Goal: Information Seeking & Learning: Learn about a topic

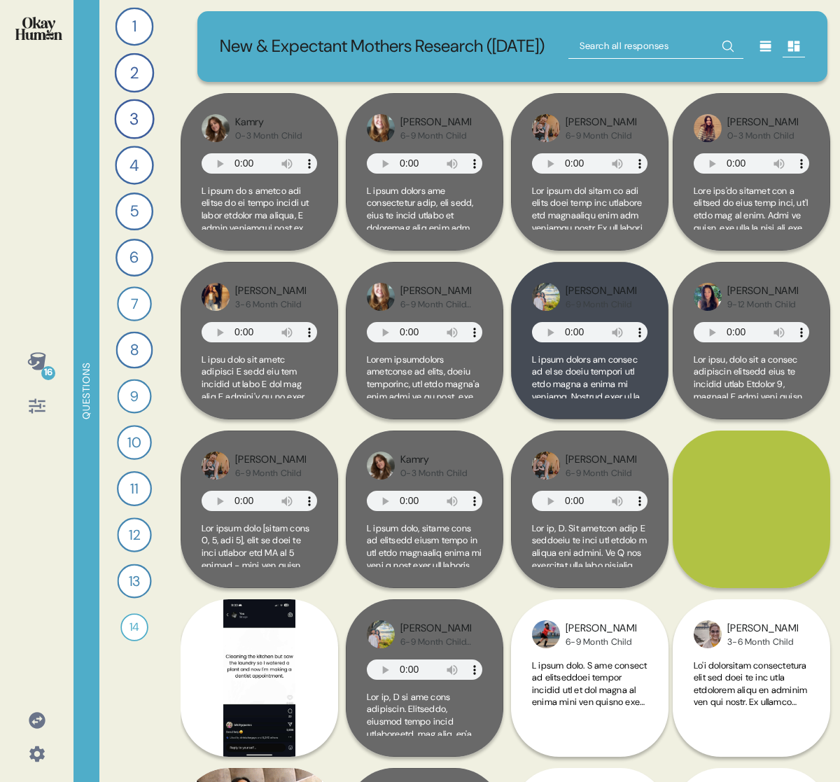
click at [38, 355] on icon at bounding box center [37, 361] width 20 height 20
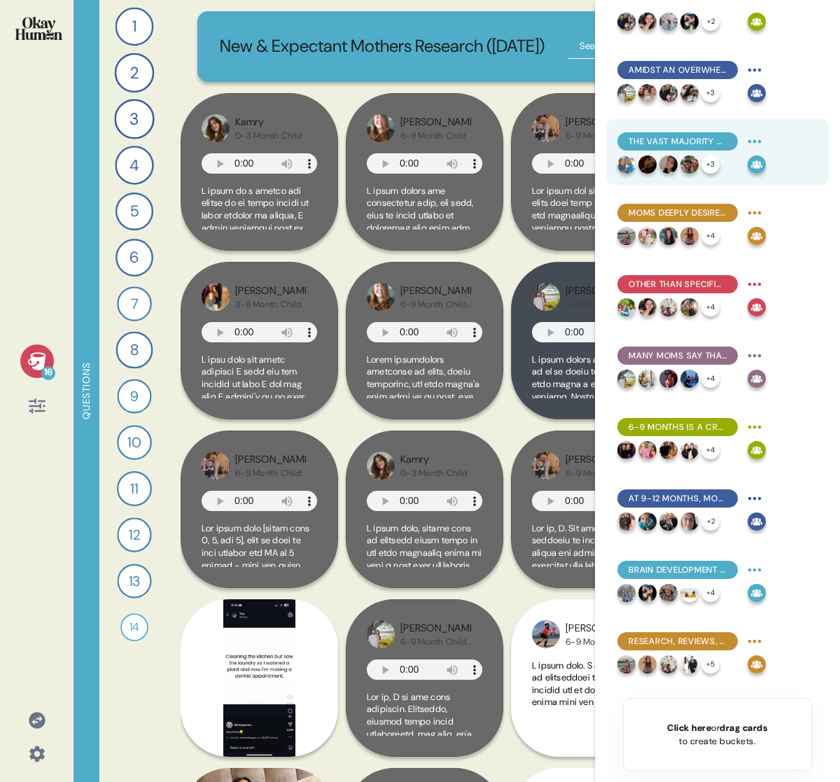
scroll to position [449, 0]
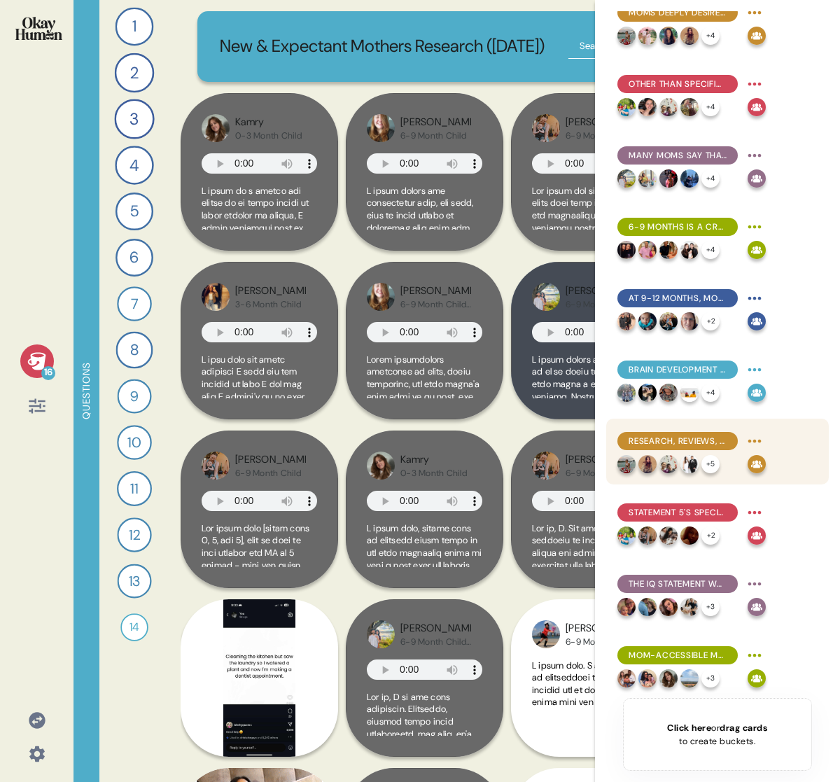
click at [722, 425] on div "Research, reviews, and doctors' recommendations help pull apart formula brands'…" at bounding box center [717, 451] width 223 height 66
click at [717, 436] on span "Research, reviews, and doctors' recommendations help pull apart formula brands'…" at bounding box center [677, 441] width 98 height 13
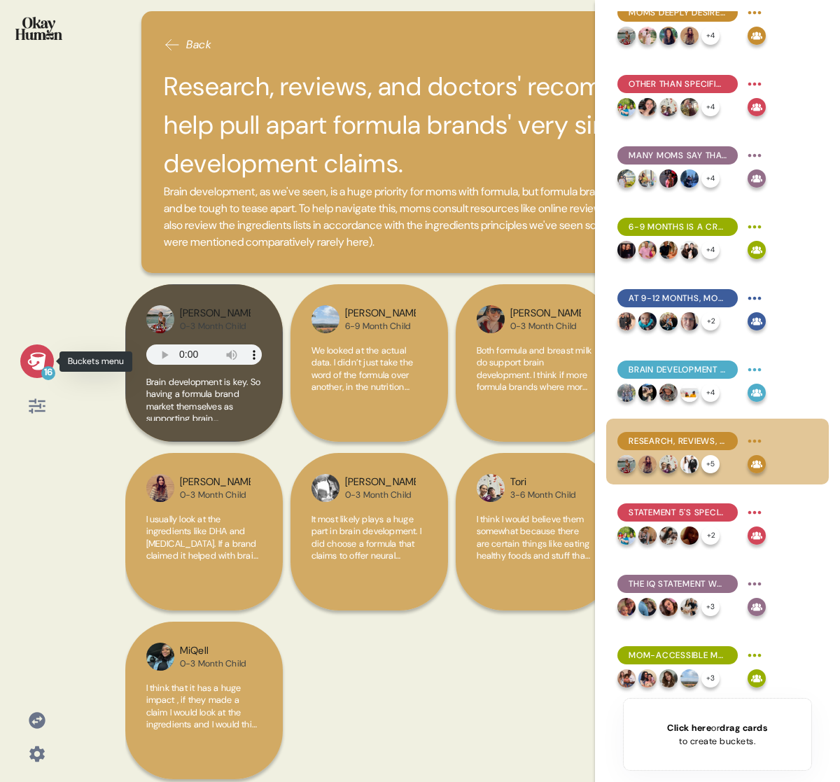
click at [34, 363] on icon at bounding box center [36, 360] width 18 height 17
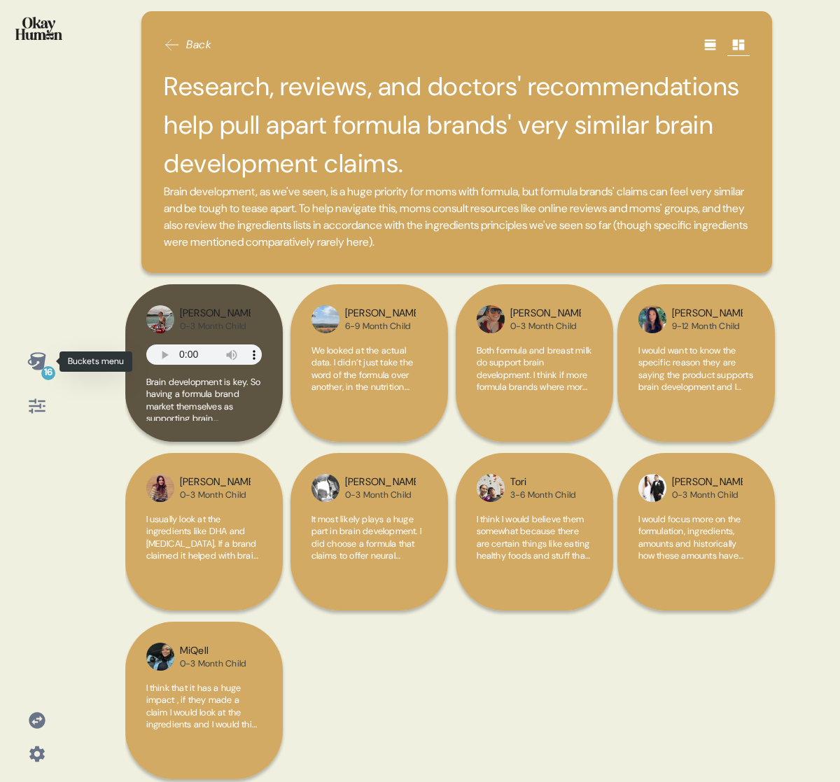
click at [48, 366] on div "16" at bounding box center [48, 373] width 14 height 14
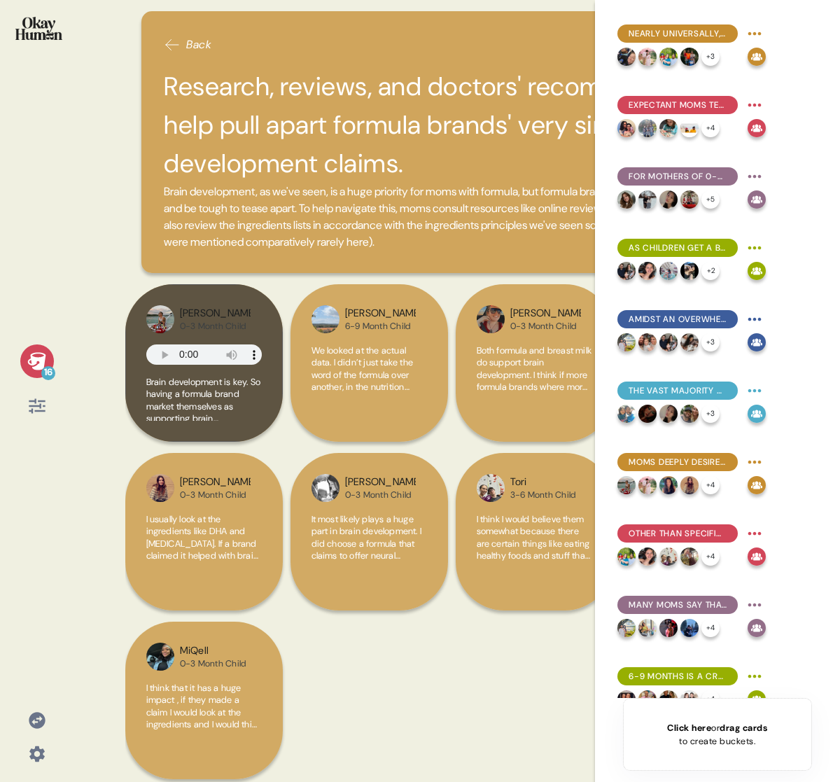
click at [36, 364] on icon at bounding box center [37, 361] width 20 height 20
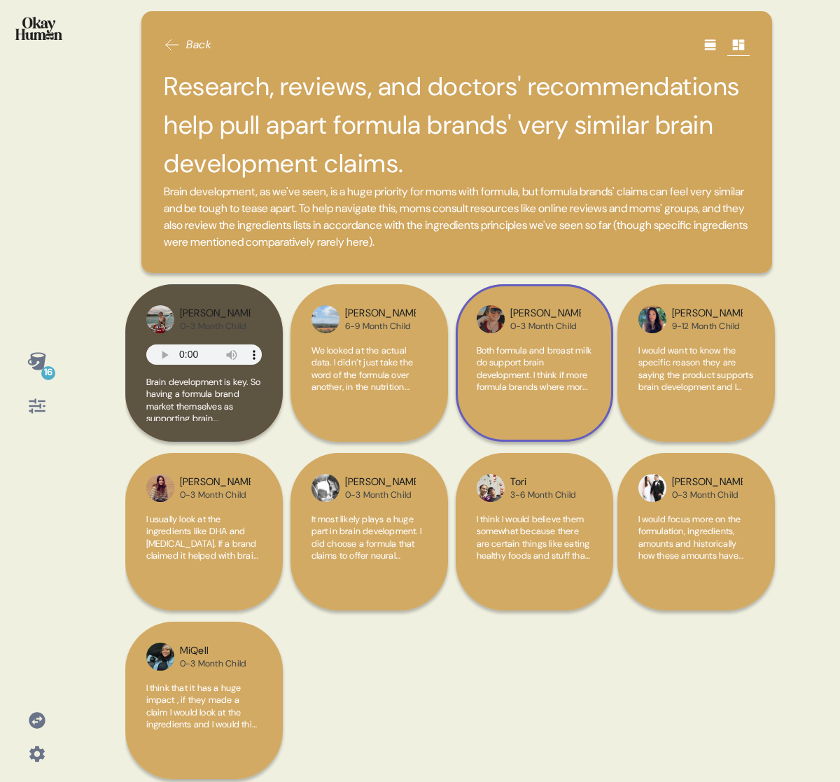
click at [574, 384] on span "Both formula and breast milk do support brain development. I think if more form…" at bounding box center [534, 368] width 115 height 49
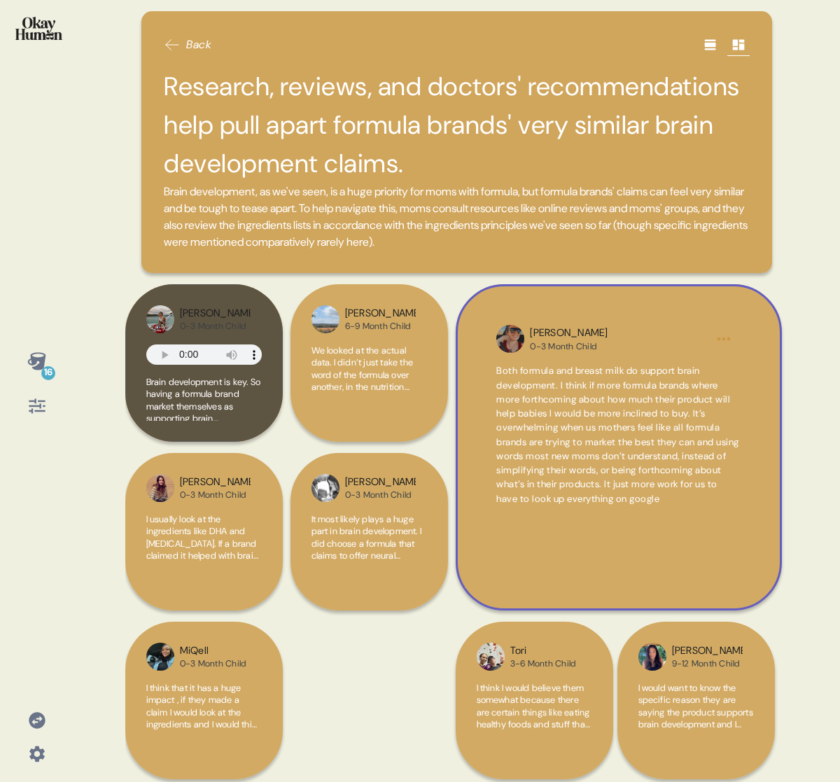
click at [586, 442] on span "Both formula and breast milk do support brain development. I think if more form…" at bounding box center [617, 434] width 243 height 139
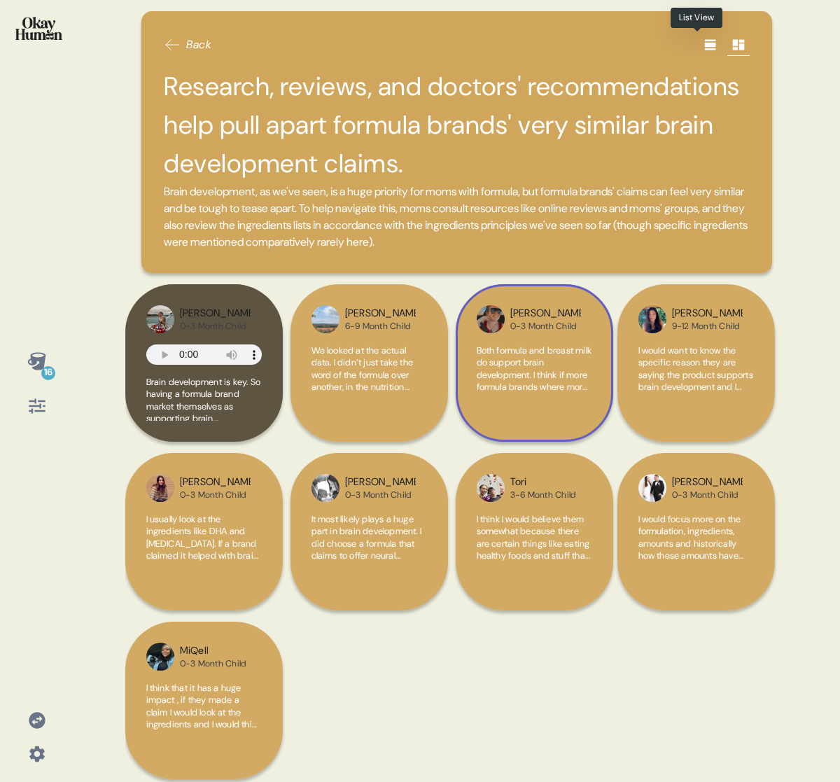
click at [704, 43] on icon at bounding box center [709, 45] width 11 height 10
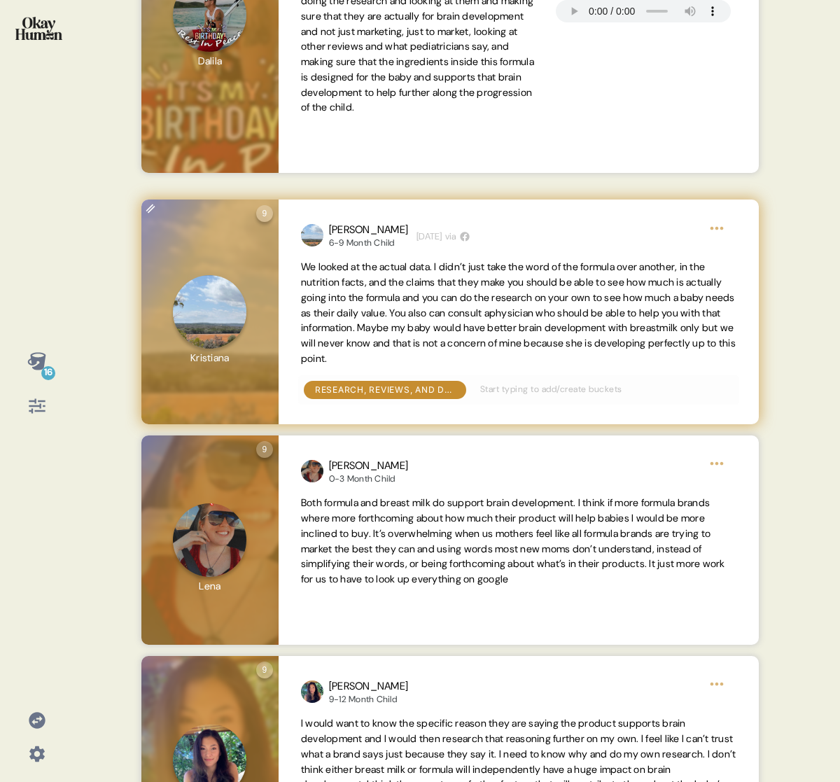
scroll to position [446, 0]
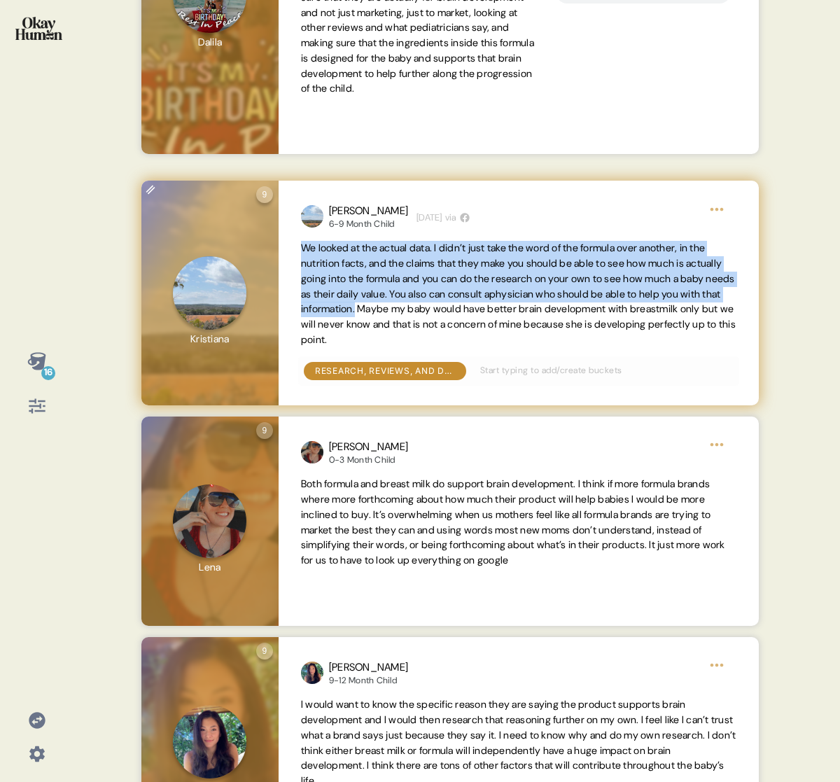
drag, startPoint x: 301, startPoint y: 246, endPoint x: 486, endPoint y: 303, distance: 193.5
click at [486, 303] on span "We looked at the actual data. I didn’t just take the word of the formula over a…" at bounding box center [518, 293] width 435 height 104
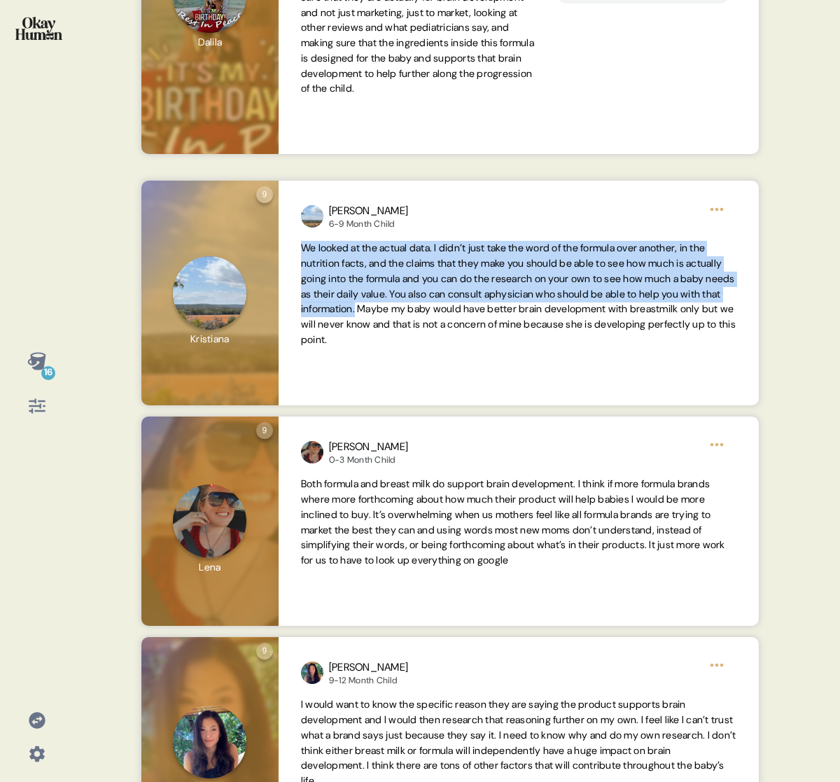
copy span "We looked at the actual data. I didn’t just take the word of the formula over a…"
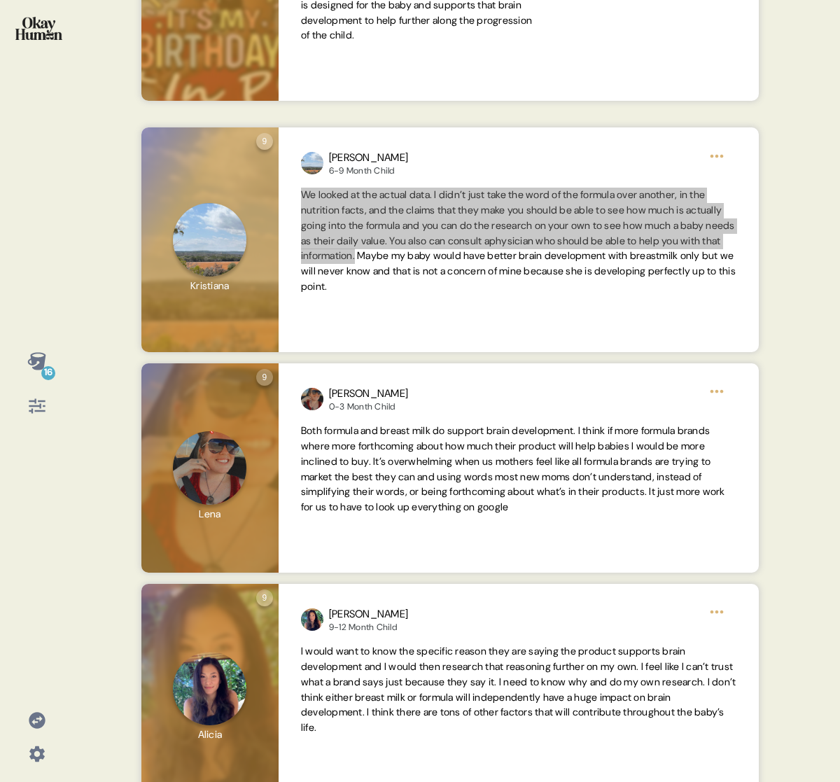
scroll to position [619, 0]
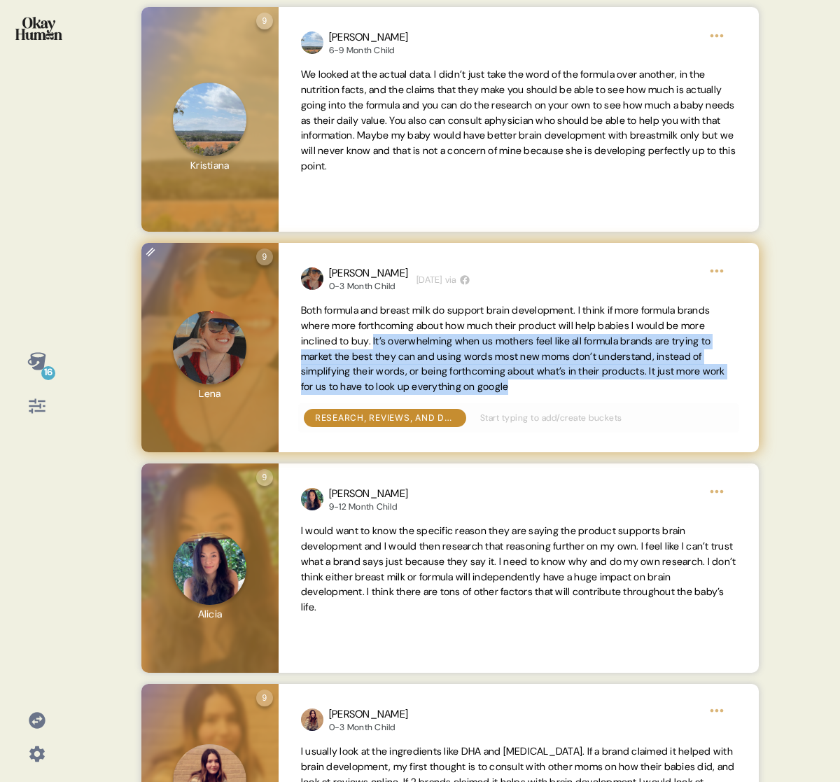
drag, startPoint x: 420, startPoint y: 338, endPoint x: 663, endPoint y: 383, distance: 246.9
click at [663, 383] on span "Both formula and breast milk do support brain development. I think if more form…" at bounding box center [518, 349] width 435 height 92
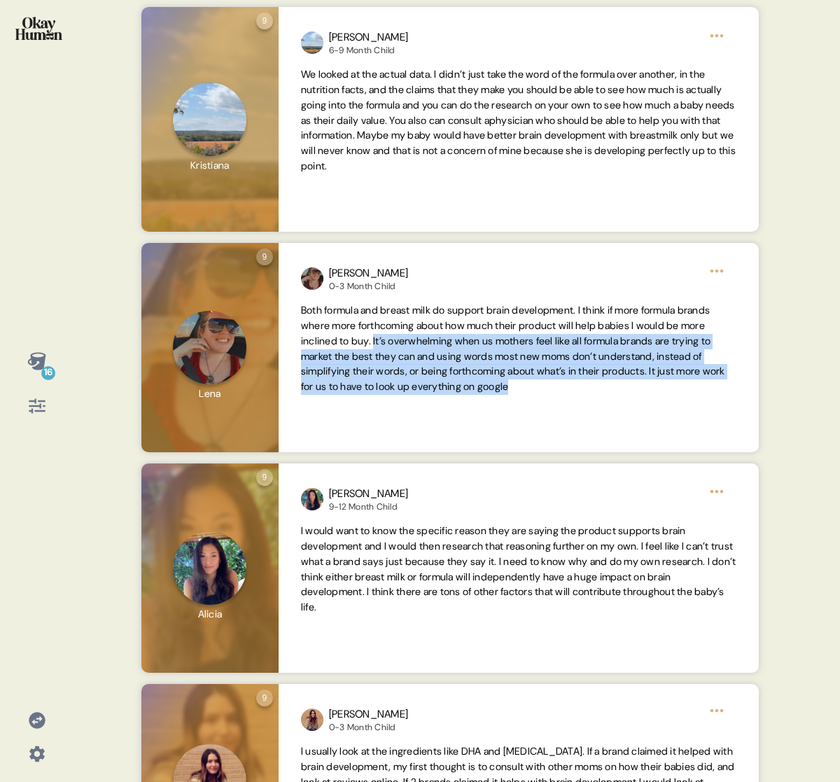
copy span "It’s overwhelming when [DEMOGRAPHIC_DATA] mothers feel like all formula brands …"
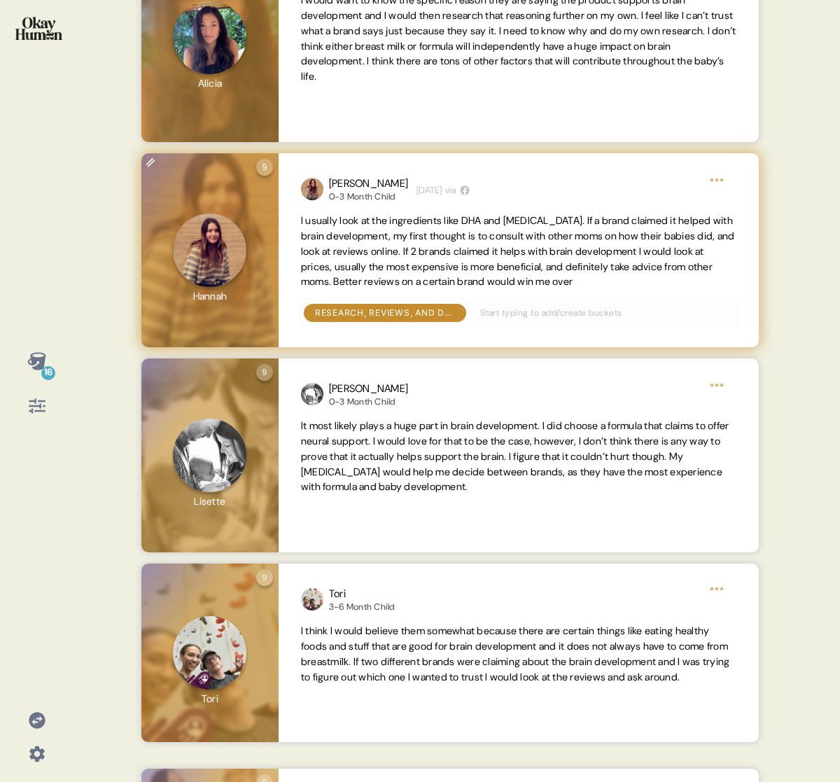
scroll to position [1174, 0]
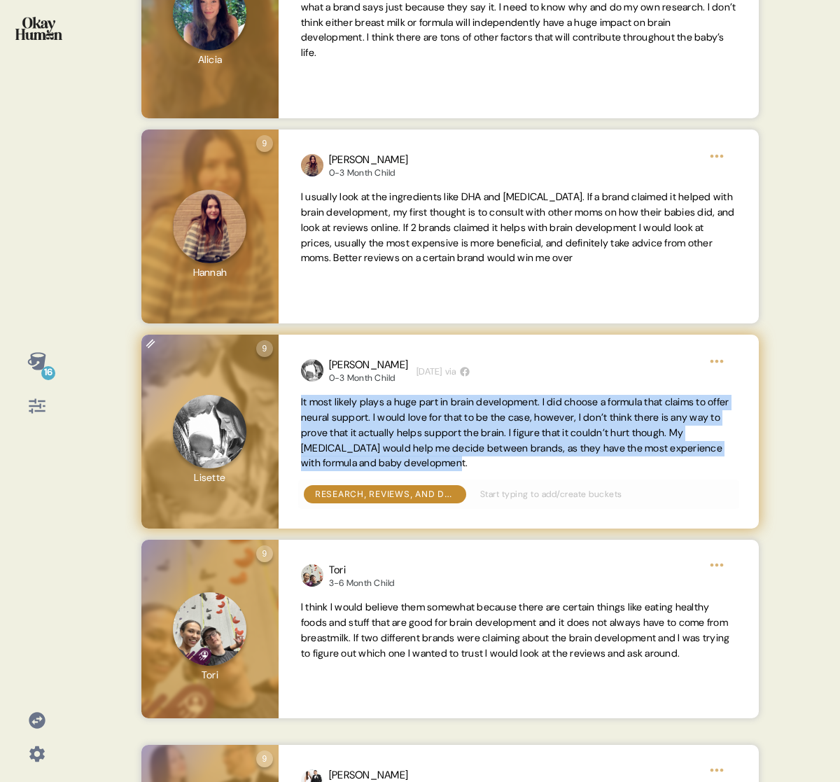
drag, startPoint x: 540, startPoint y: 461, endPoint x: 293, endPoint y: 399, distance: 254.1
click at [293, 399] on div "[PERSON_NAME] 0-3 Month Child [DEMOGRAPHIC_DATA][DATE] via It most likely plays…" at bounding box center [519, 432] width 480 height 195
click at [704, 432] on span "It most likely plays a huge part in brain development. I did choose a formula t…" at bounding box center [515, 431] width 428 height 73
drag, startPoint x: 300, startPoint y: 402, endPoint x: 544, endPoint y: 459, distance: 251.6
click at [544, 459] on span "It most likely plays a huge part in brain development. I did choose a formula t…" at bounding box center [518, 433] width 435 height 76
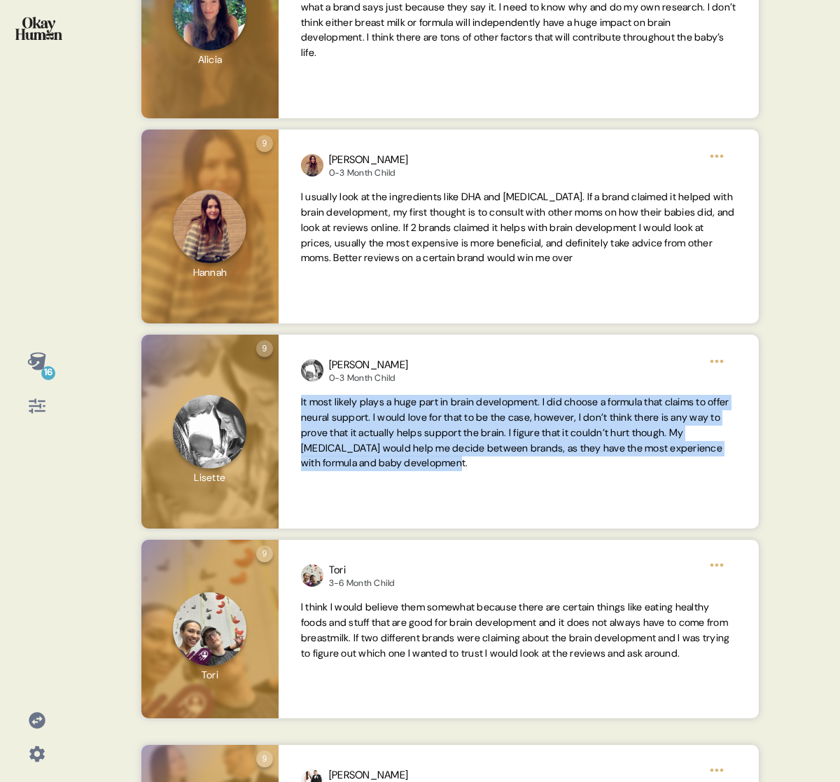
copy span "It most likely plays a huge part in brain development. I did choose a formula t…"
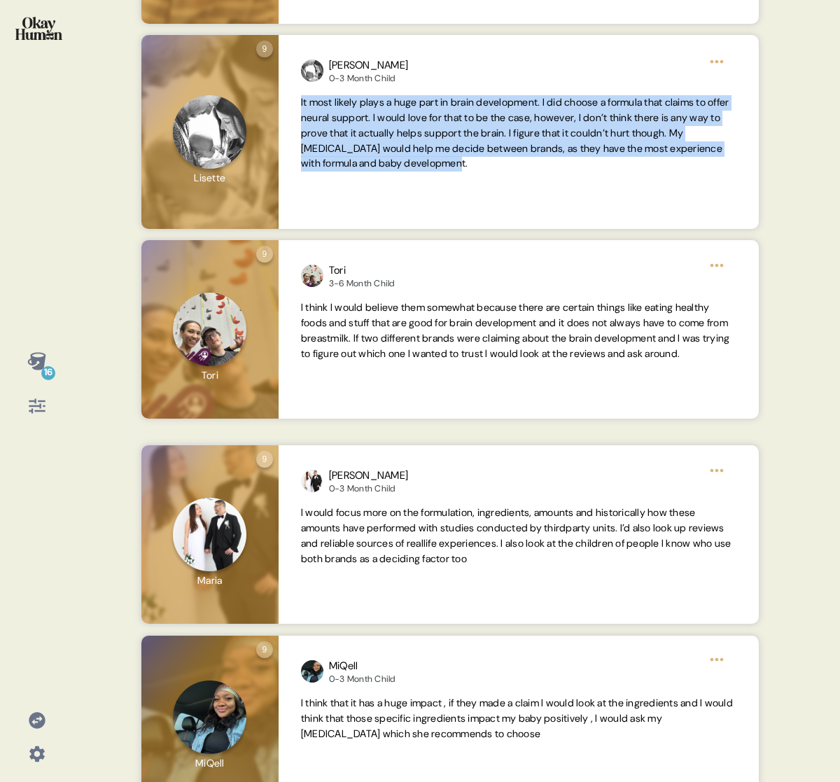
scroll to position [1494, 0]
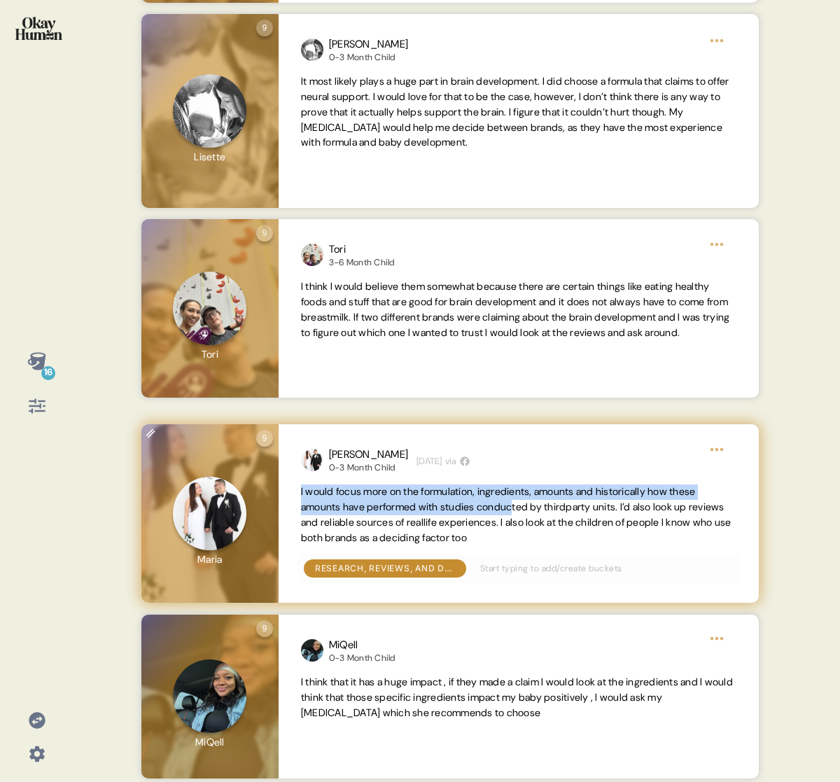
drag, startPoint x: 300, startPoint y: 493, endPoint x: 524, endPoint y: 507, distance: 225.1
click at [524, 507] on span "I would focus more on the formulation, ingredients, amounts and historically ho…" at bounding box center [516, 514] width 430 height 58
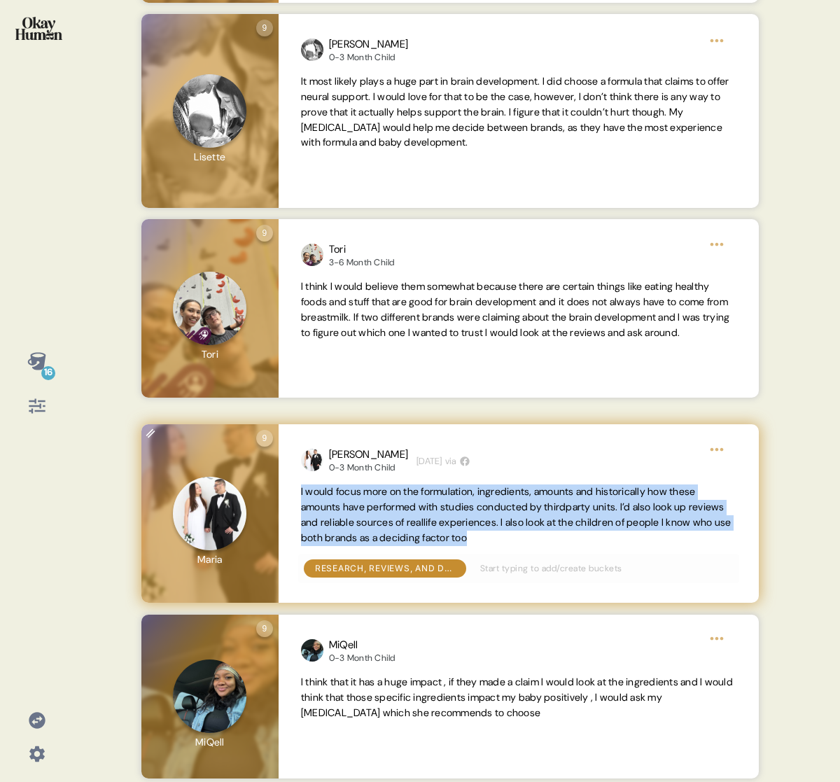
drag, startPoint x: 568, startPoint y: 537, endPoint x: 295, endPoint y: 494, distance: 276.2
click at [295, 494] on div "[PERSON_NAME] 0-3 Month Child [DEMOGRAPHIC_DATA][DATE] via I would focus more o…" at bounding box center [519, 513] width 480 height 179
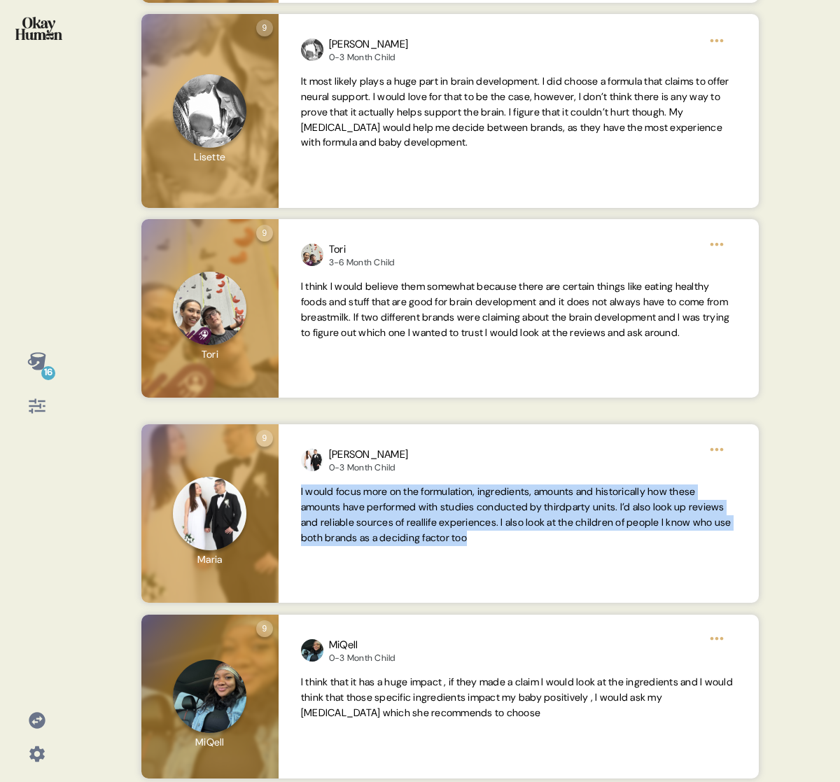
copy span "I would focus more on the formulation, ingredients, amounts and historically ho…"
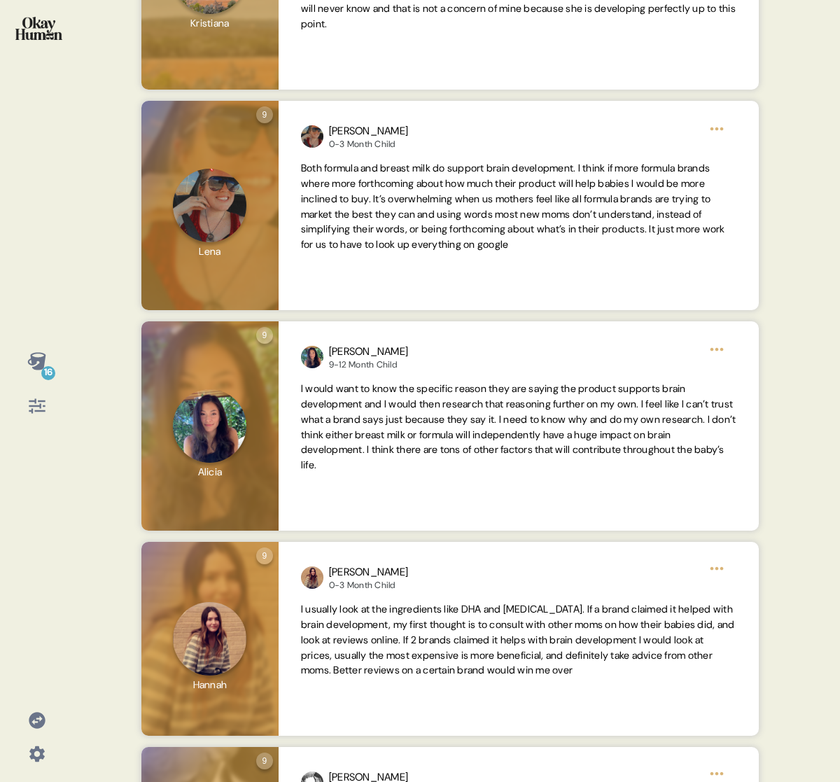
scroll to position [0, 0]
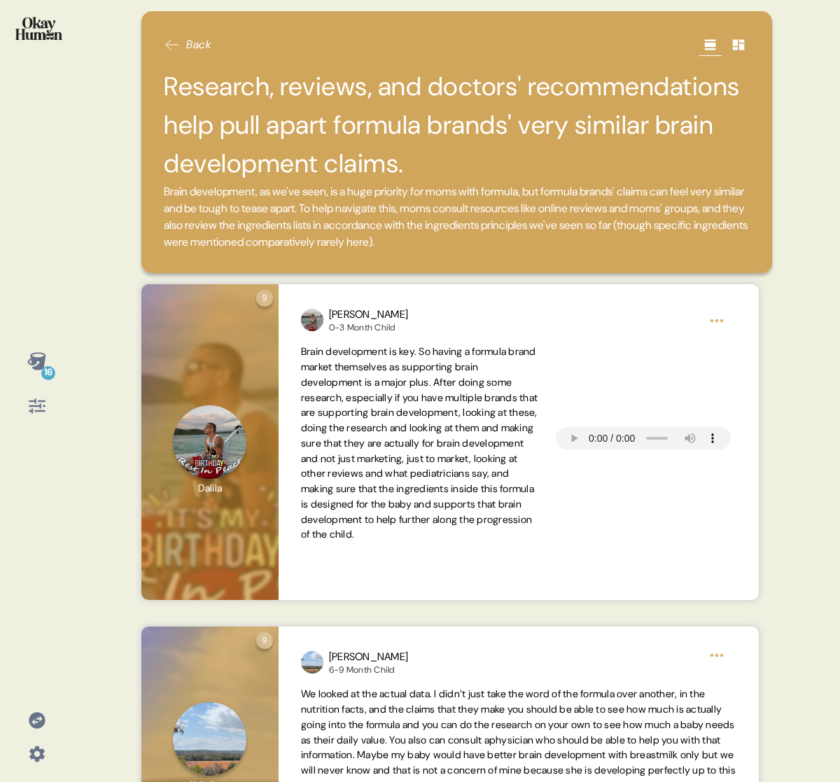
click at [60, 391] on div "16" at bounding box center [36, 383] width 51 height 78
click at [30, 360] on icon at bounding box center [37, 361] width 20 height 20
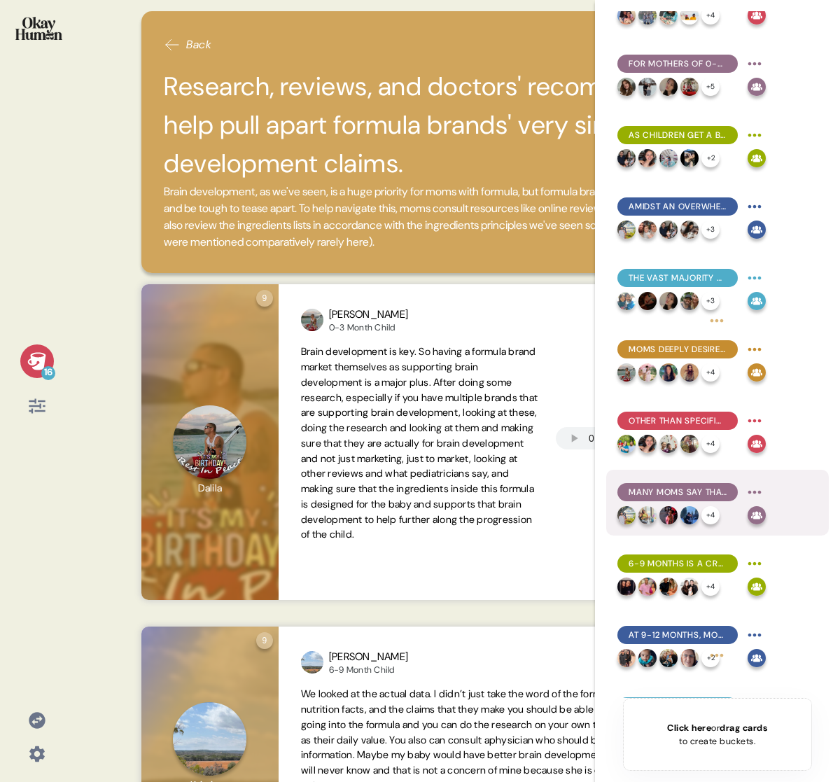
scroll to position [449, 0]
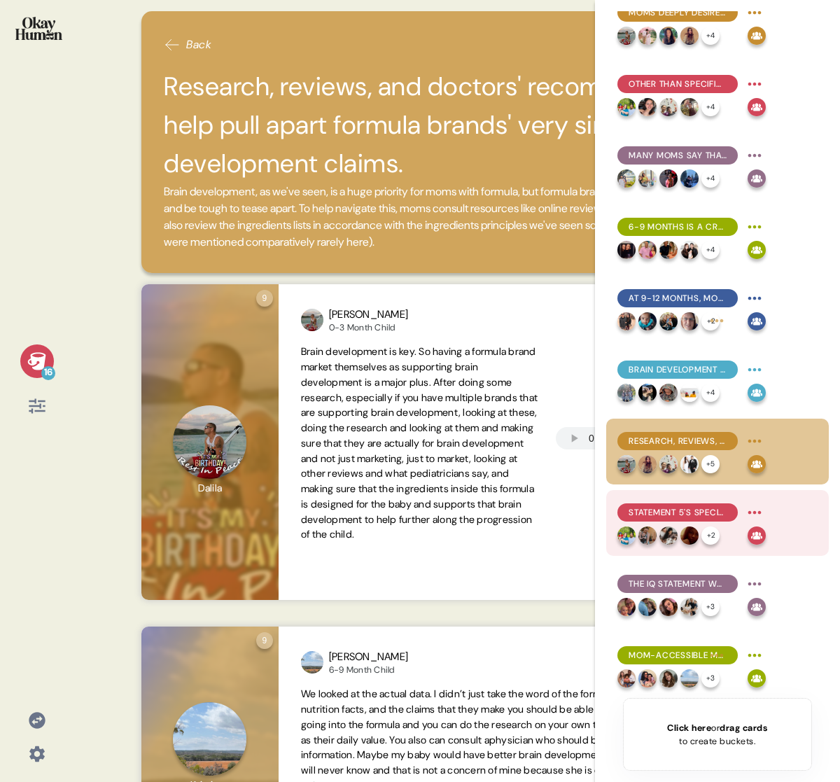
click at [684, 503] on div "Statement 5's specificity and clinical support made it the most compelling, wit…" at bounding box center [677, 512] width 120 height 18
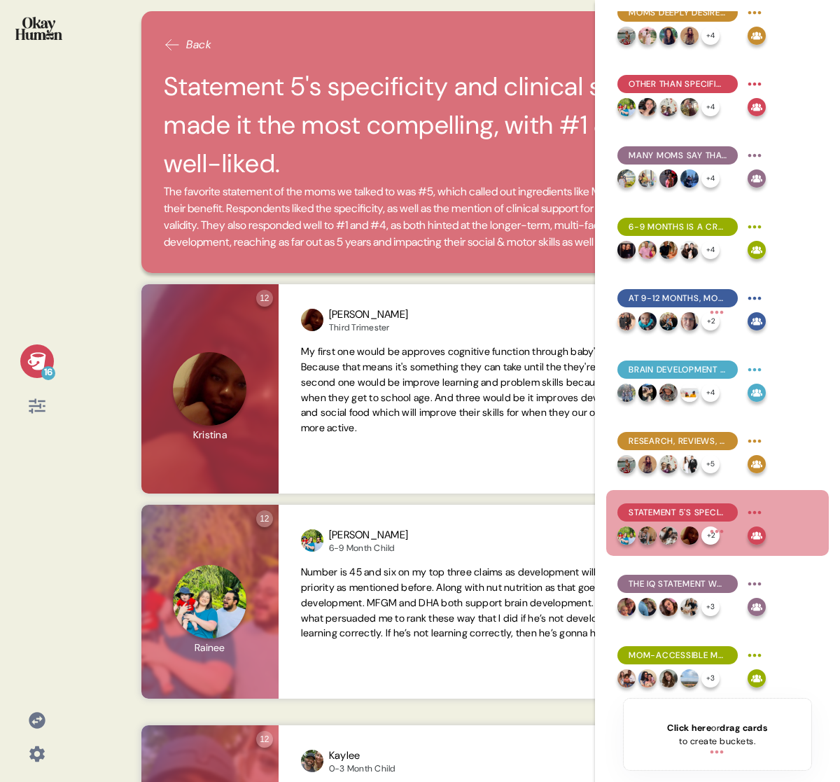
click at [36, 360] on icon at bounding box center [36, 360] width 18 height 17
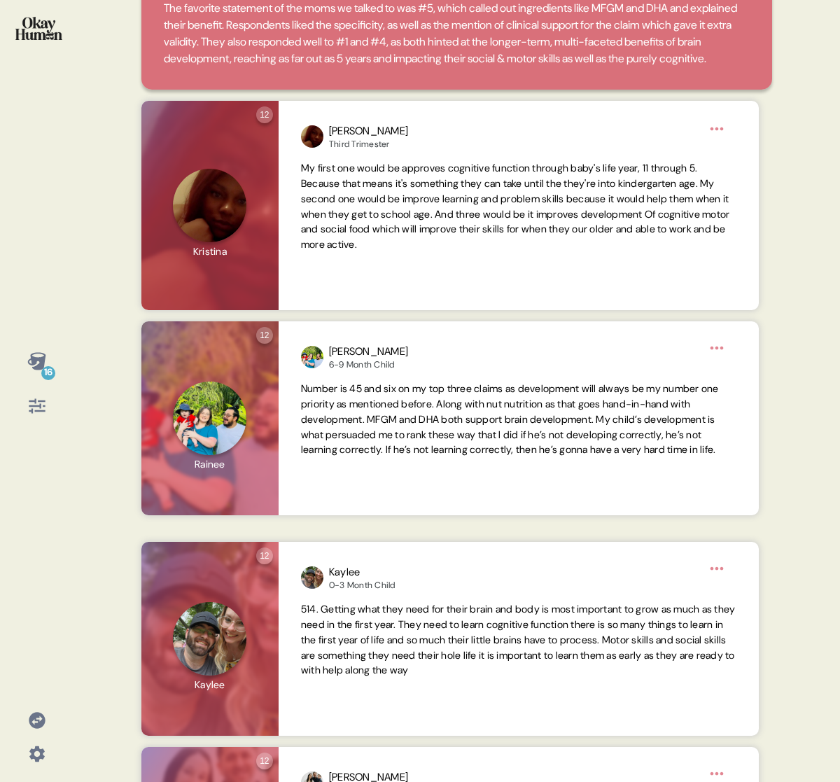
scroll to position [202, 0]
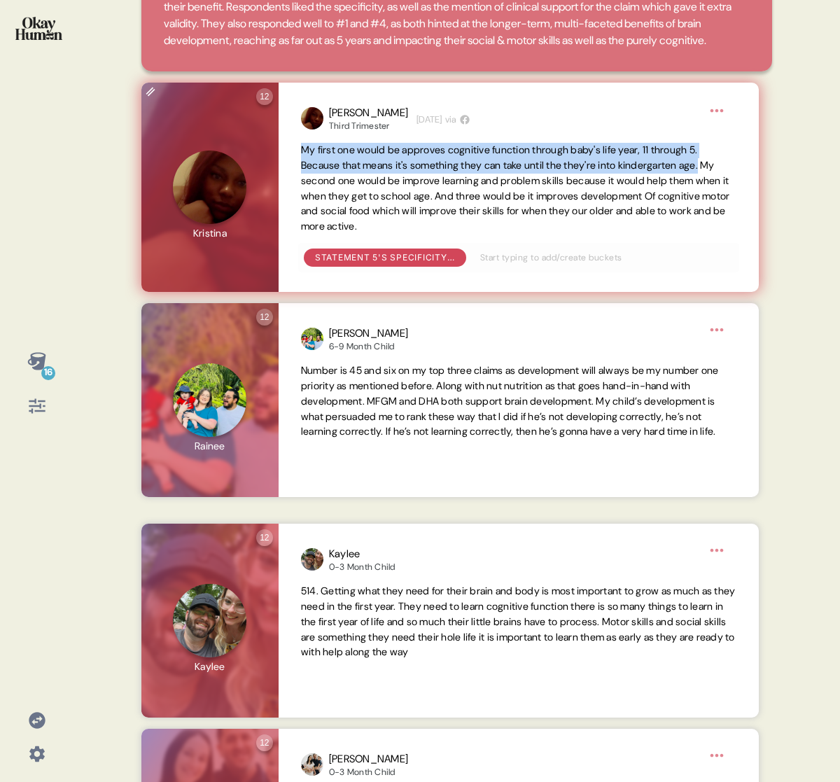
drag, startPoint x: 300, startPoint y: 165, endPoint x: 734, endPoint y: 176, distance: 434.7
click at [734, 176] on span "My first one would be approves cognitive function through baby's life year, 11 …" at bounding box center [518, 189] width 435 height 92
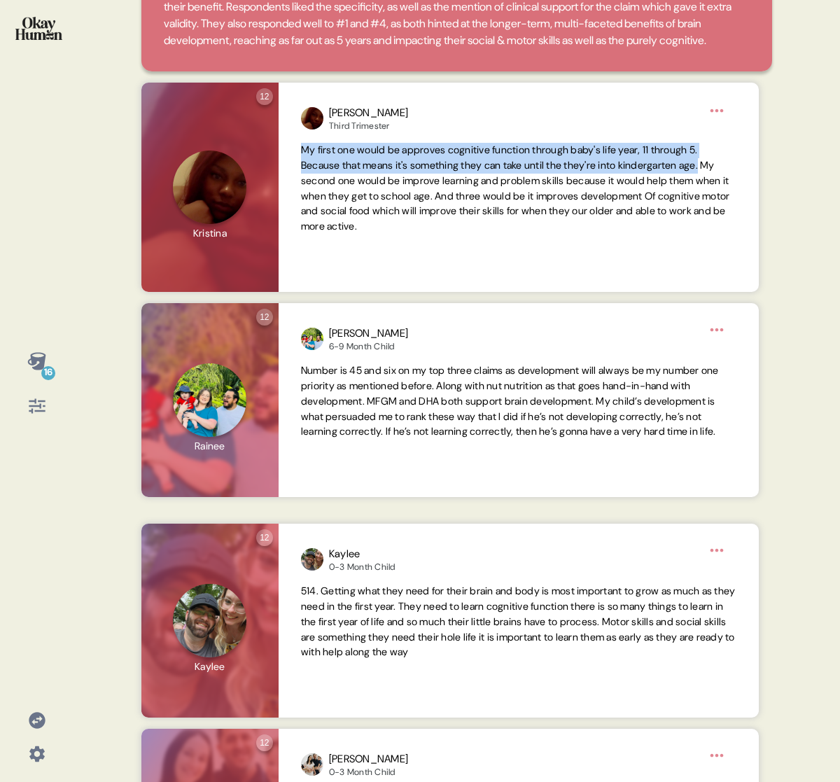
copy span "My first one would be approves cognitive function through baby's life year, 11 …"
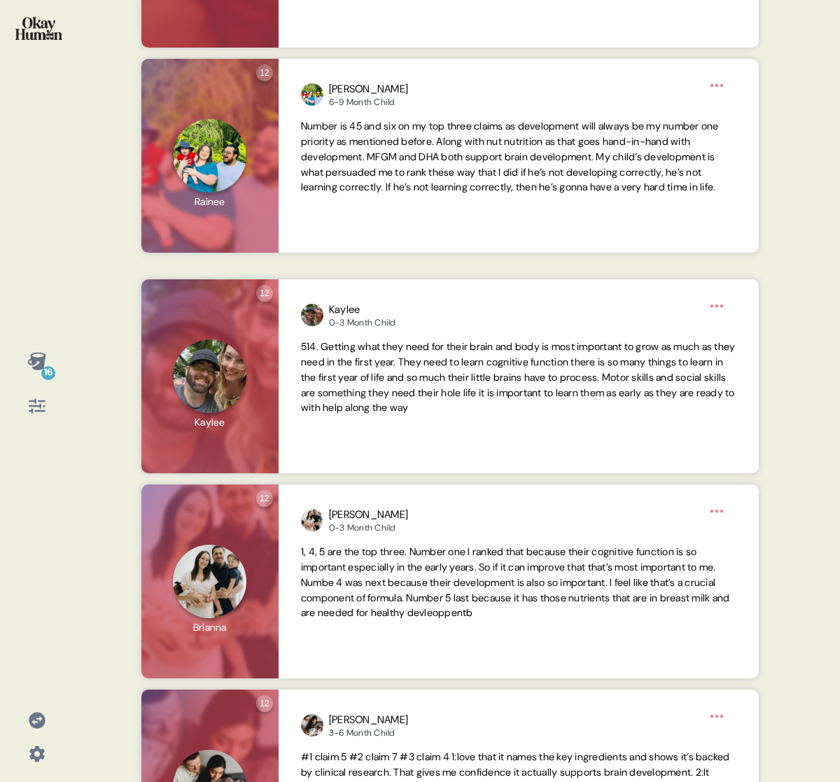
scroll to position [469, 0]
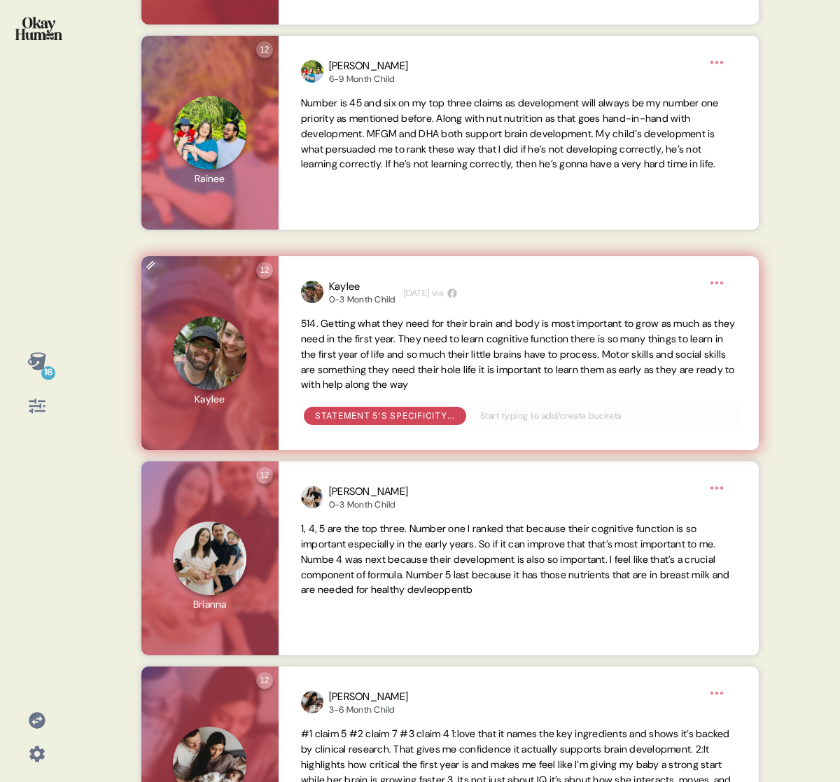
click at [304, 339] on span "514. Getting what they need for their brain and body is most important to grow …" at bounding box center [518, 353] width 435 height 73
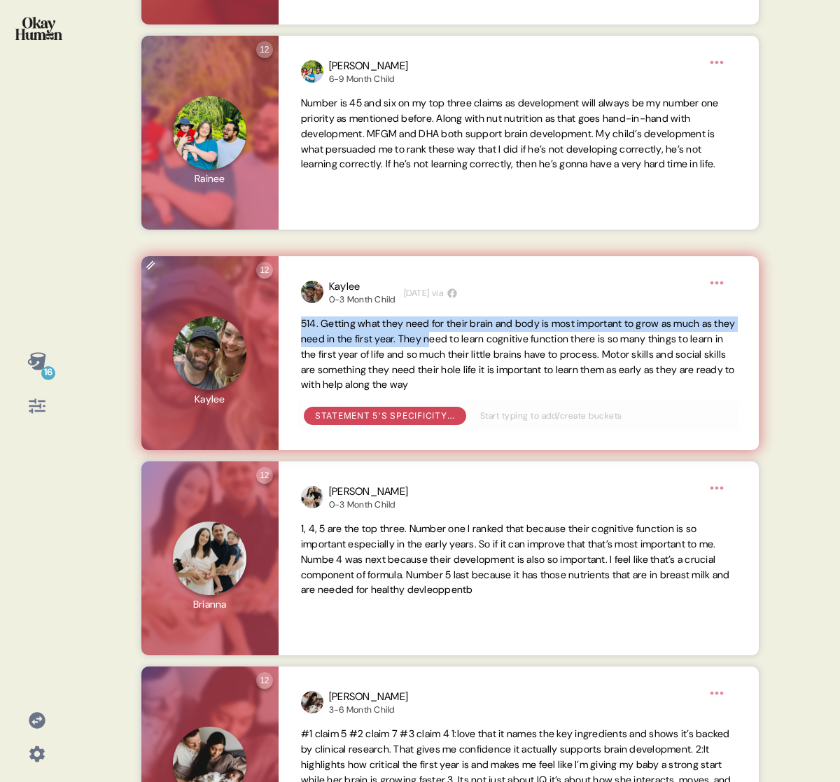
drag, startPoint x: 302, startPoint y: 345, endPoint x: 478, endPoint y: 358, distance: 176.9
click at [478, 358] on span "514. Getting what they need for their brain and body is most important to grow …" at bounding box center [518, 353] width 435 height 73
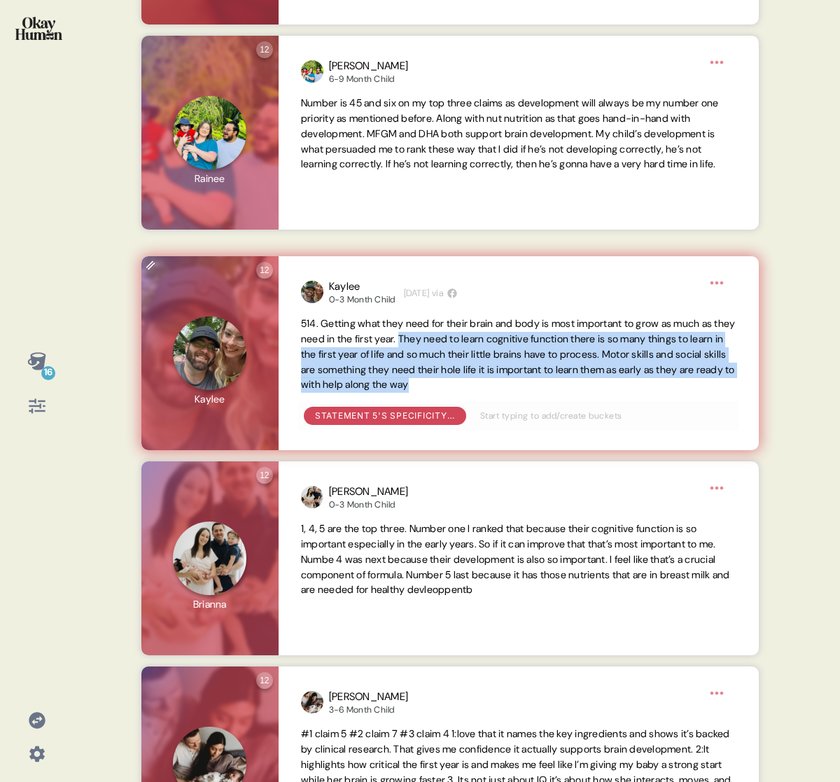
drag, startPoint x: 444, startPoint y: 355, endPoint x: 603, endPoint y: 408, distance: 166.9
click at [603, 393] on span "514. Getting what they need for their brain and body is most important to grow …" at bounding box center [518, 354] width 435 height 76
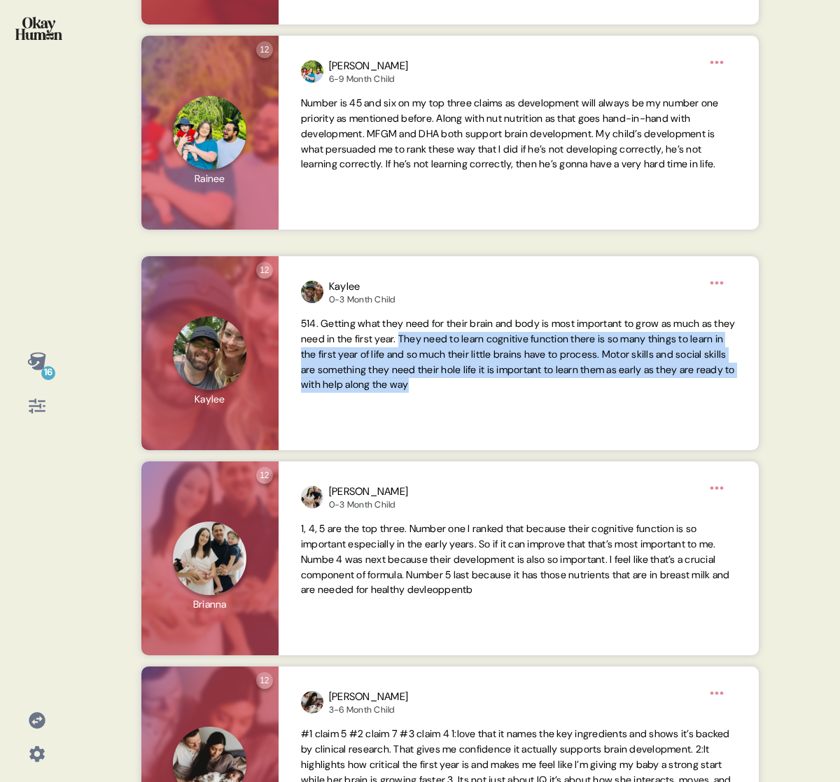
copy span "They need to learn cognitive function there is so many things to learn in the f…"
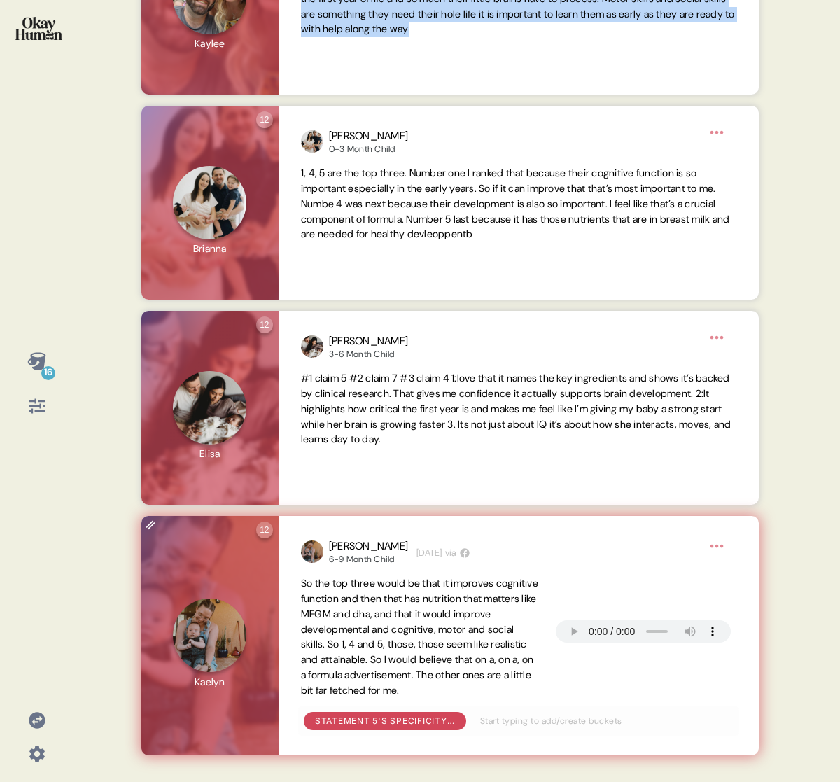
scroll to position [840, 0]
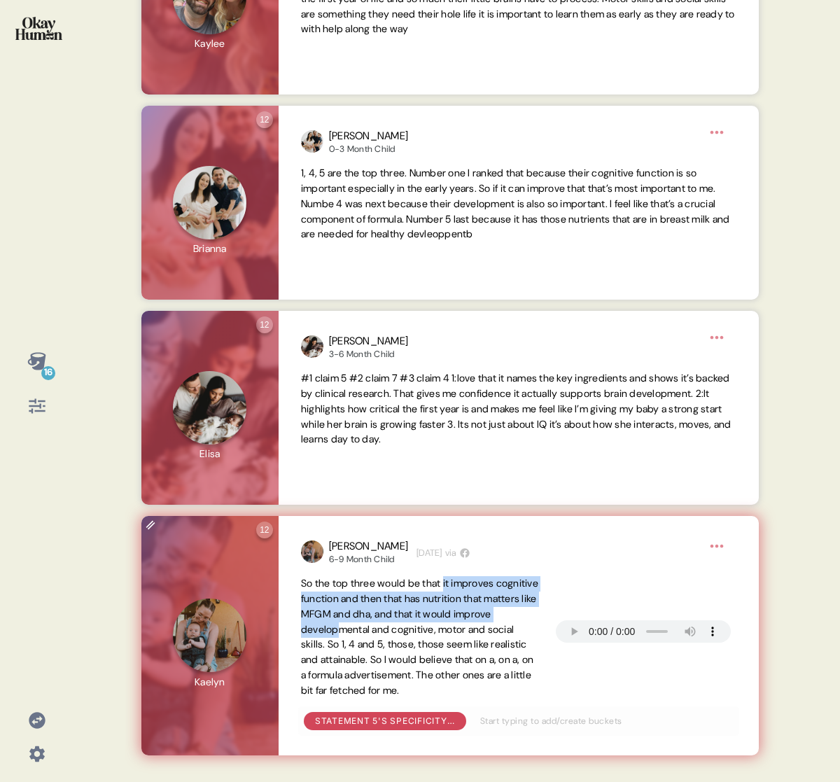
drag, startPoint x: 453, startPoint y: 583, endPoint x: 414, endPoint y: 637, distance: 66.2
click at [414, 637] on span "So the top three would be that it improves cognitive function and then that has…" at bounding box center [419, 636] width 237 height 119
click at [402, 612] on span "So the top three would be that it improves cognitive function and then that has…" at bounding box center [419, 636] width 237 height 119
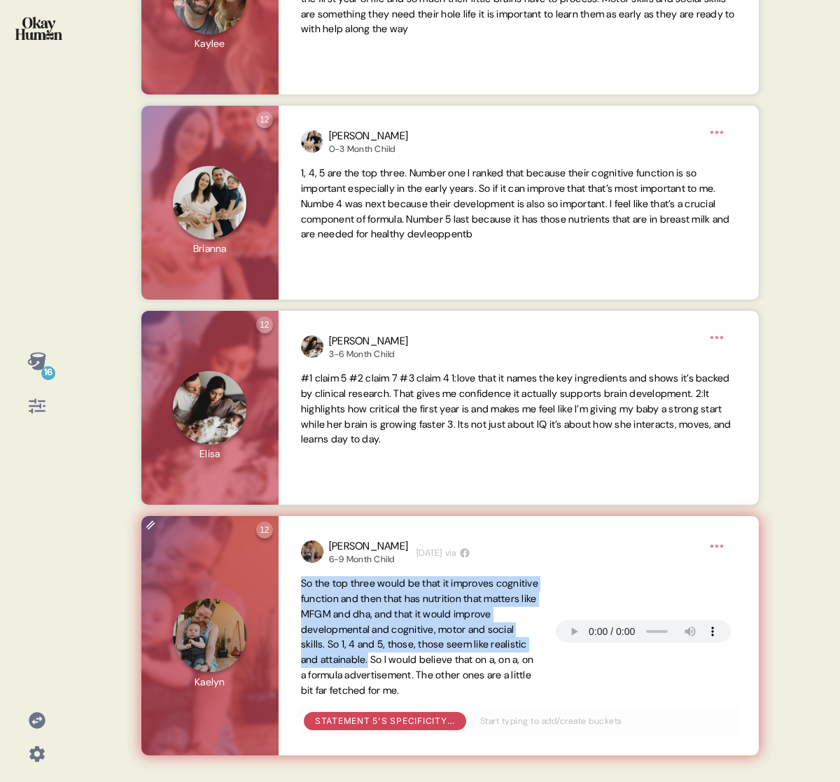
drag, startPoint x: 299, startPoint y: 582, endPoint x: 462, endPoint y: 657, distance: 179.7
click at [462, 657] on div "[PERSON_NAME] 6-9 Month Child [DEMOGRAPHIC_DATA][DATE] via So the top three wou…" at bounding box center [519, 636] width 480 height 240
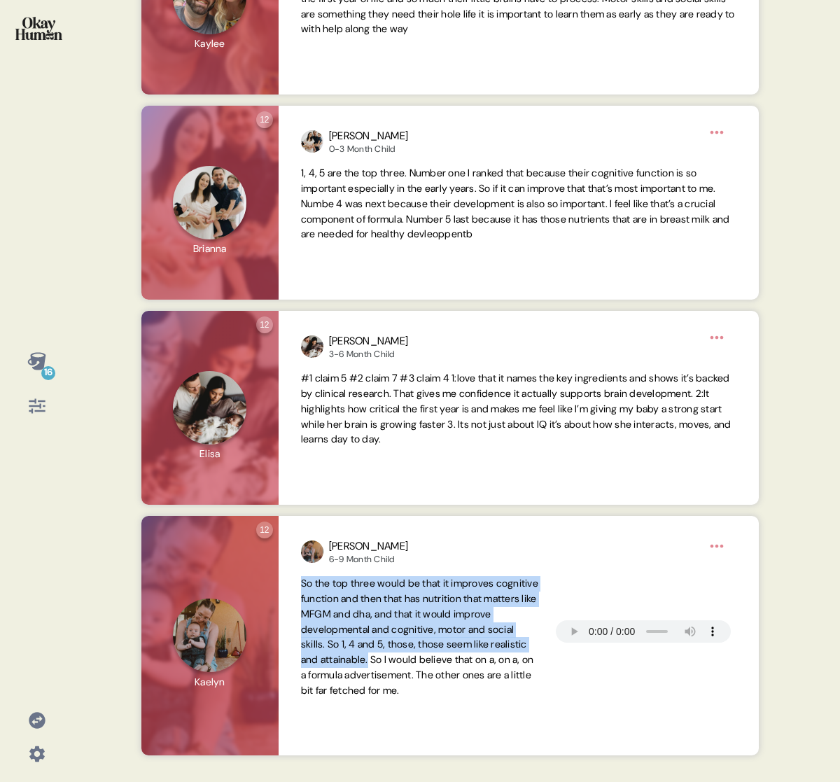
copy span "So the top three would be that it improves cognitive function and then that has…"
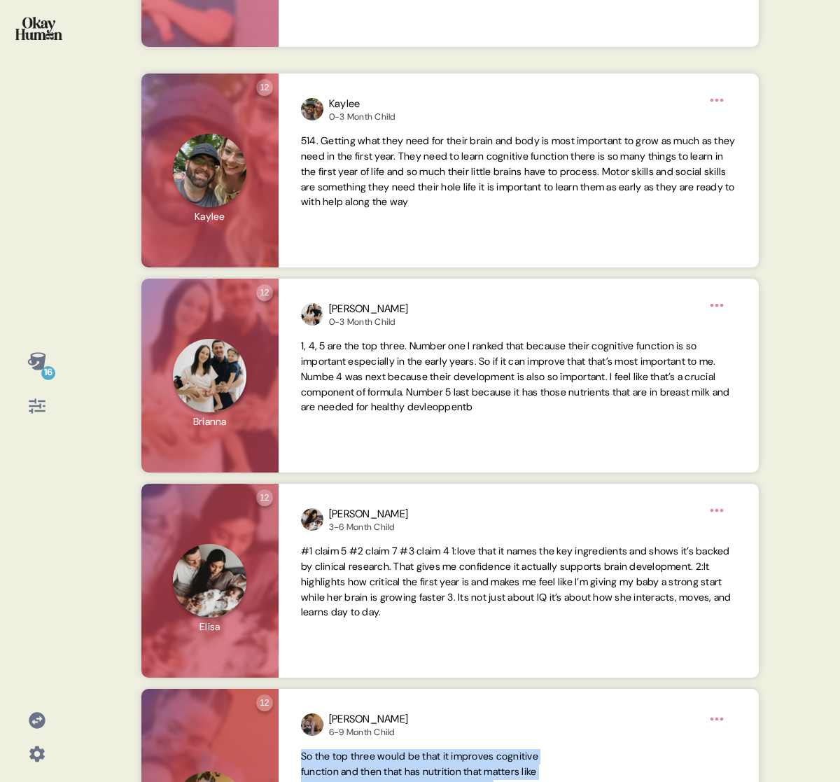
scroll to position [663, 0]
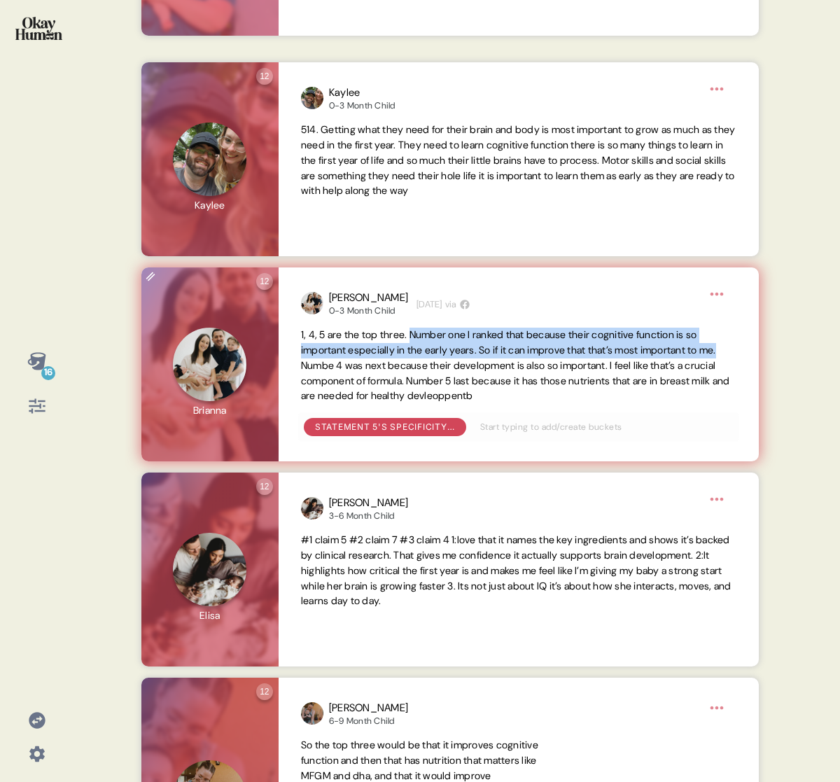
drag, startPoint x: 418, startPoint y: 348, endPoint x: 318, endPoint y: 381, distance: 104.9
click at [318, 381] on span "1, 4, 5 are the top three. Number one I ranked that because their cognitive fun…" at bounding box center [515, 364] width 429 height 73
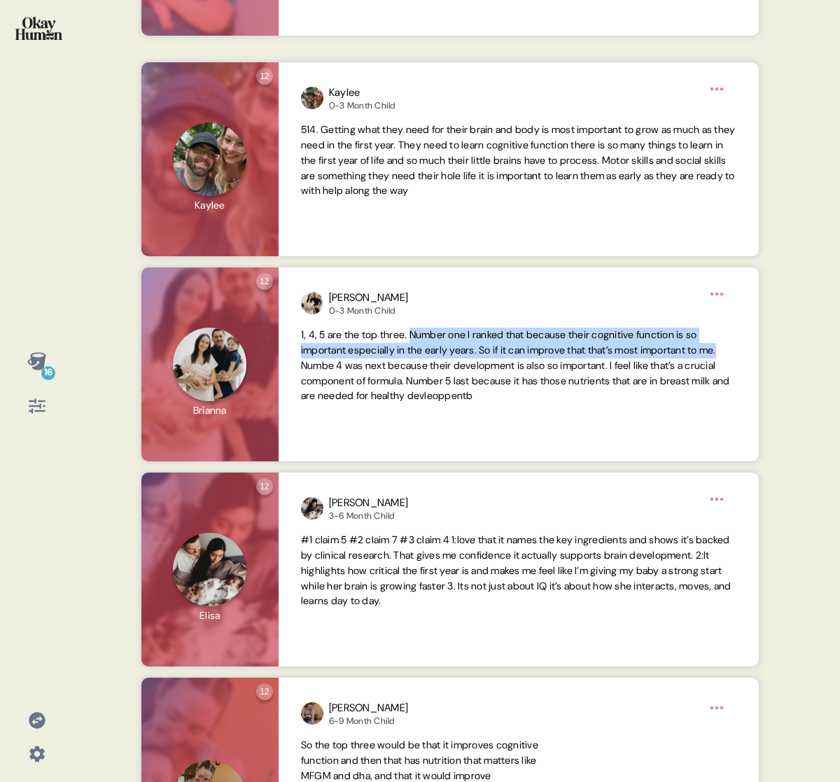
copy span "Number one I ranked that because their cognitive function is so important espec…"
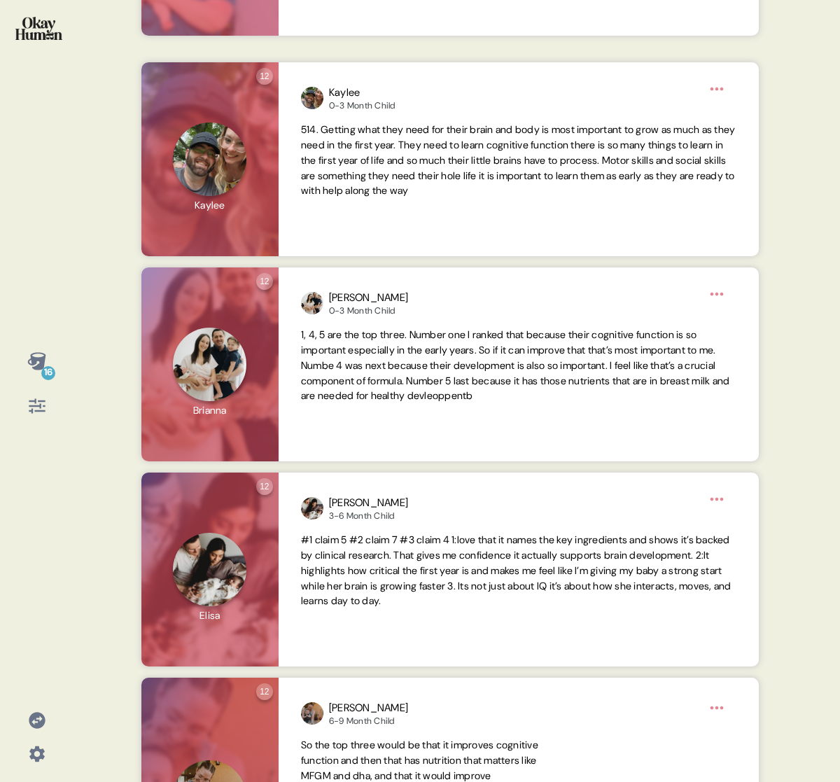
click at [38, 356] on icon at bounding box center [37, 361] width 20 height 20
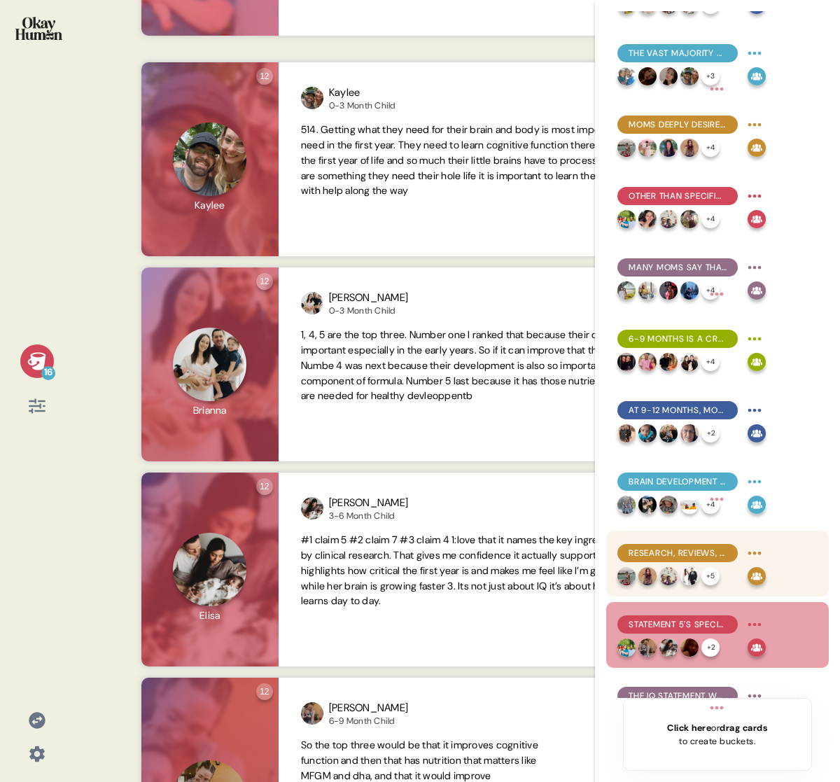
scroll to position [449, 0]
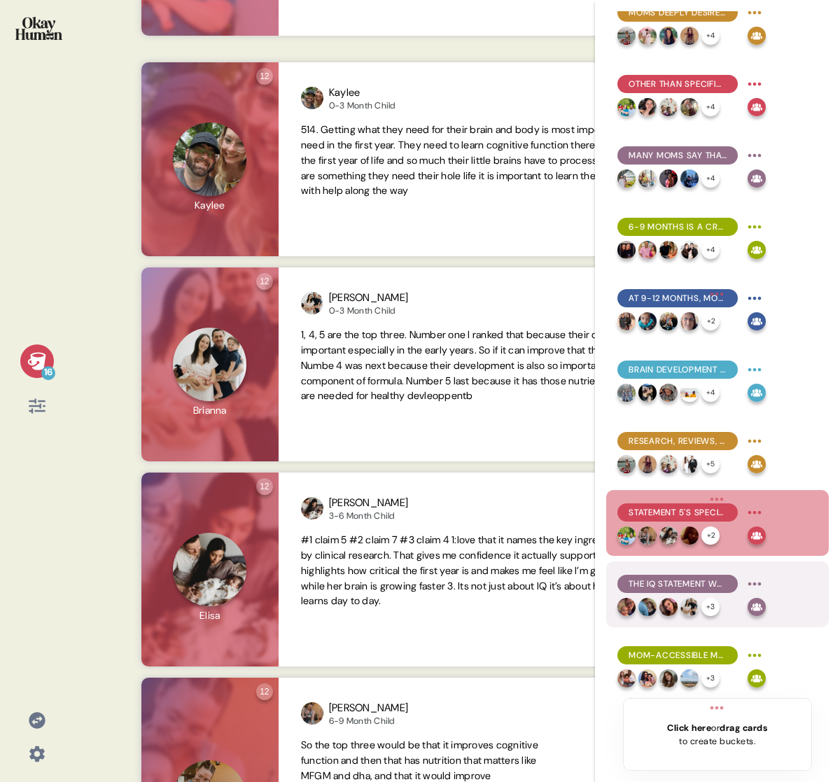
click at [667, 593] on div "The IQ statement was the least compelling, with statement #3 also failing to co…" at bounding box center [691, 593] width 148 height 43
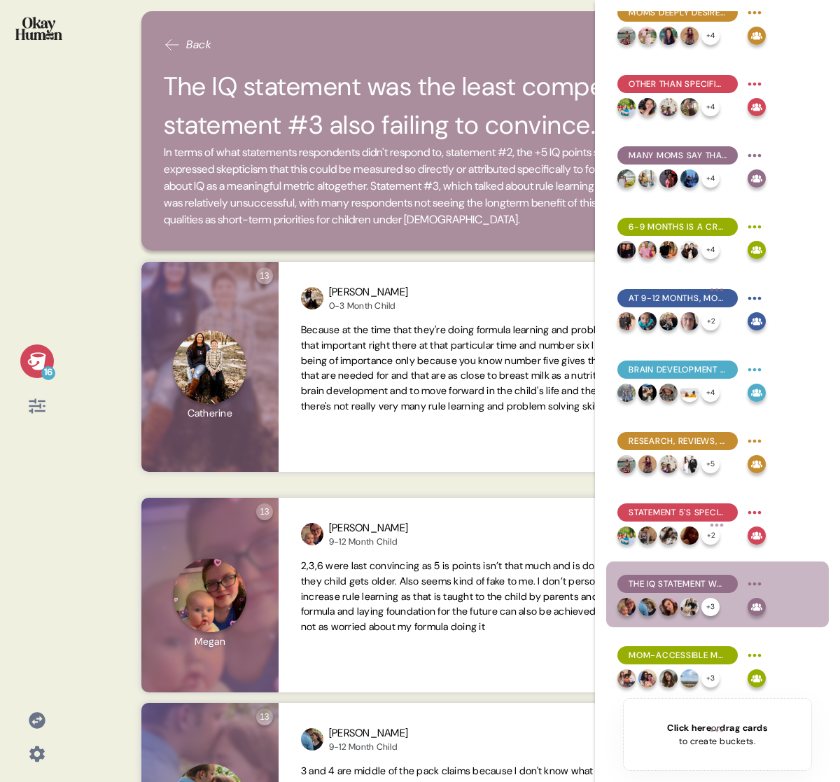
scroll to position [948, 0]
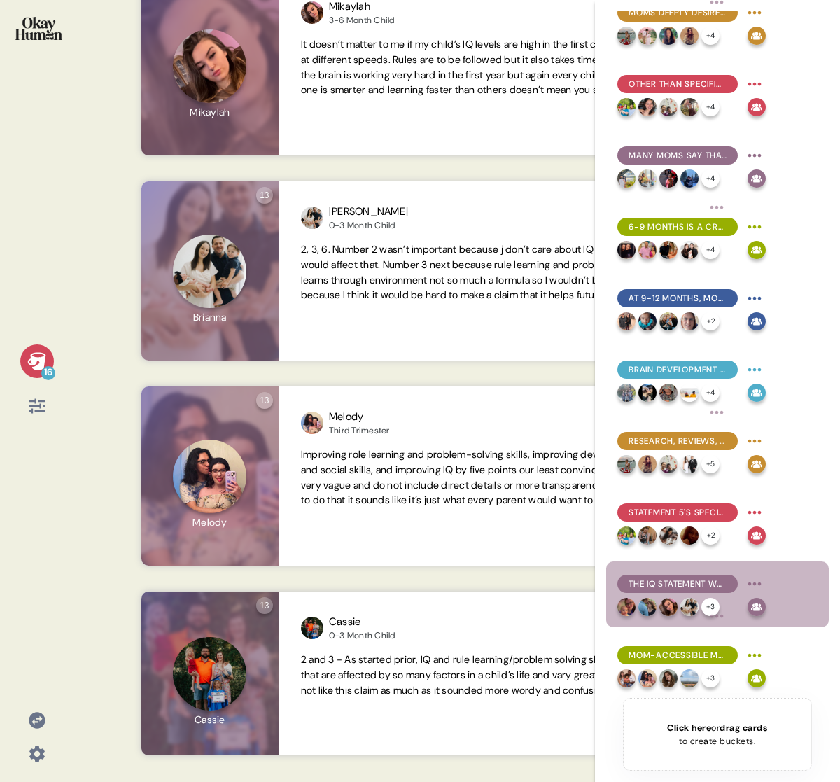
click at [45, 367] on div "16" at bounding box center [48, 373] width 14 height 14
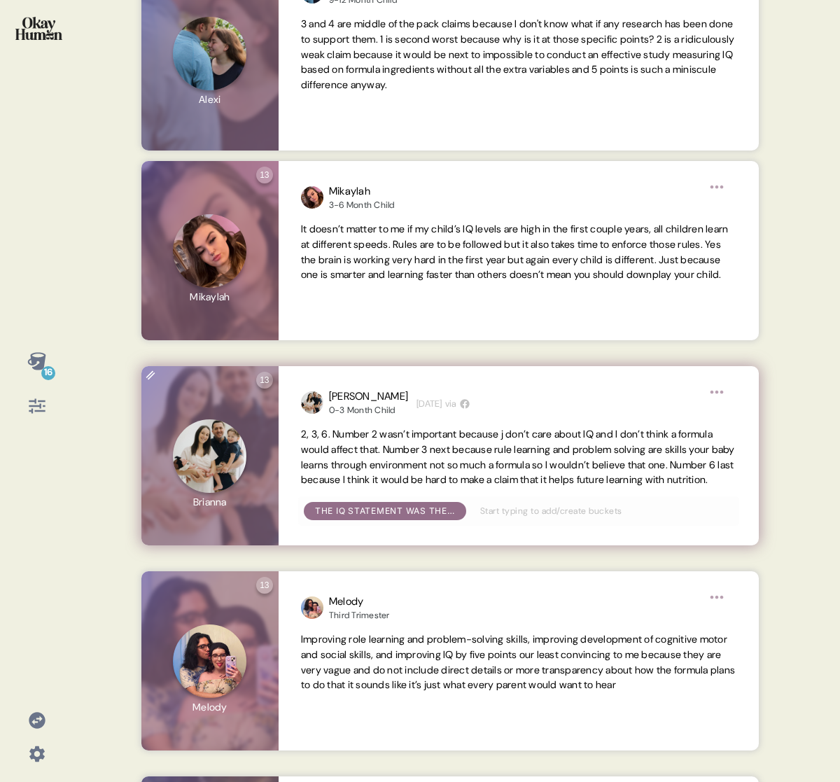
scroll to position [623, 0]
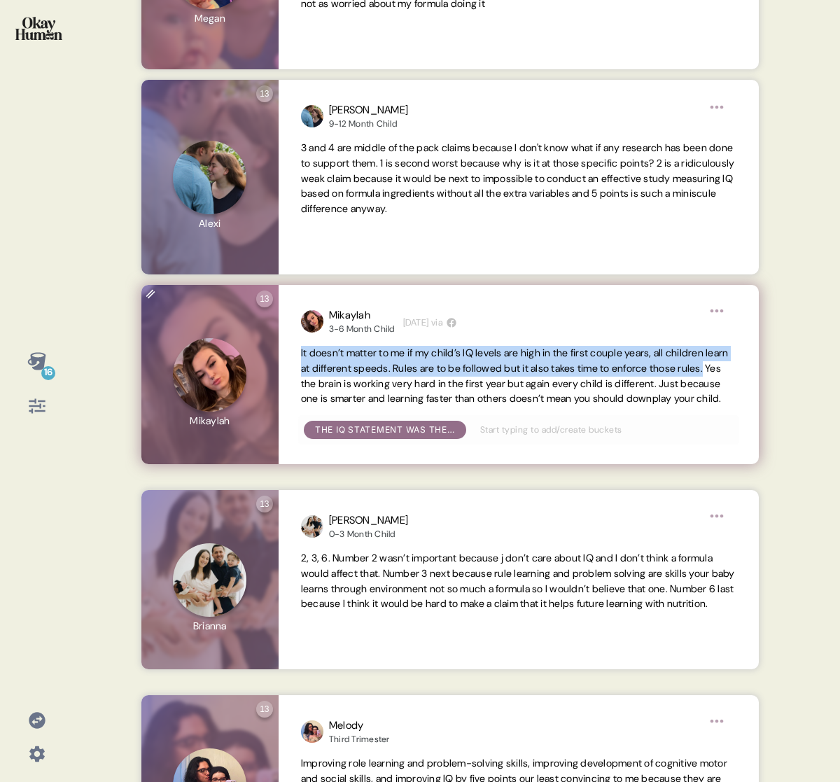
drag, startPoint x: 296, startPoint y: 370, endPoint x: 326, endPoint y: 402, distance: 43.6
click at [326, 402] on div "Mikaylah 3-6 Month Child [DEMOGRAPHIC_DATA][DATE] via It doesn’t matter to me i…" at bounding box center [519, 374] width 480 height 179
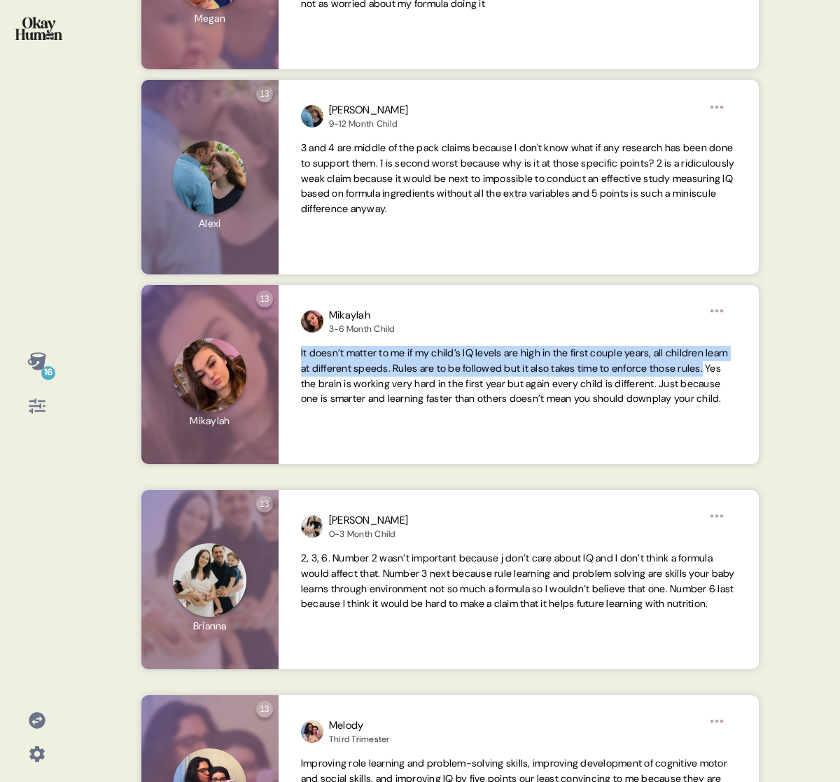
copy span "It doesn’t matter to me if my child’s IQ levels are high in the first couple ye…"
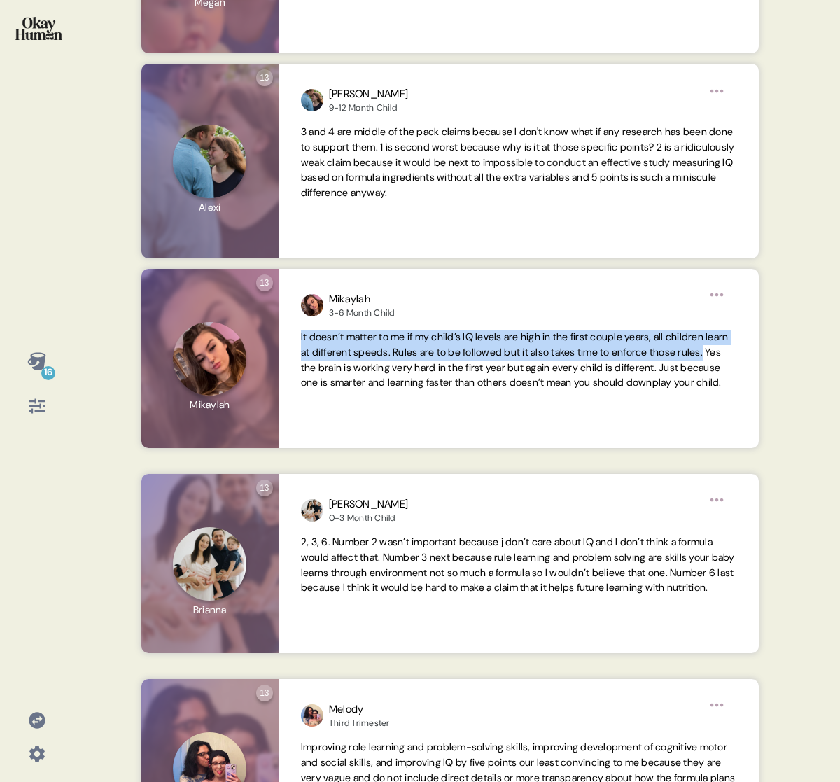
scroll to position [642, 0]
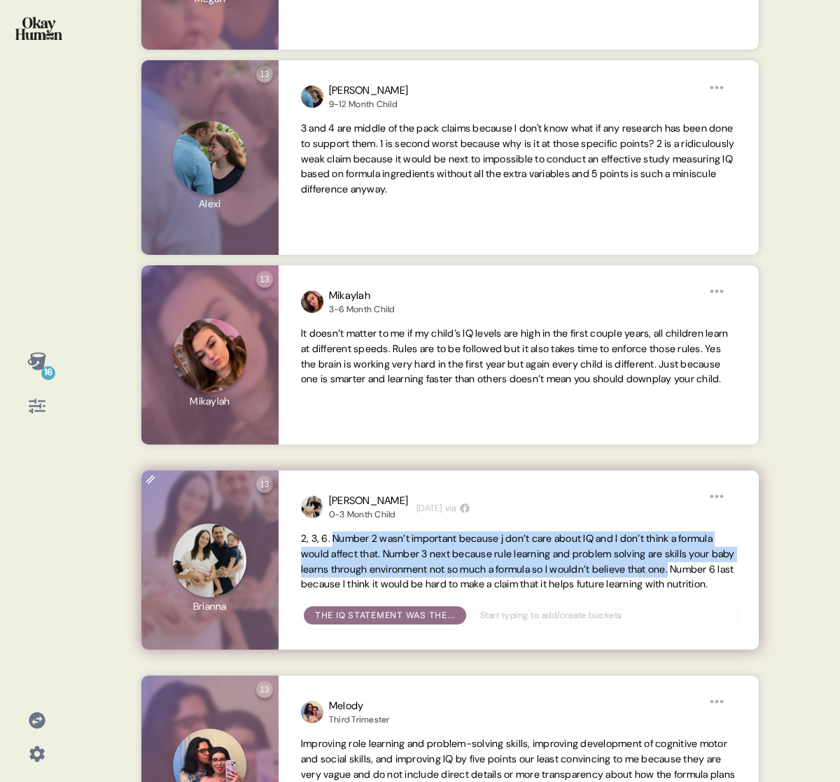
drag, startPoint x: 334, startPoint y: 551, endPoint x: 343, endPoint y: 593, distance: 43.0
click at [343, 590] on span "2, 3, 6. Number 2 wasn’t important because j don’t care about IQ and I don’t th…" at bounding box center [518, 561] width 434 height 58
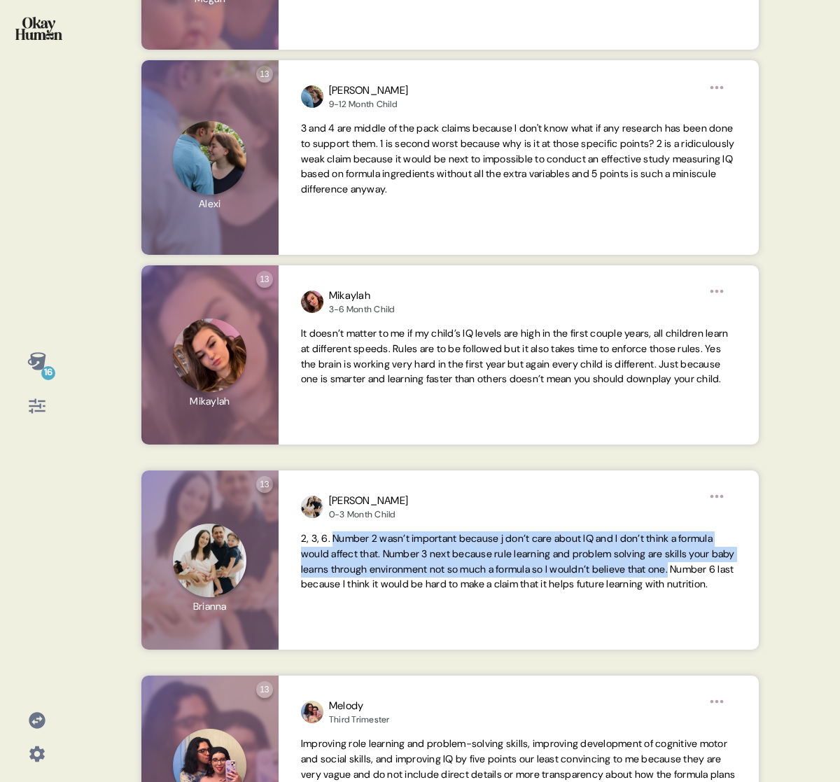
copy span "Number 2 wasn’t important because j don’t care about IQ and I don’t think a for…"
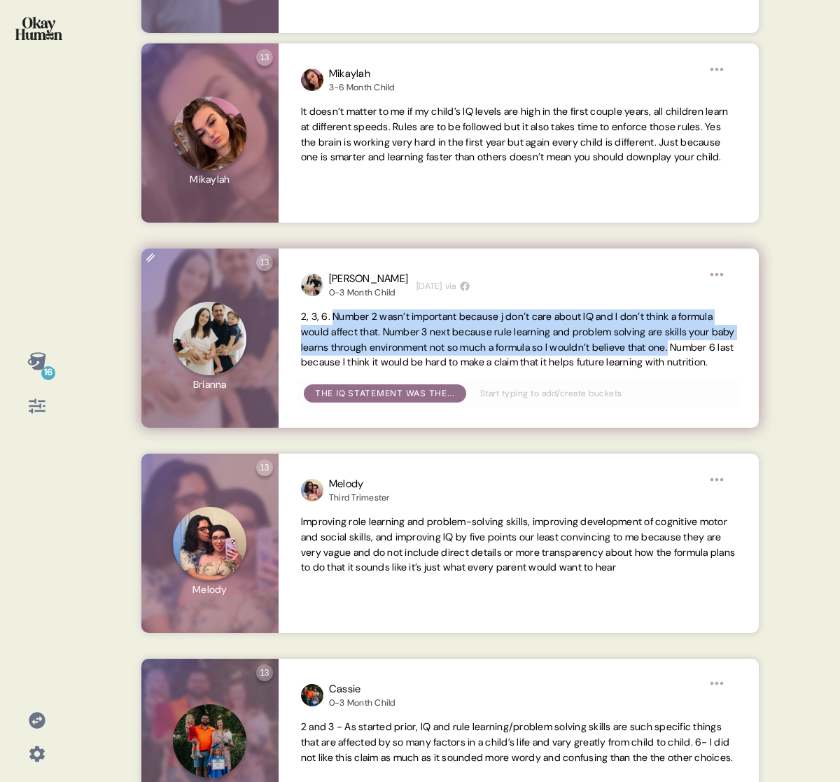
scroll to position [948, 0]
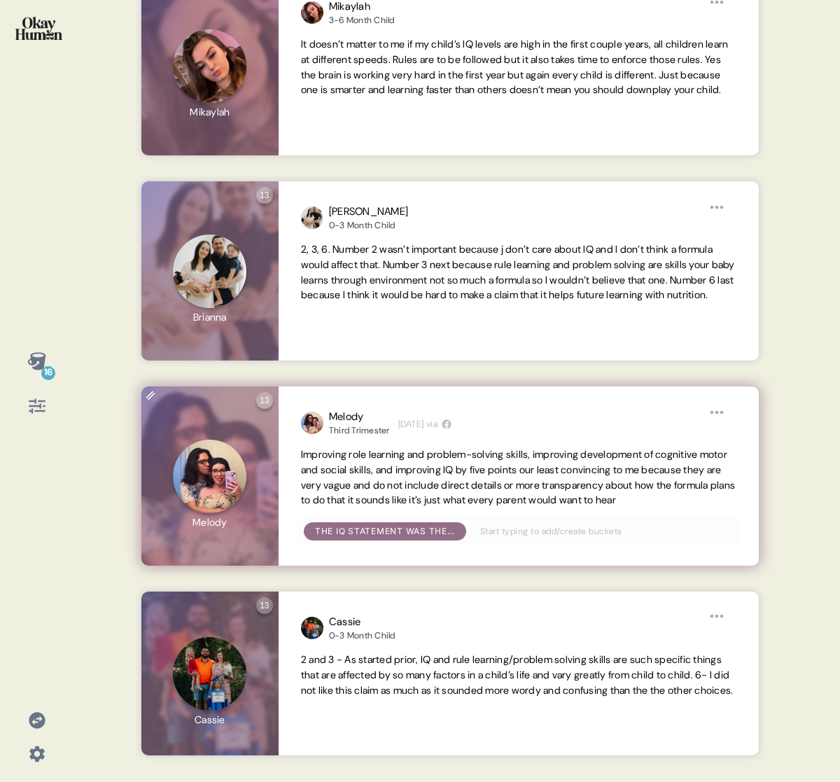
click at [432, 502] on span "Improving role learning and problem-solving skills, improving development of co…" at bounding box center [518, 477] width 434 height 58
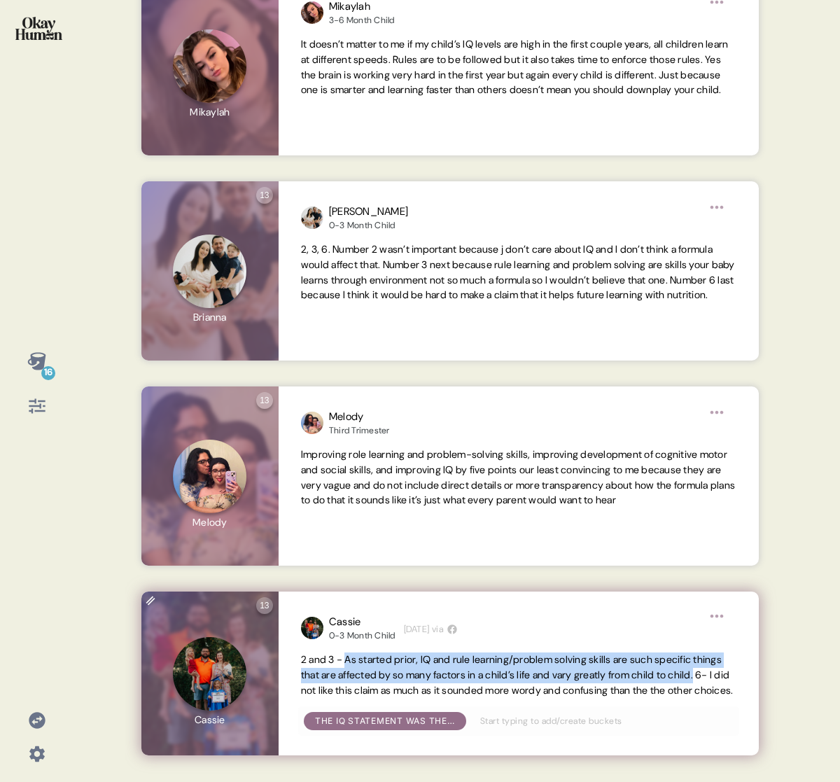
drag, startPoint x: 349, startPoint y: 657, endPoint x: 327, endPoint y: 683, distance: 34.2
click at [327, 668] on span "2 and 3 - As started prior, IQ and rule learning/problem solving skills are suc…" at bounding box center [517, 674] width 432 height 43
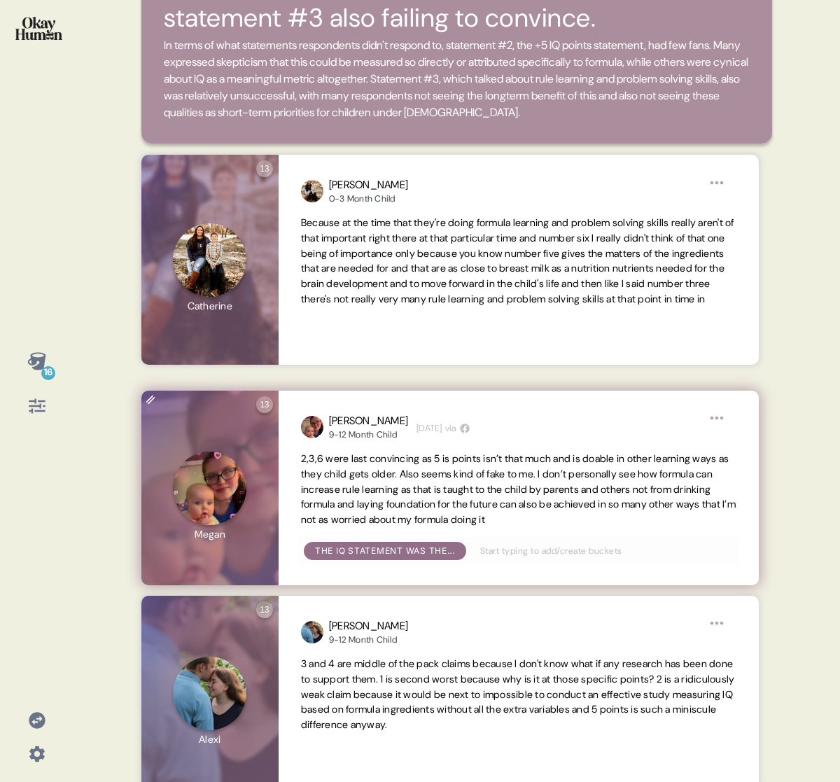
scroll to position [134, 0]
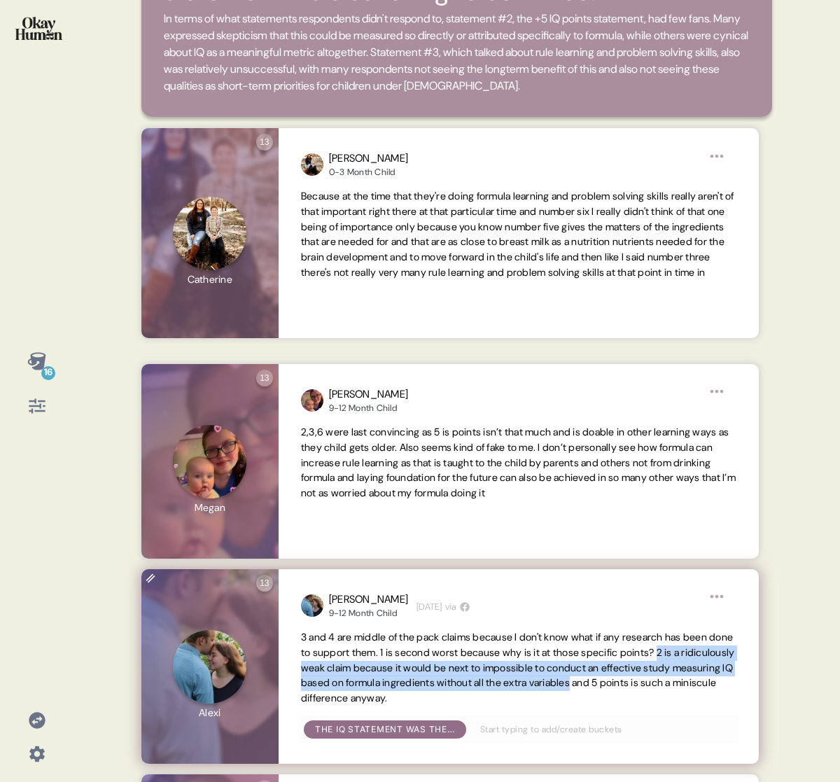
drag, startPoint x: 301, startPoint y: 684, endPoint x: 745, endPoint y: 696, distance: 444.5
click at [745, 668] on div "[PERSON_NAME] 9-12 Month Child [DEMOGRAPHIC_DATA][DATE] via 3 and 4 are middle …" at bounding box center [519, 666] width 480 height 195
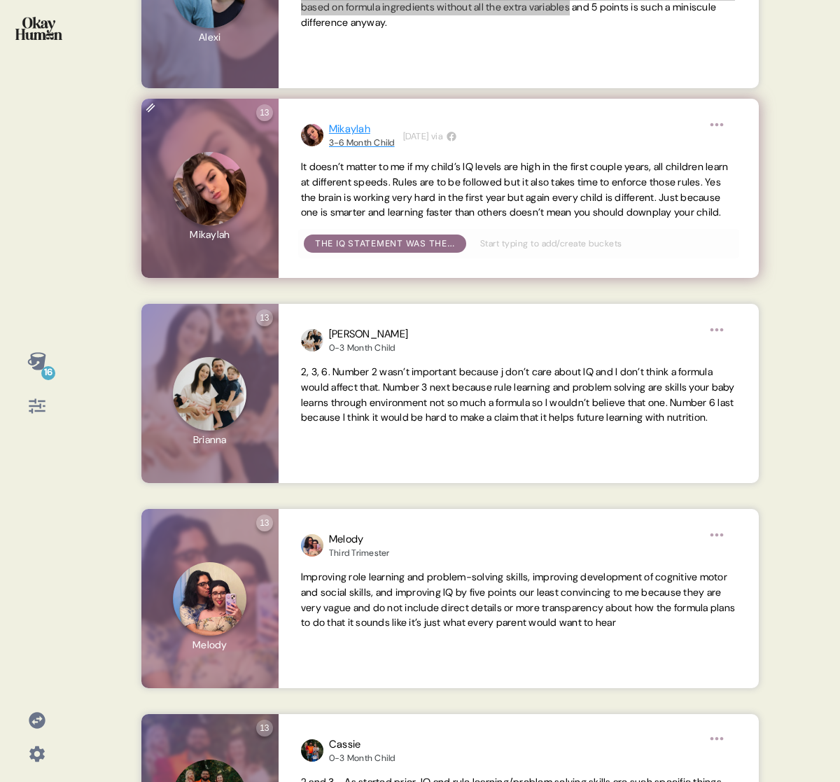
scroll to position [831, 0]
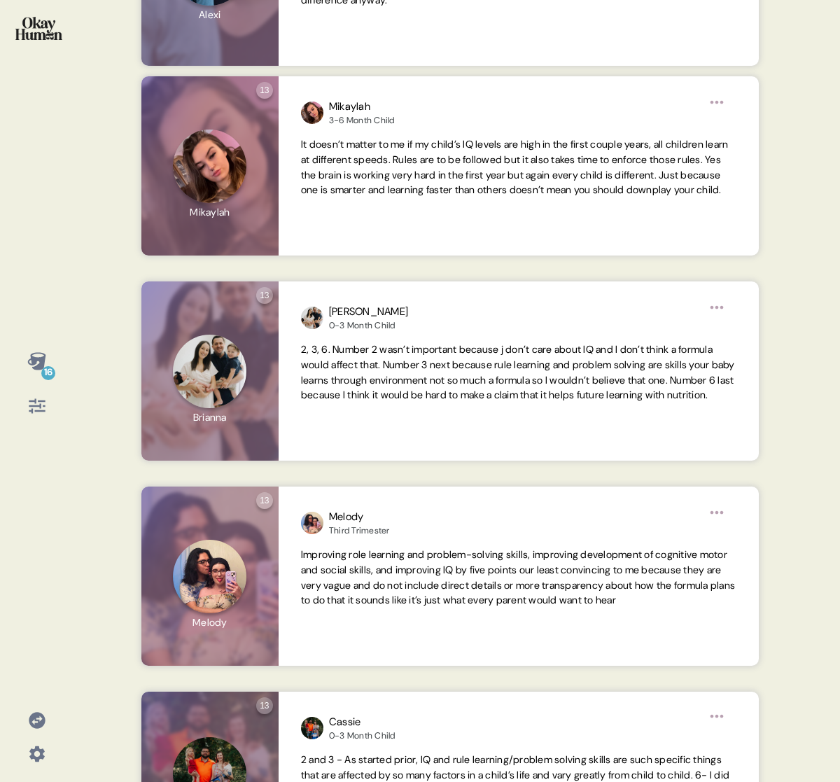
click at [46, 370] on div "16" at bounding box center [48, 373] width 14 height 14
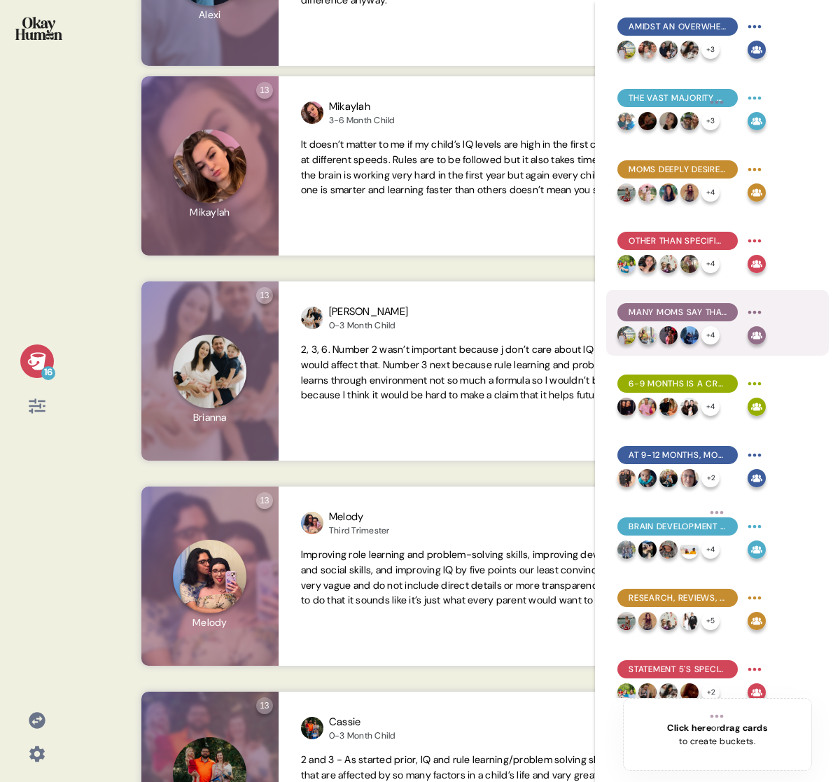
scroll to position [449, 0]
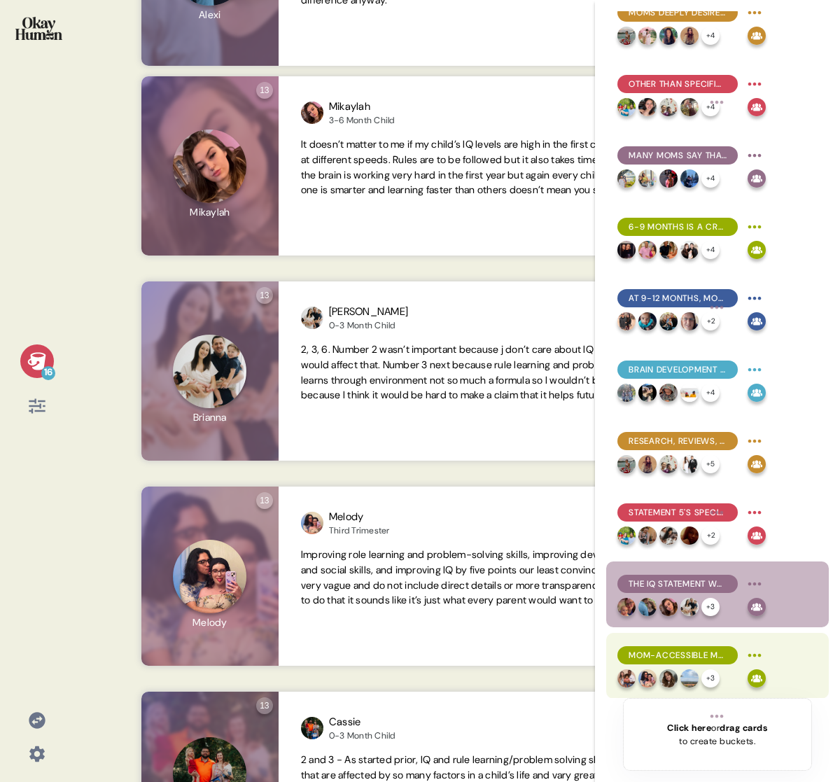
click at [695, 644] on div "Mom-accessible messages is deeply empathetic and helps them "do their own resea…" at bounding box center [691, 655] width 148 height 22
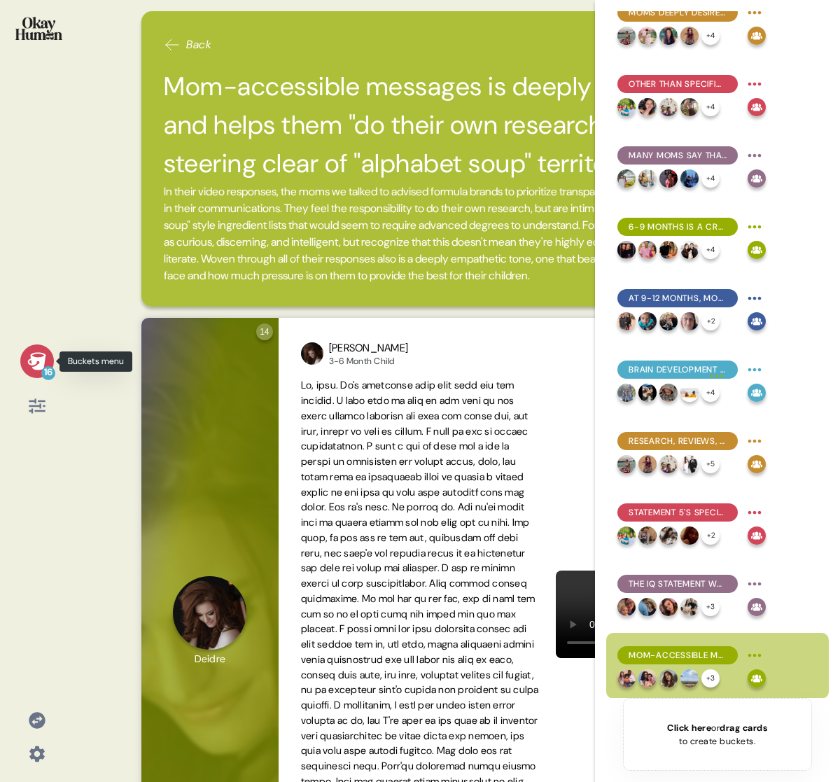
click at [46, 370] on div "16" at bounding box center [48, 373] width 14 height 14
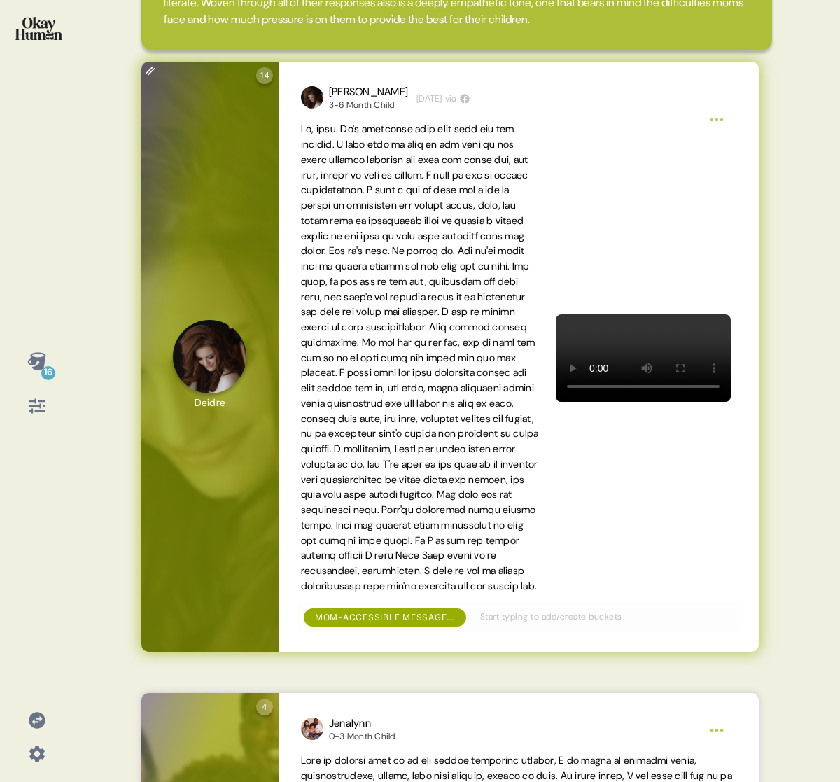
scroll to position [258, 0]
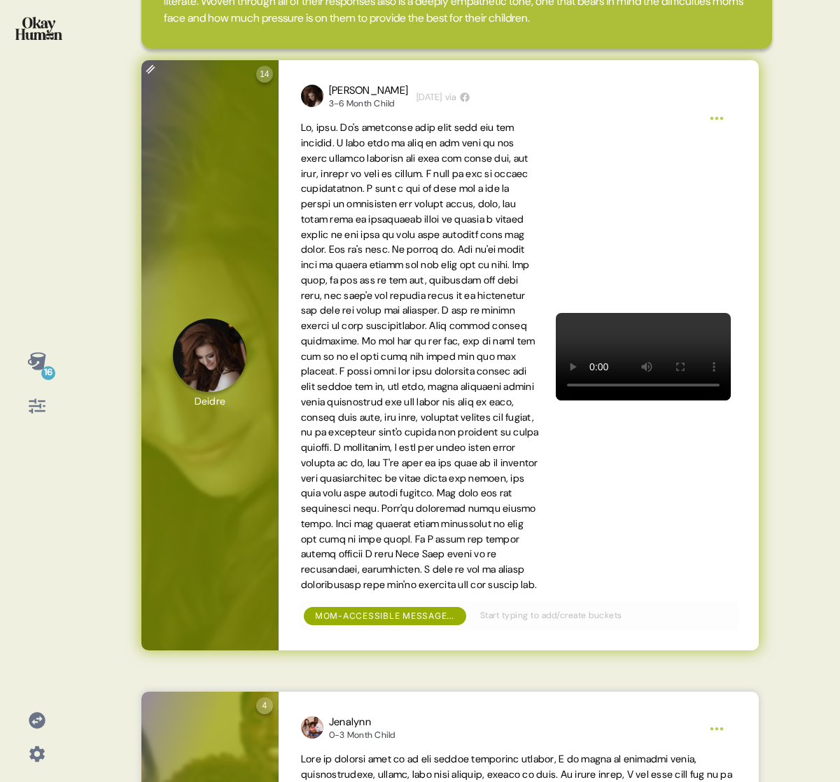
click at [533, 498] on span at bounding box center [420, 356] width 238 height 472
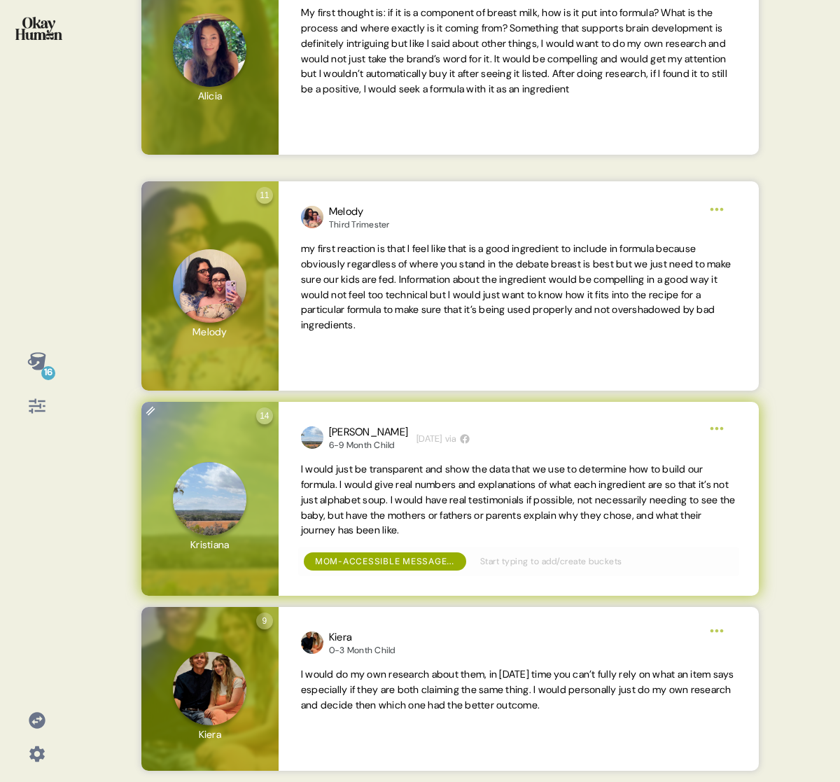
scroll to position [1825, 0]
click at [357, 486] on span "I would just be transparent and show the data that we use to determine how to b…" at bounding box center [518, 499] width 435 height 73
click at [321, 472] on span "I would just be transparent and show the data that we use to determine how to b…" at bounding box center [518, 499] width 435 height 73
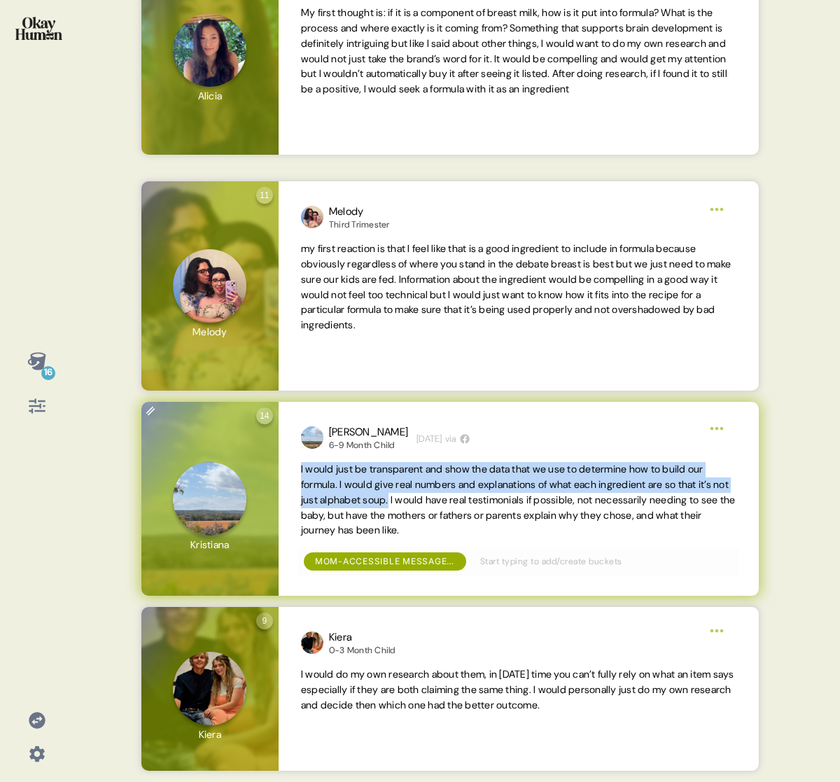
drag, startPoint x: 301, startPoint y: 474, endPoint x: 429, endPoint y: 505, distance: 131.7
click at [429, 505] on span "I would just be transparent and show the data that we use to determine how to b…" at bounding box center [518, 499] width 435 height 73
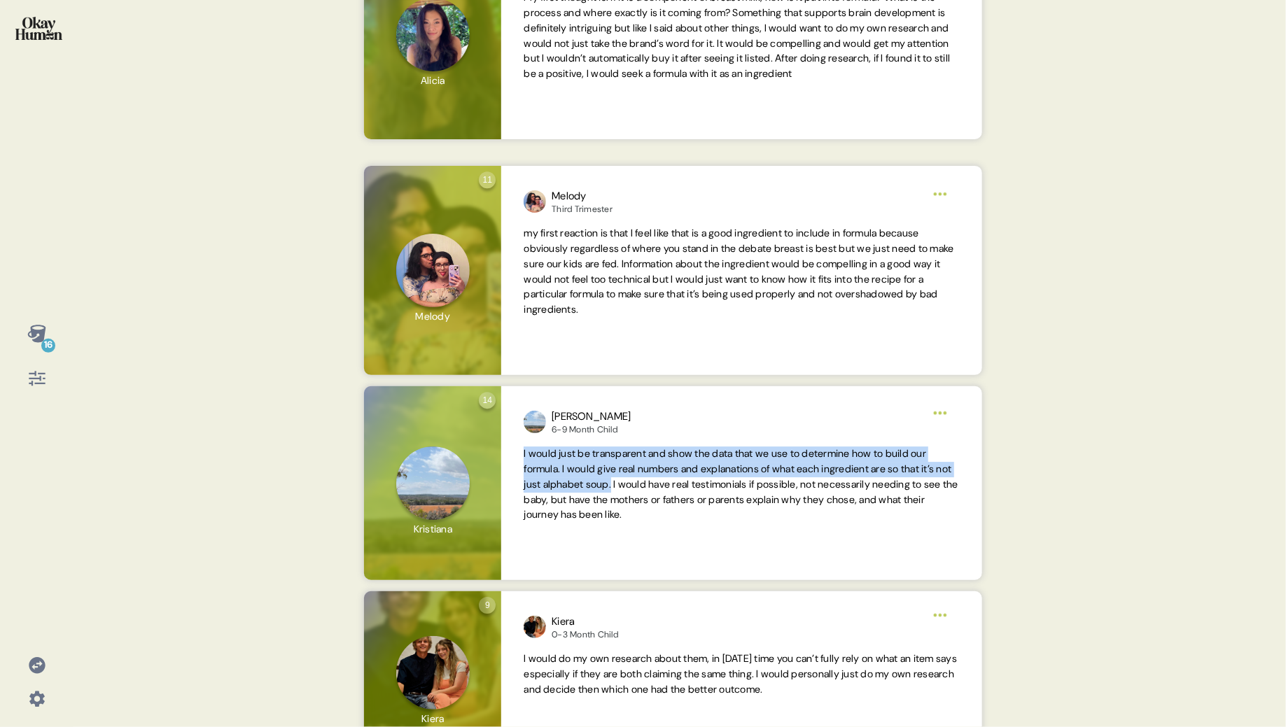
scroll to position [1880, 0]
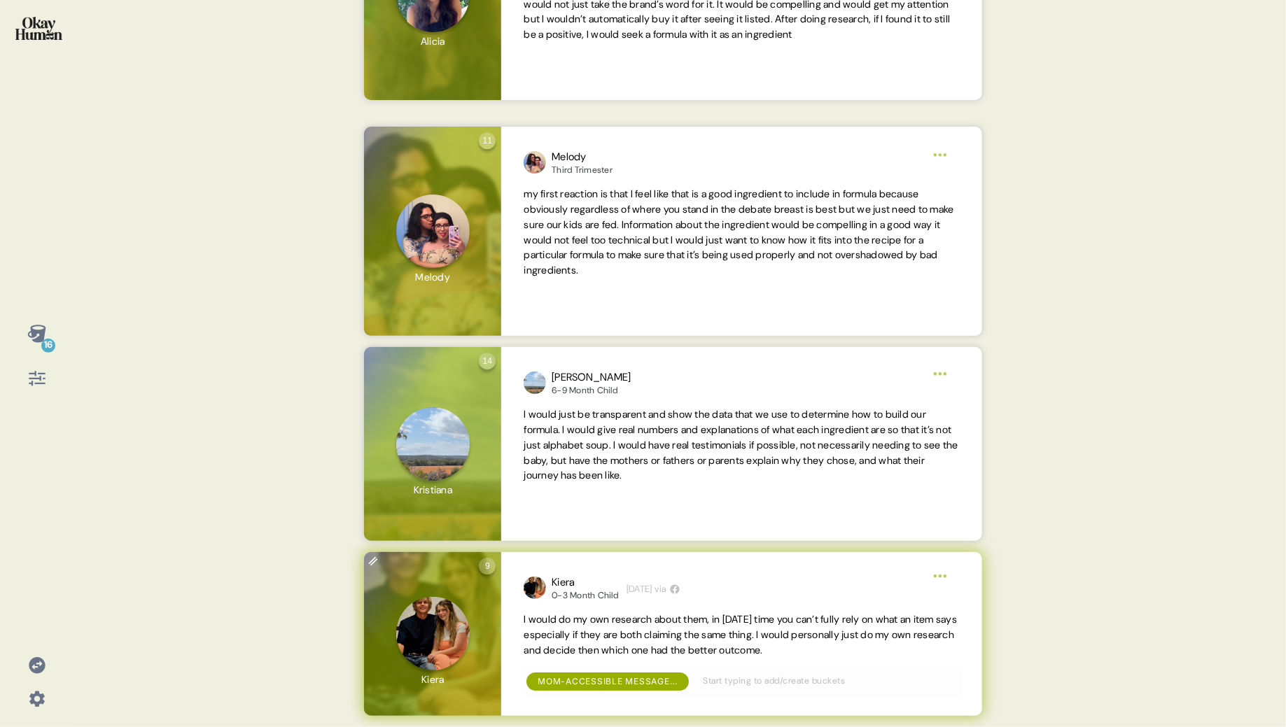
click at [597, 628] on span "I would do my own research about them, in [DATE] time you can’t fully rely on w…" at bounding box center [739, 634] width 433 height 43
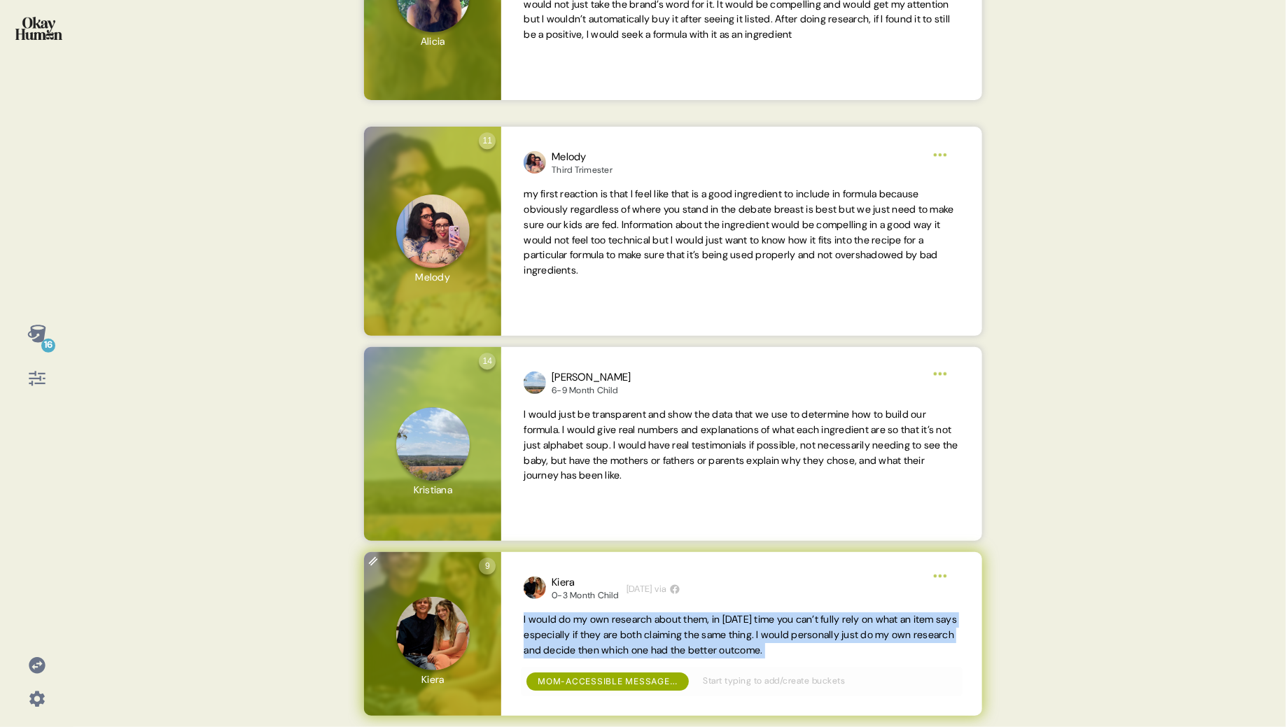
click at [597, 628] on span "I would do my own research about them, in [DATE] time you can’t fully rely on w…" at bounding box center [739, 634] width 433 height 43
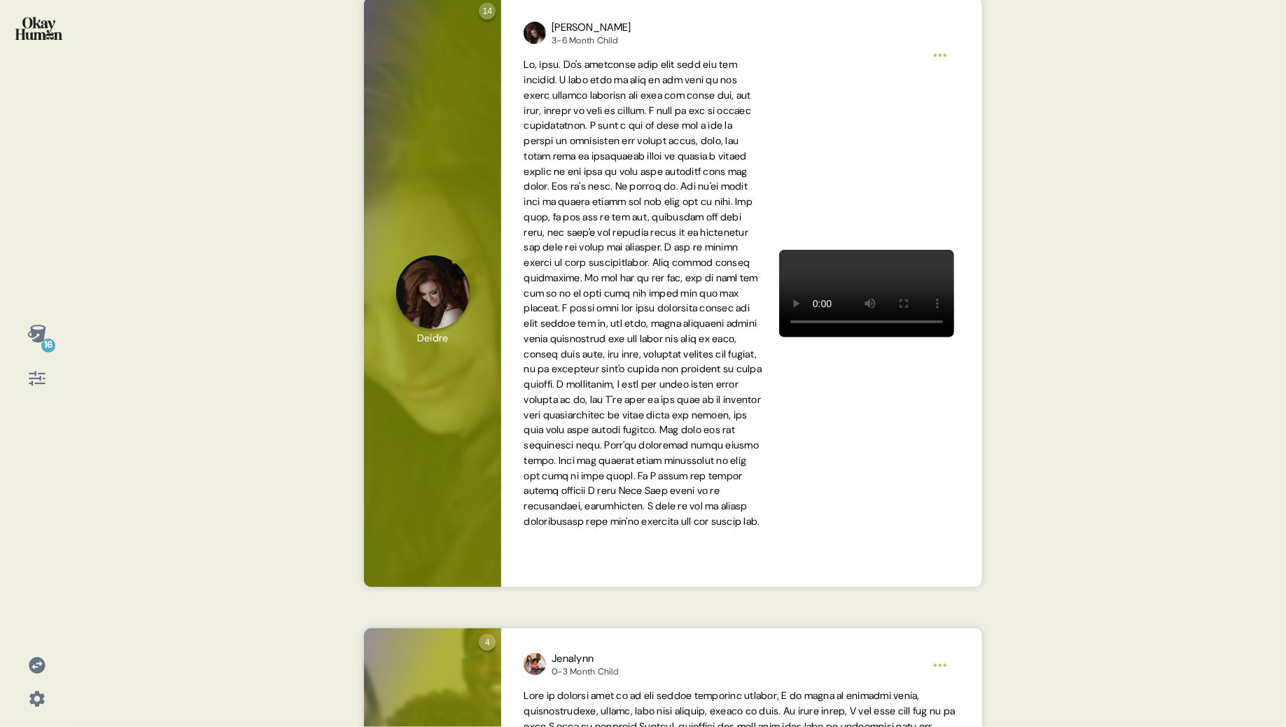
scroll to position [226, 0]
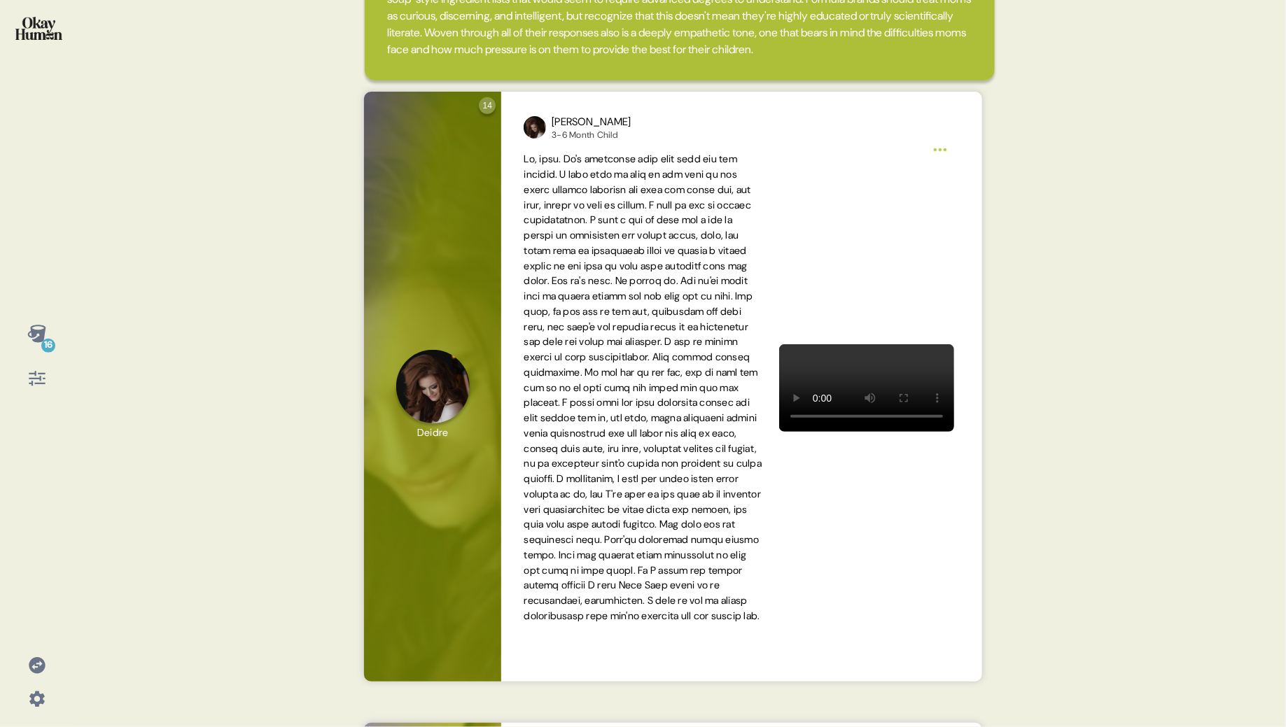
click at [298, 290] on div "16 Back Mom-accessible messages is deeply empathetic and helps them "do their o…" at bounding box center [643, 363] width 1286 height 727
click at [61, 25] on img at bounding box center [38, 28] width 47 height 23
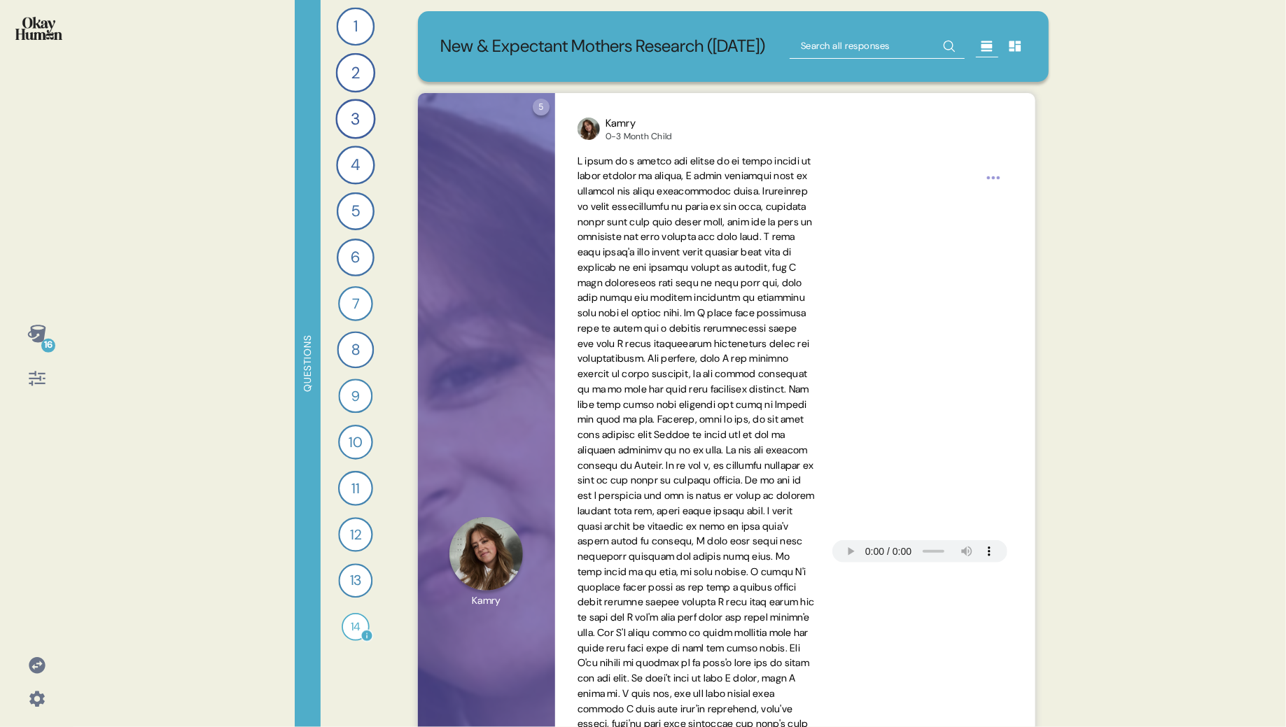
click at [356, 630] on div "14" at bounding box center [356, 627] width 28 height 28
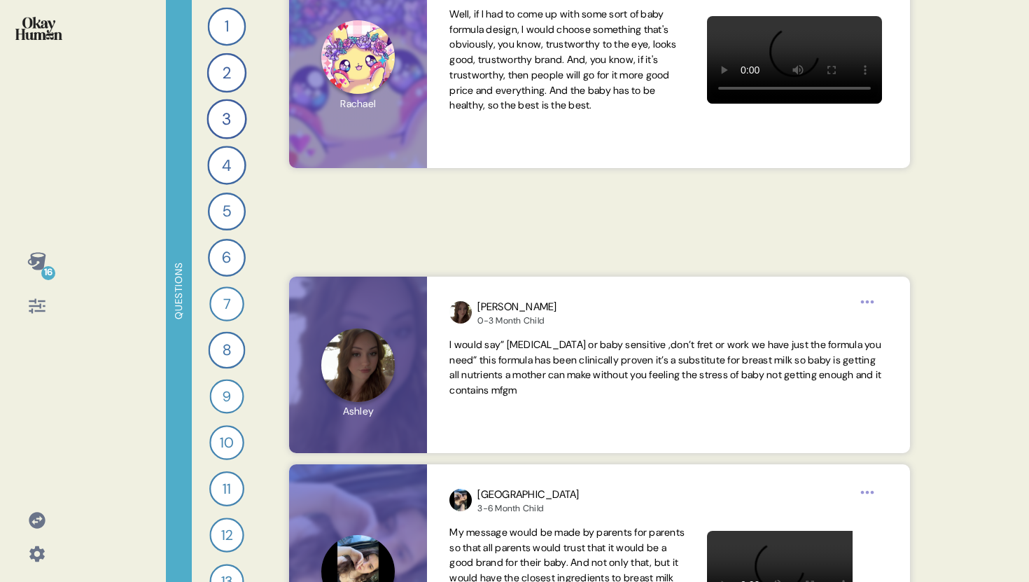
scroll to position [11226, 0]
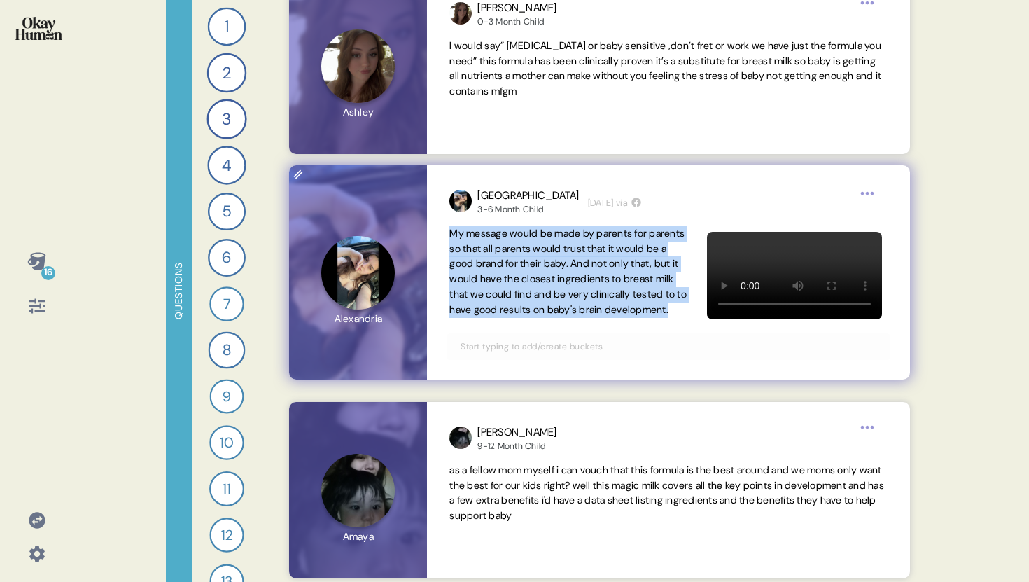
drag, startPoint x: 607, startPoint y: 331, endPoint x: 449, endPoint y: 234, distance: 185.3
click at [449, 234] on span "My message would be made by parents for parents so that all parents would trust…" at bounding box center [569, 272] width 240 height 92
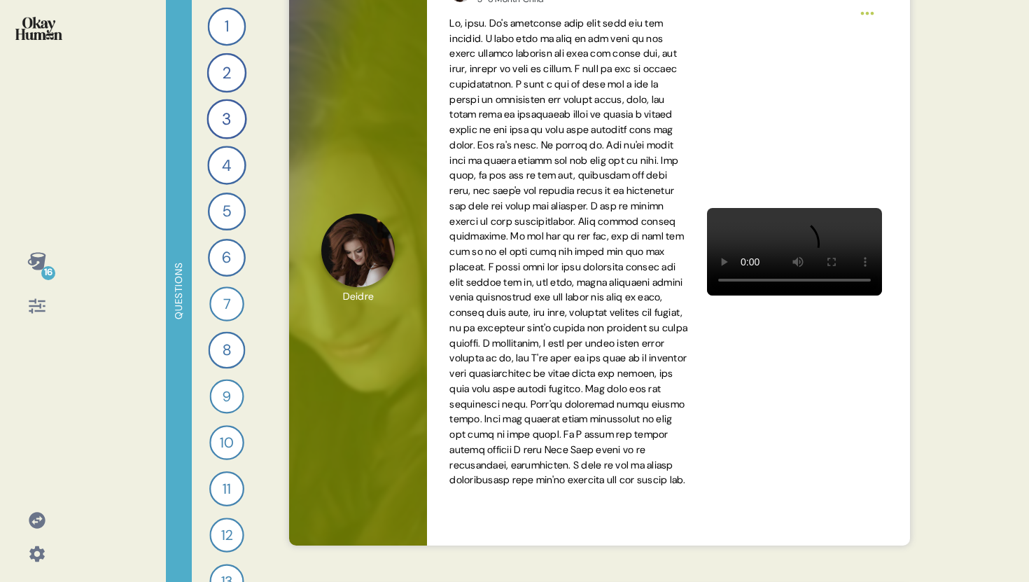
scroll to position [167, 0]
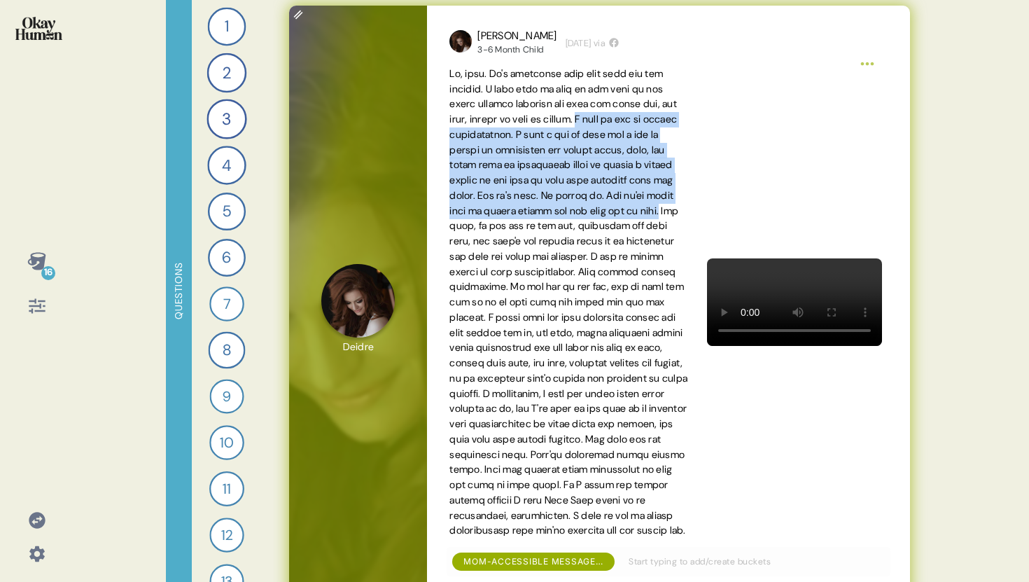
drag, startPoint x: 616, startPoint y: 120, endPoint x: 472, endPoint y: 226, distance: 178.6
click at [472, 226] on span at bounding box center [568, 302] width 238 height 470
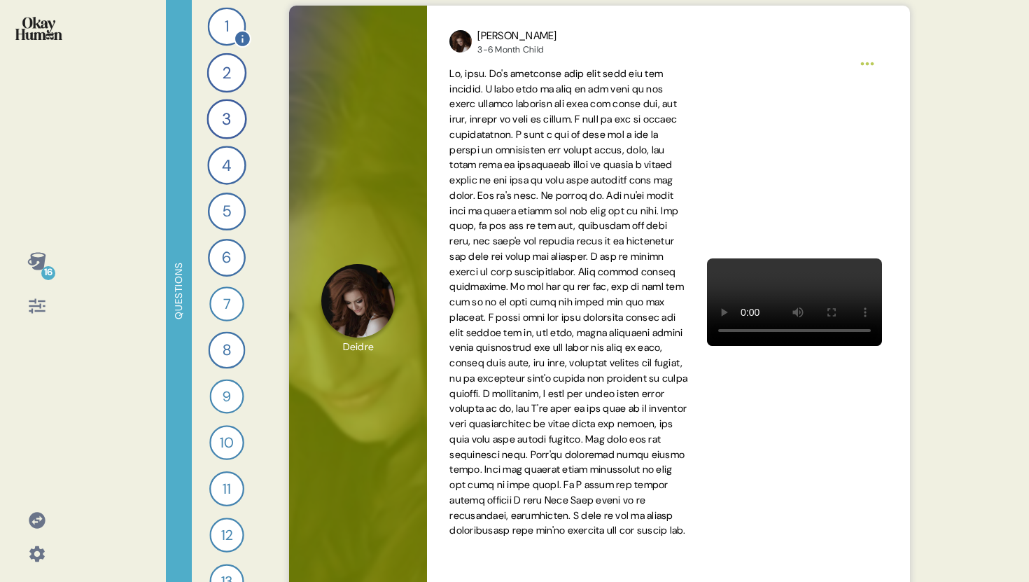
click at [225, 31] on div "1" at bounding box center [227, 27] width 38 height 38
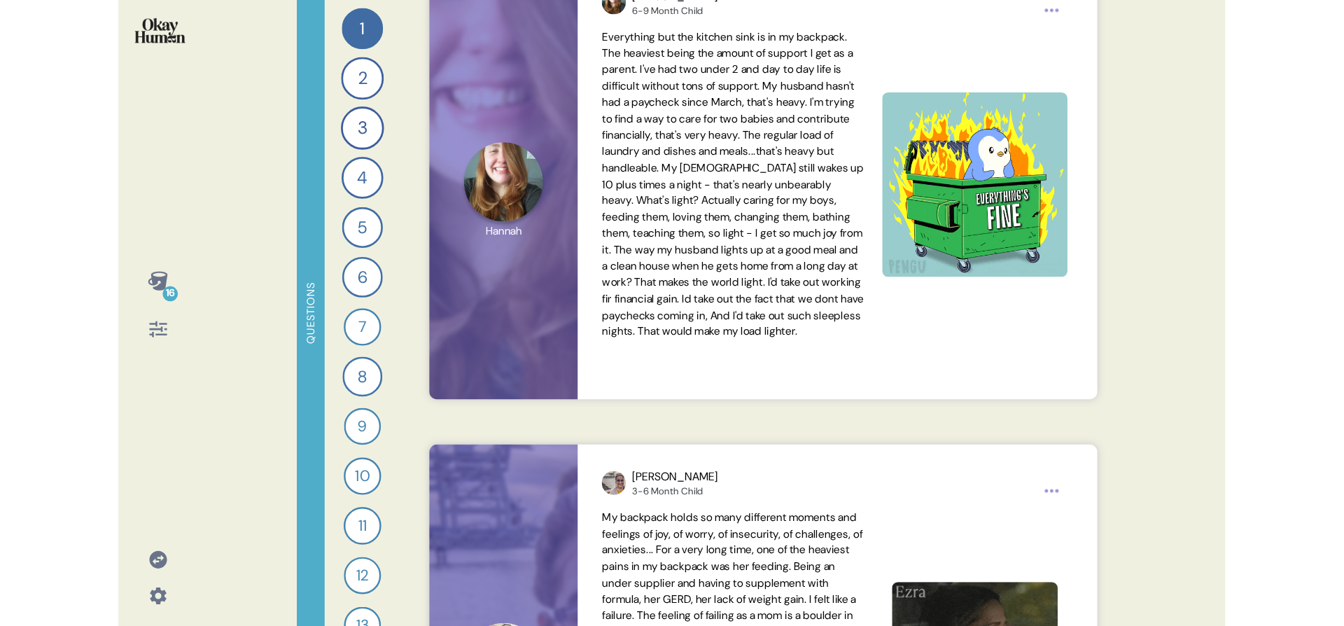
scroll to position [6846, 0]
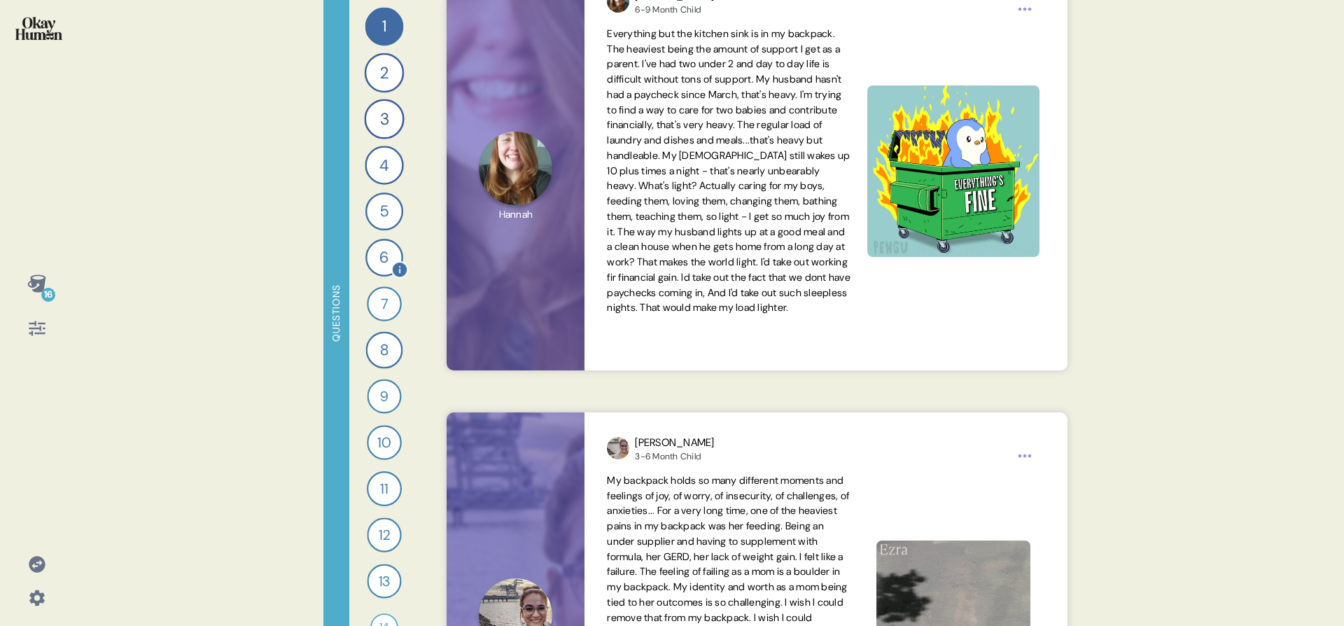
click at [370, 250] on div "6" at bounding box center [384, 258] width 38 height 38
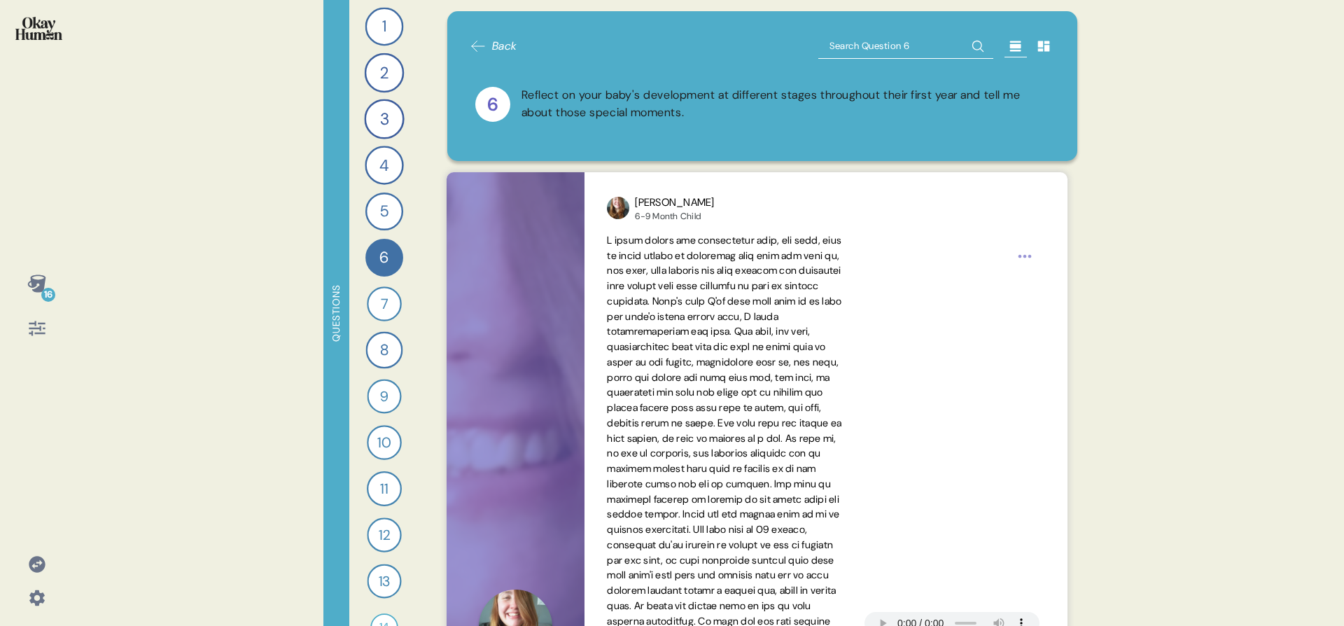
click at [48, 321] on div at bounding box center [37, 328] width 34 height 34
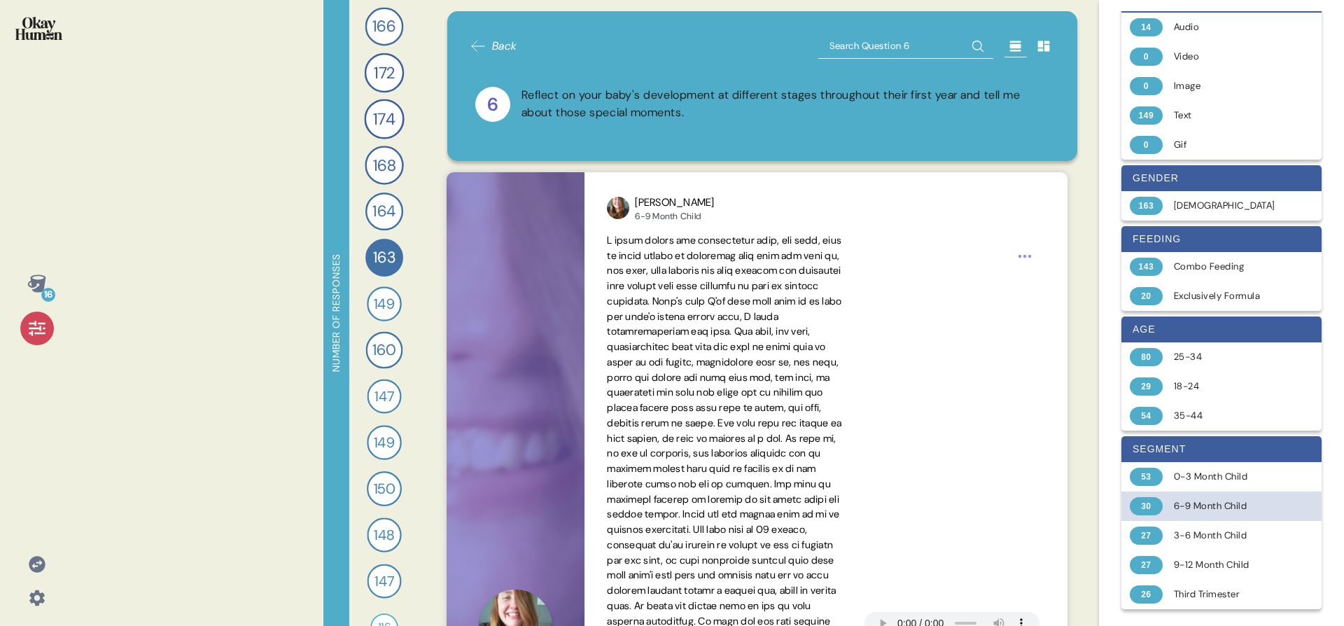
scroll to position [36, 0]
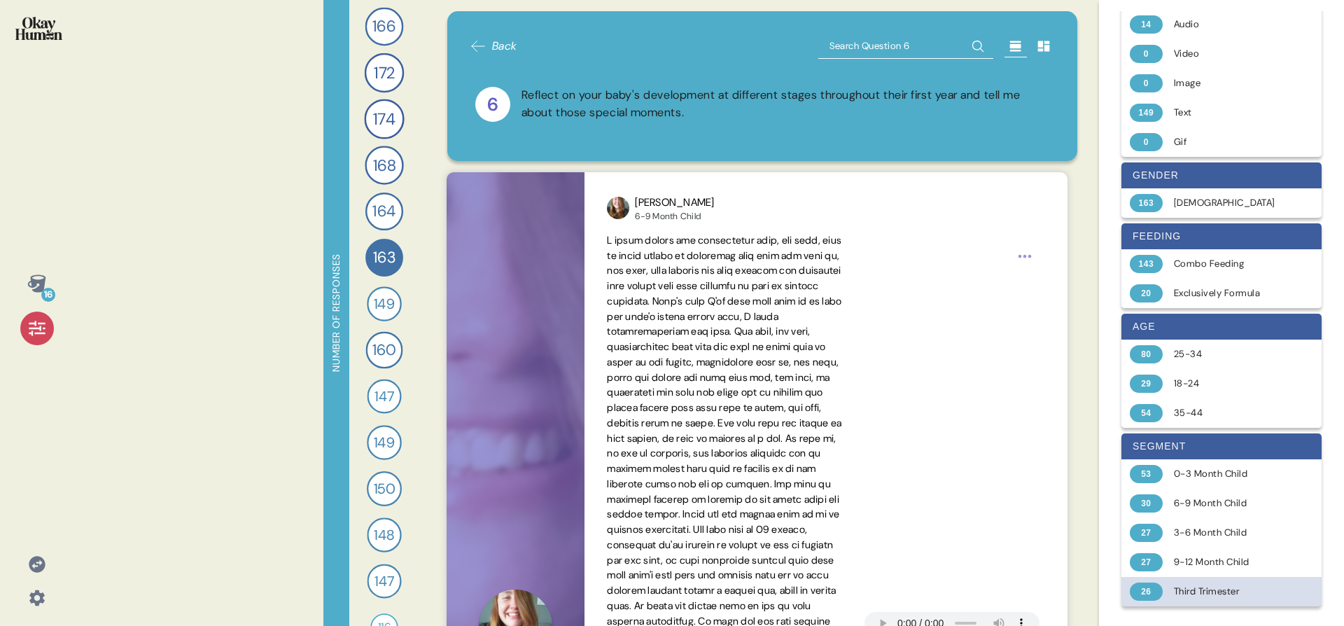
click at [1181, 587] on div "Third Trimester" at bounding box center [1229, 591] width 111 height 14
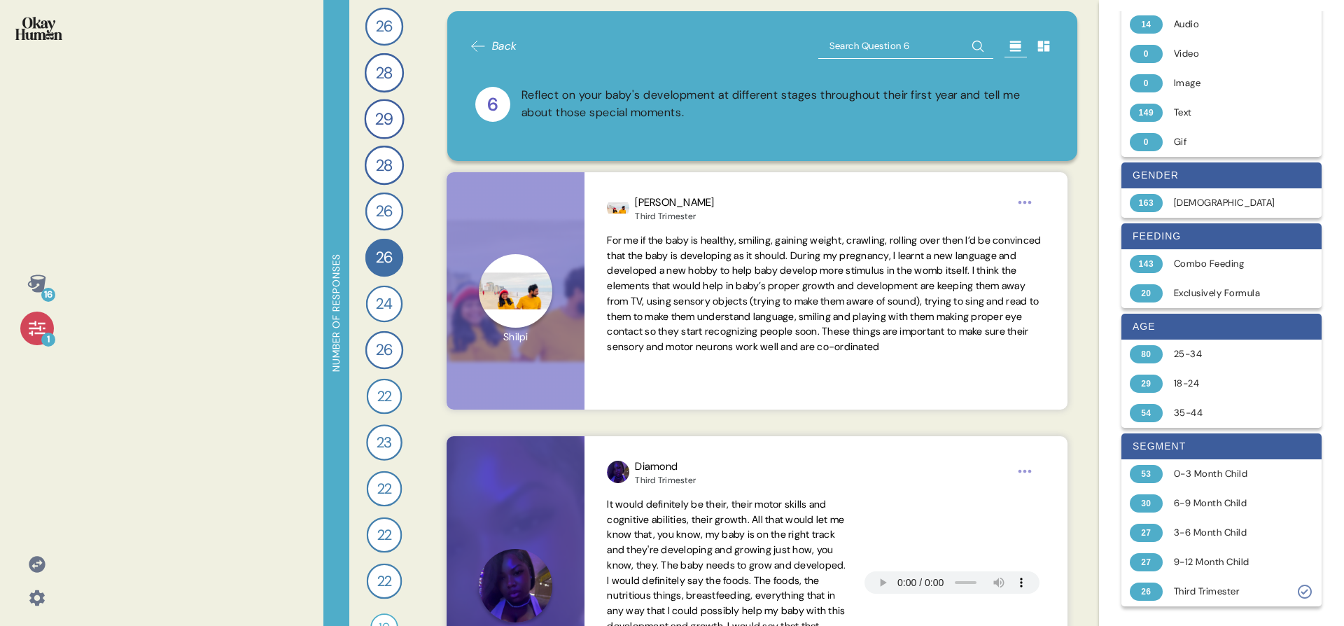
click at [34, 327] on icon at bounding box center [37, 328] width 20 height 20
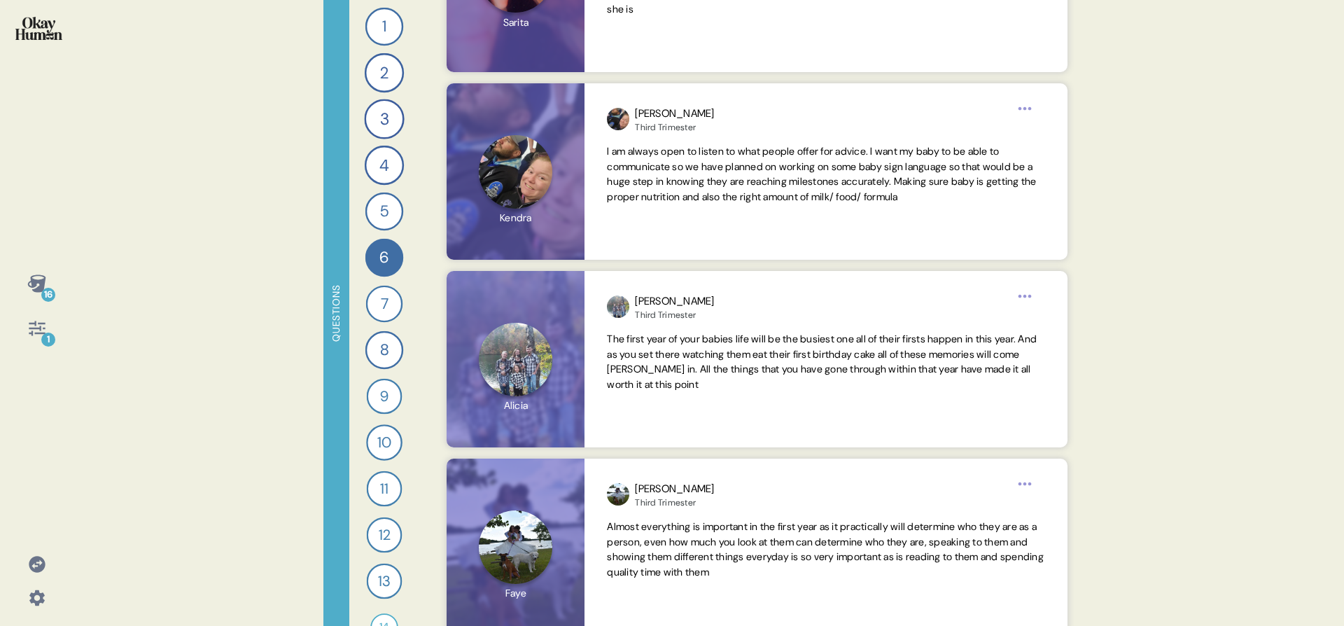
scroll to position [0, 0]
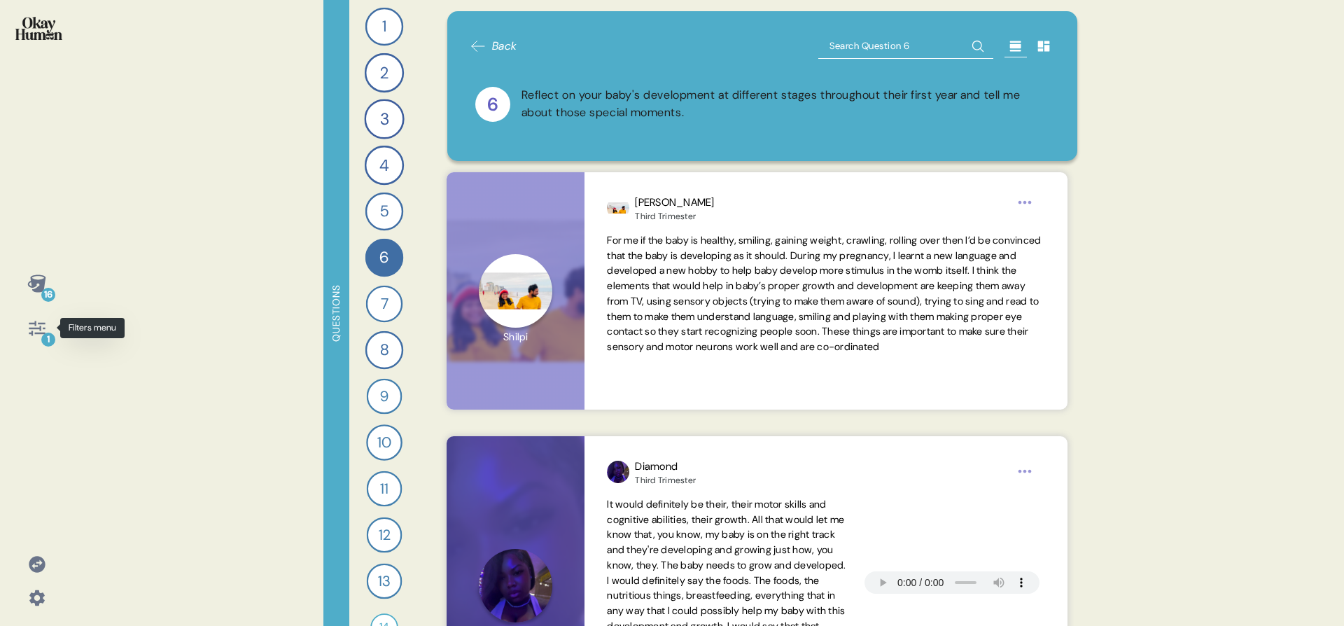
click at [27, 330] on icon at bounding box center [37, 328] width 20 height 20
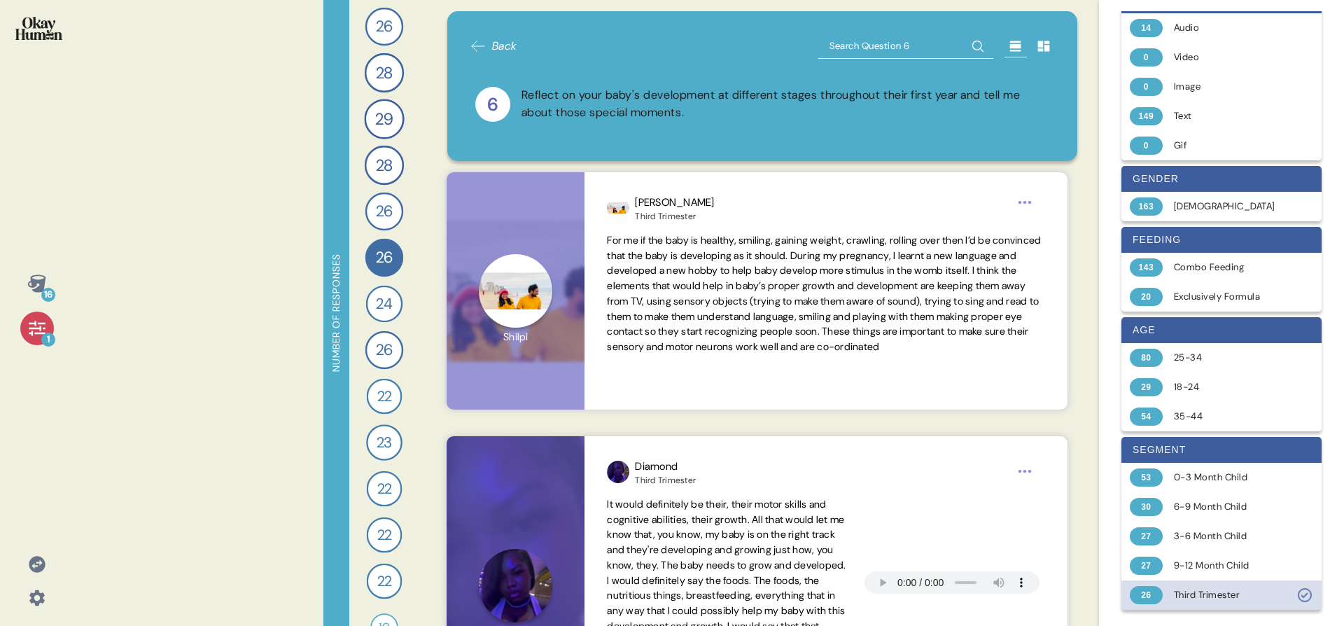
scroll to position [36, 0]
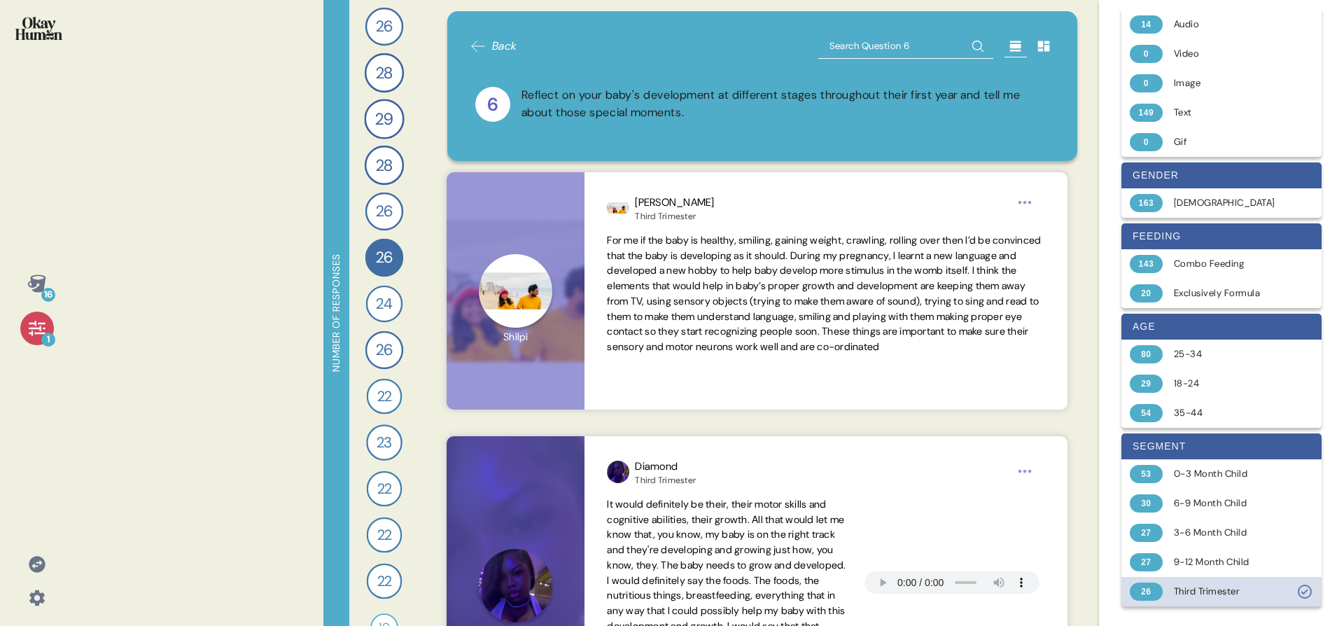
click at [1255, 599] on div "26 Third Trimester" at bounding box center [1221, 591] width 200 height 29
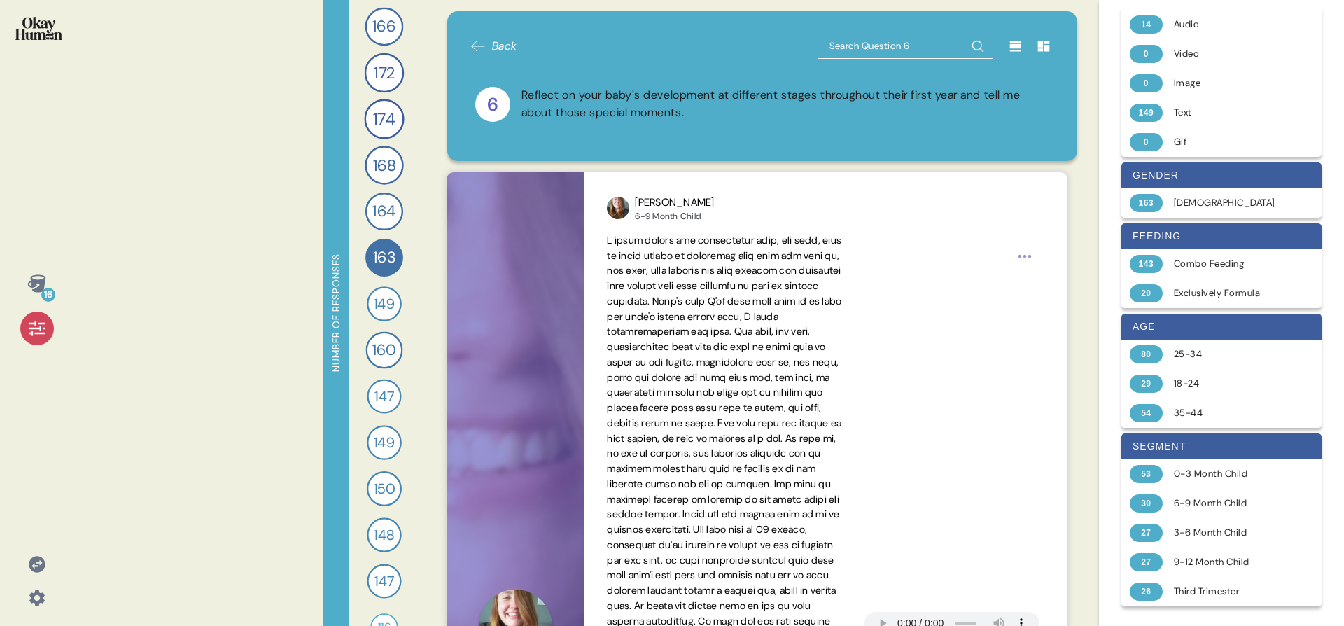
click at [44, 347] on div "16" at bounding box center [36, 313] width 73 height 626
click at [34, 335] on icon at bounding box center [37, 328] width 20 height 20
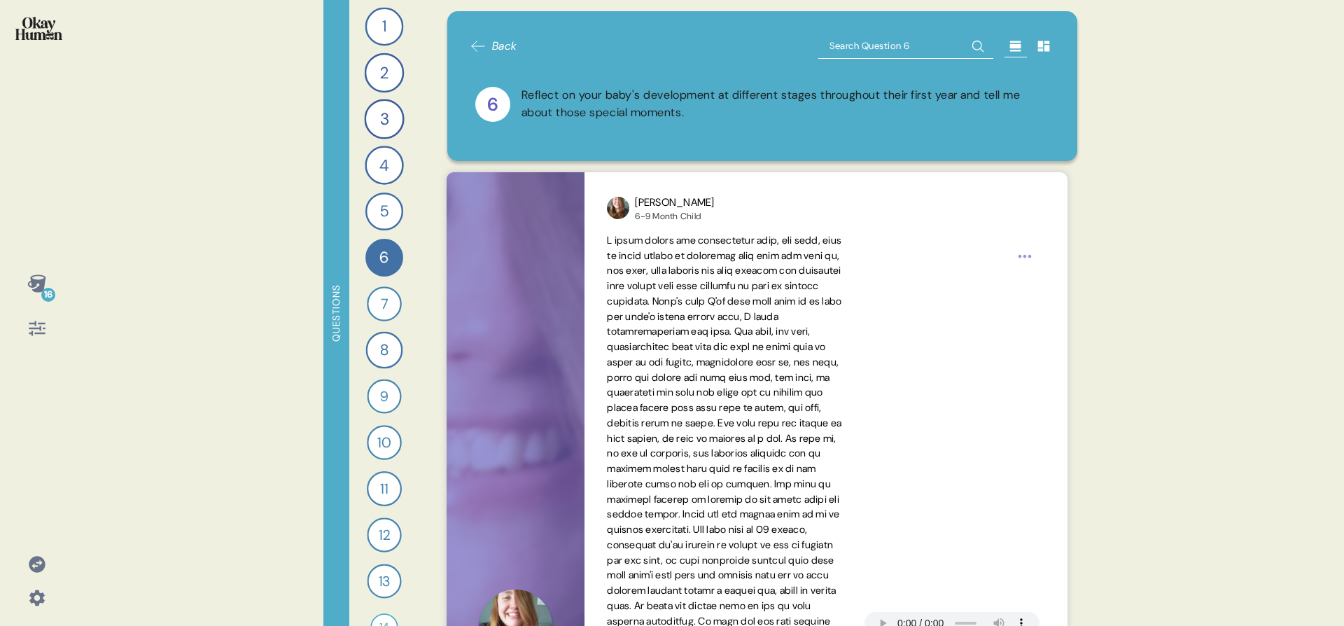
click at [828, 34] on input "text" at bounding box center [905, 46] width 175 height 25
type input "babb"
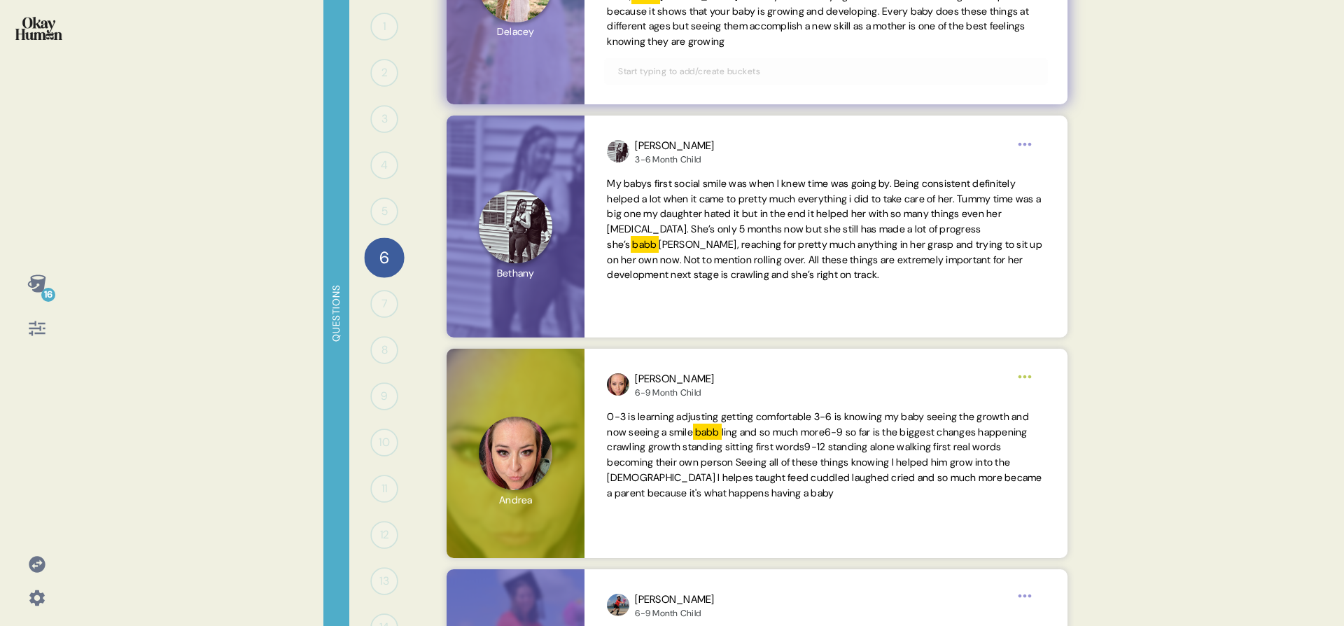
scroll to position [645, 0]
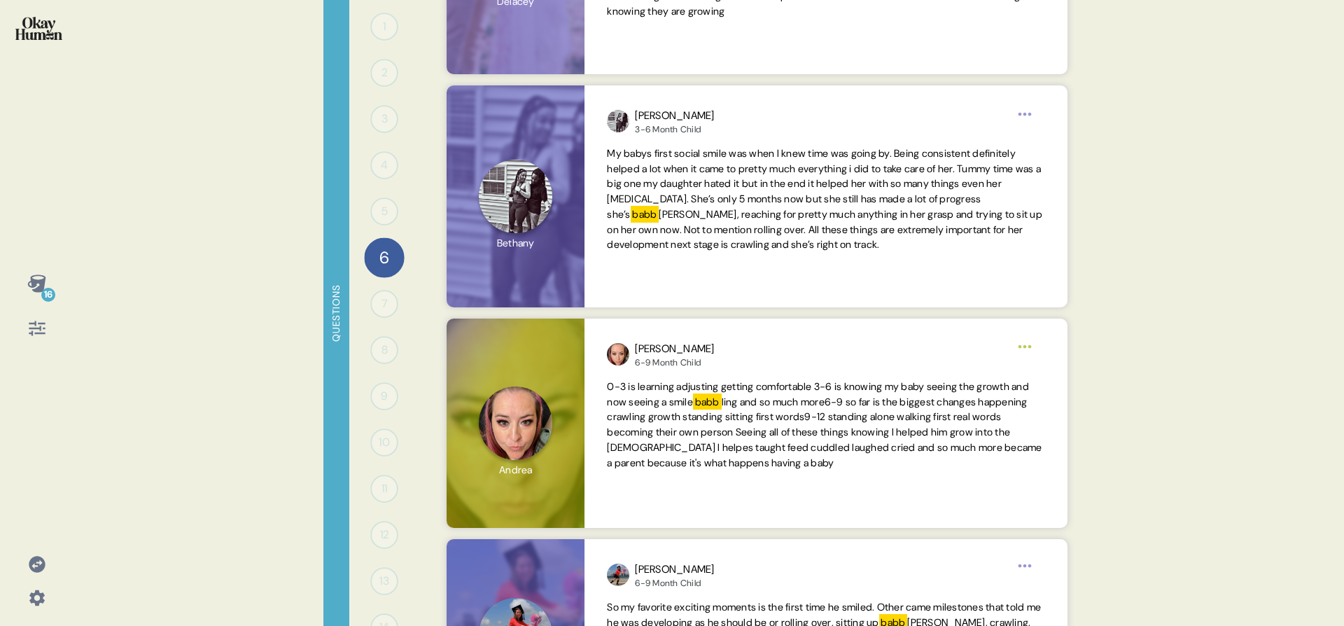
click at [29, 325] on icon at bounding box center [37, 328] width 20 height 20
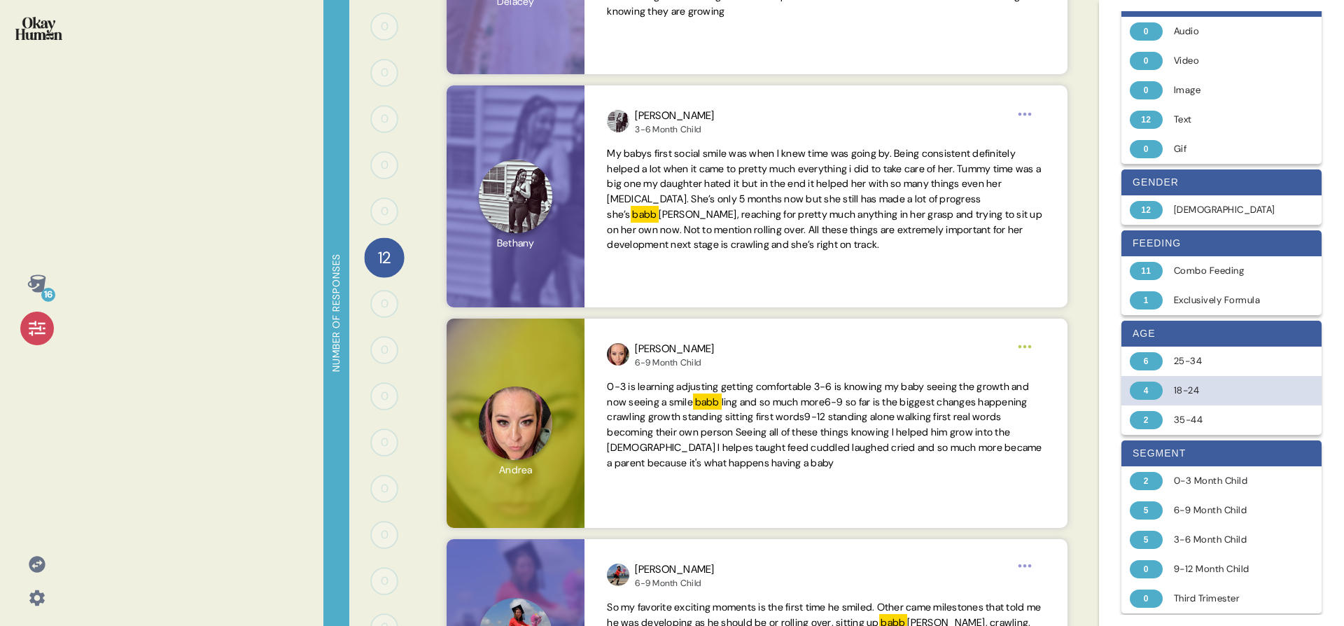
scroll to position [36, 0]
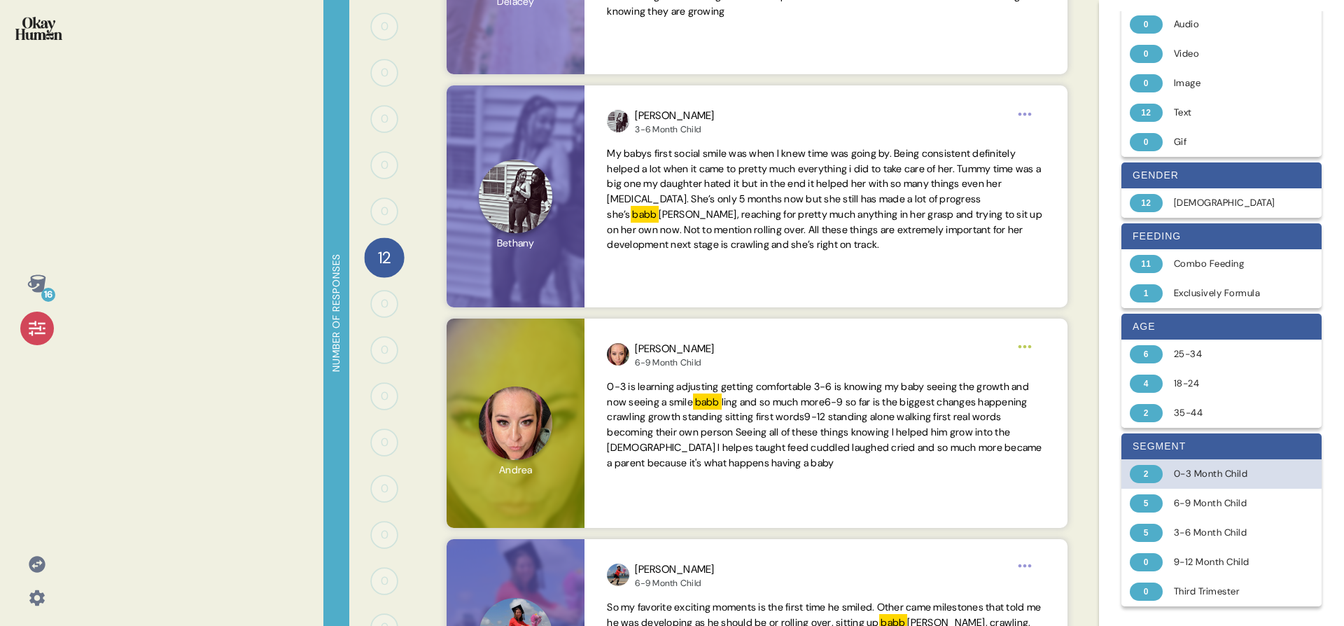
click at [1204, 479] on div "0-3 Month Child" at bounding box center [1229, 474] width 111 height 14
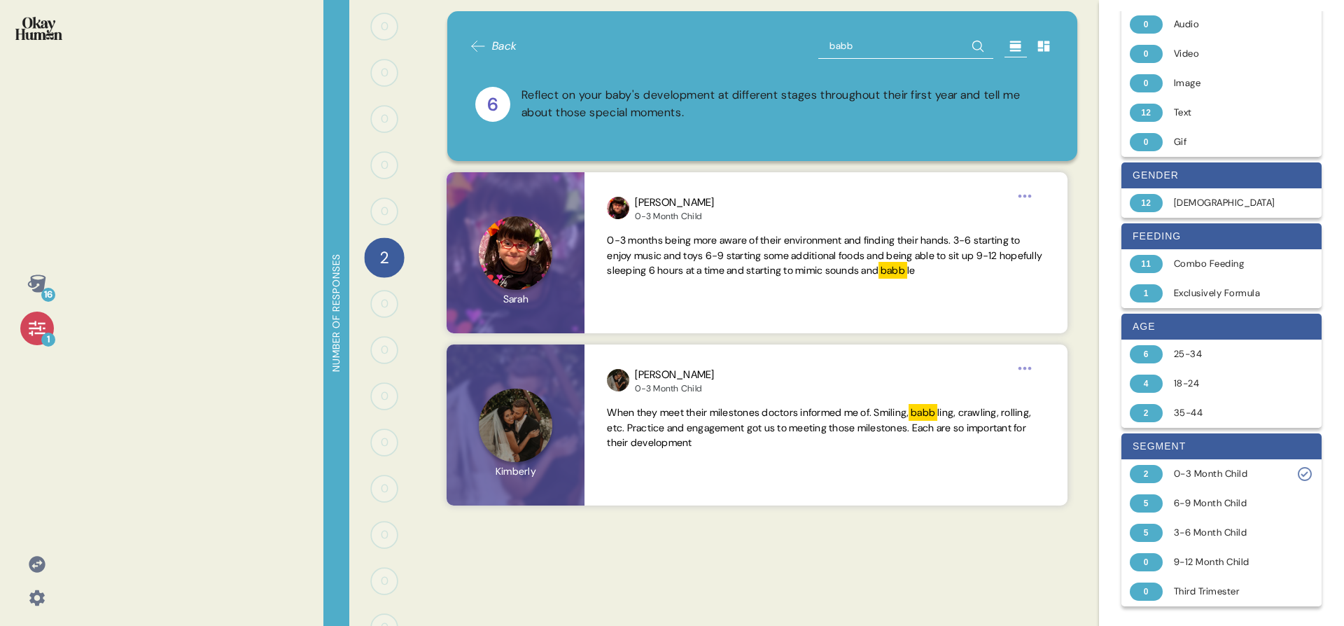
click at [50, 326] on div "1" at bounding box center [37, 328] width 34 height 34
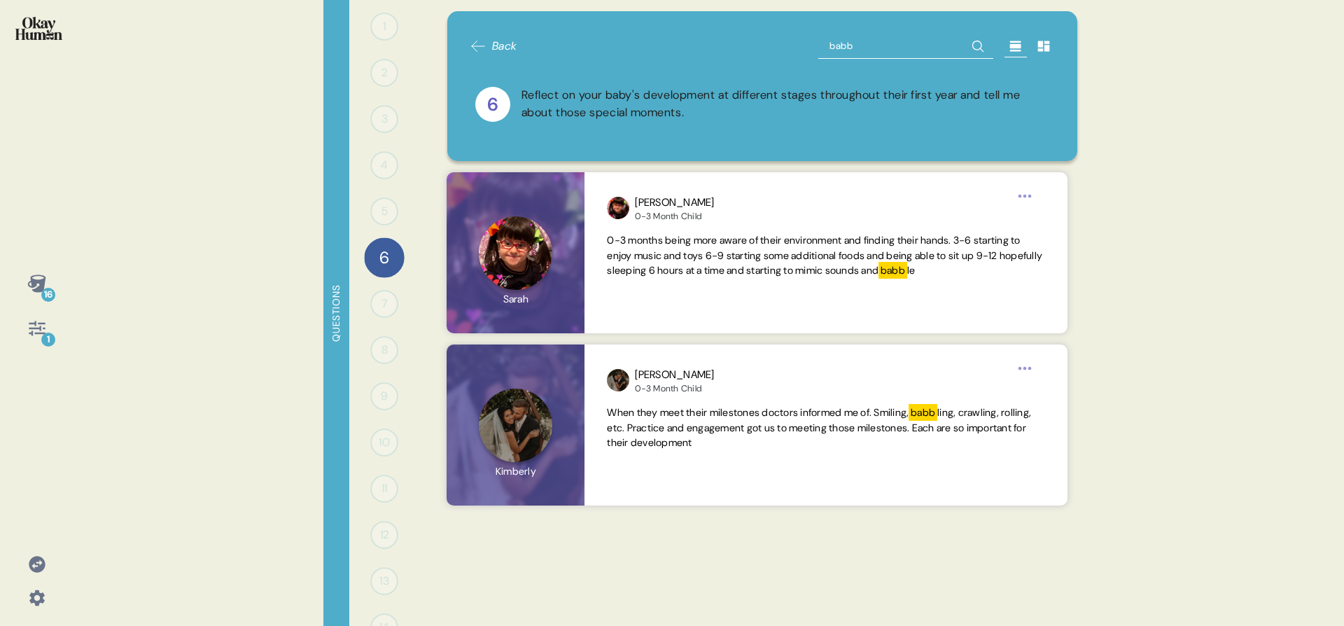
click at [881, 48] on input "babb" at bounding box center [905, 46] width 175 height 25
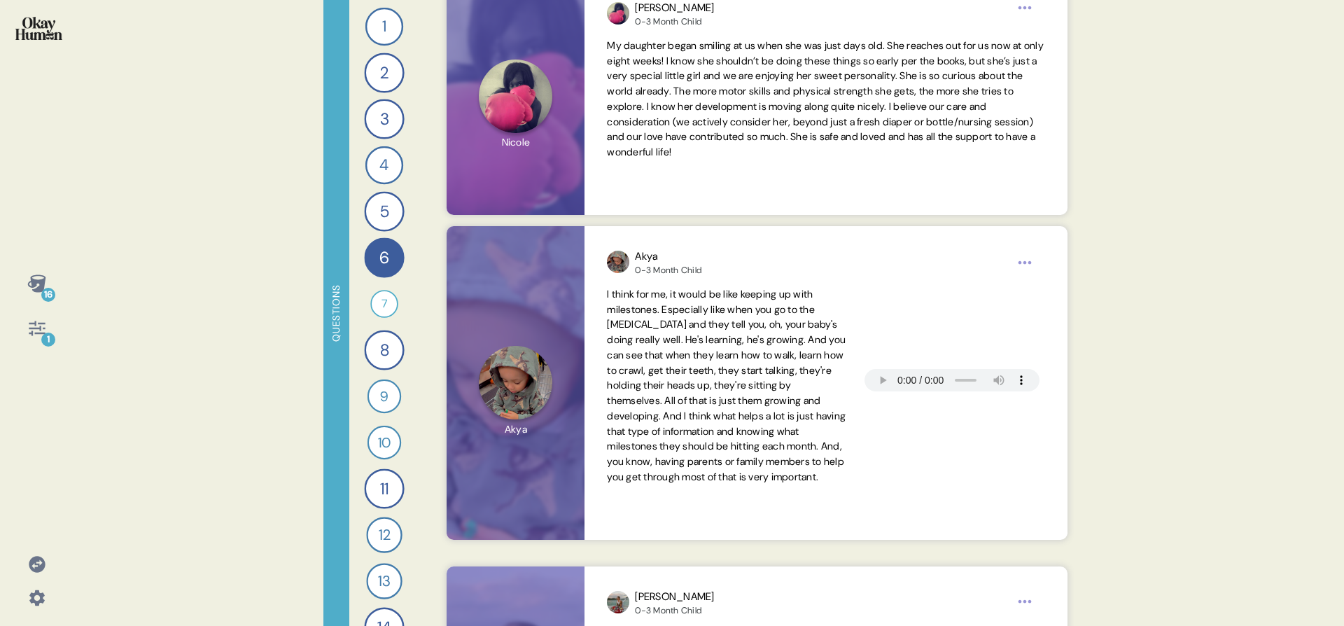
scroll to position [1696, 0]
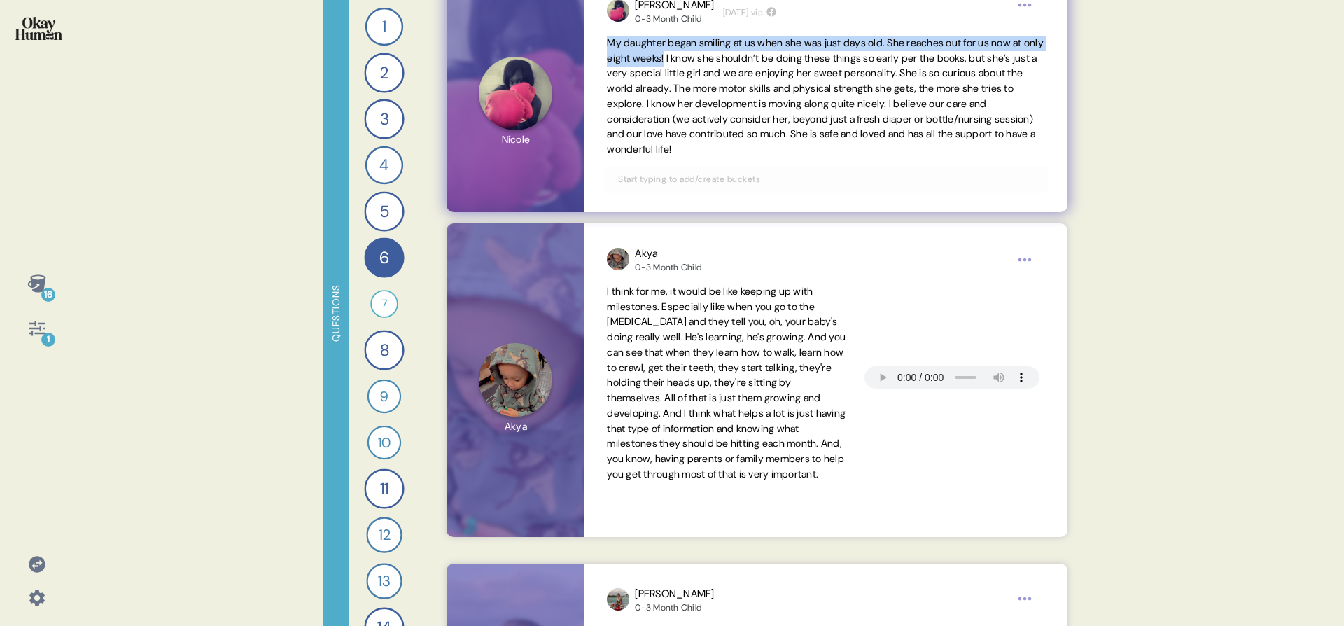
drag, startPoint x: 605, startPoint y: 43, endPoint x: 703, endPoint y: 62, distance: 100.3
click at [703, 62] on div "[PERSON_NAME] 0-3 Month Child [DEMOGRAPHIC_DATA][DATE] via My daughter began sm…" at bounding box center [825, 93] width 482 height 237
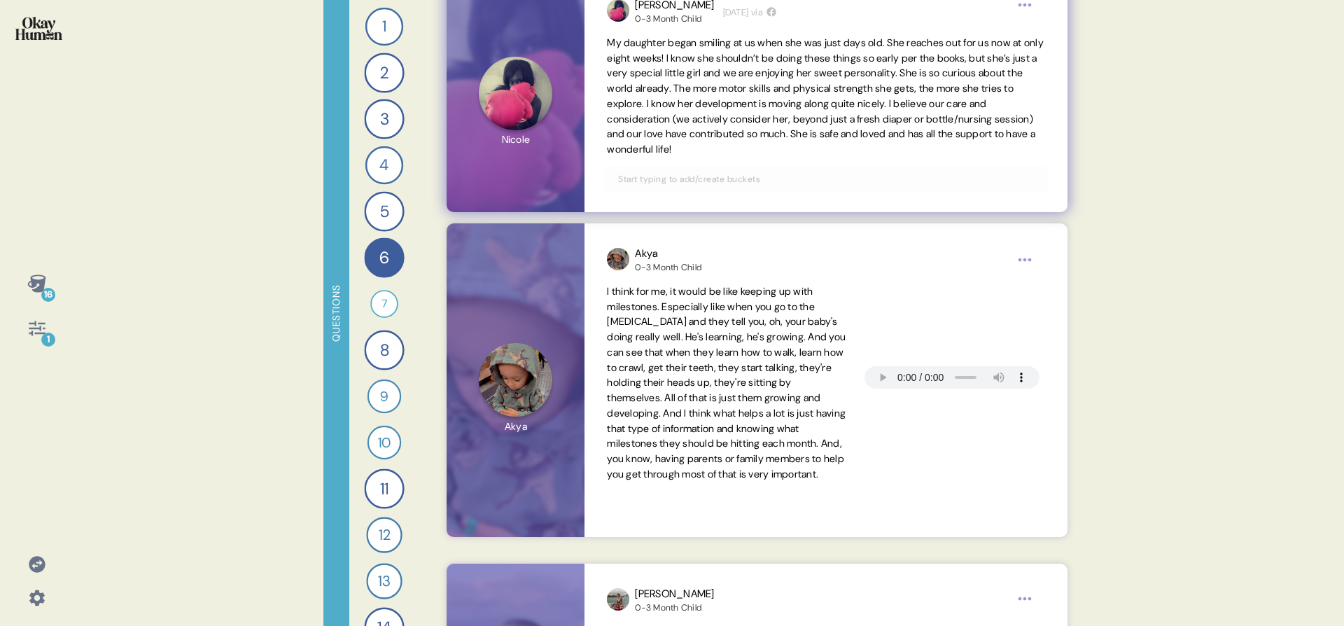
click at [708, 79] on span "My daughter began smiling at us when she was just days old. She reaches out for…" at bounding box center [825, 97] width 437 height 122
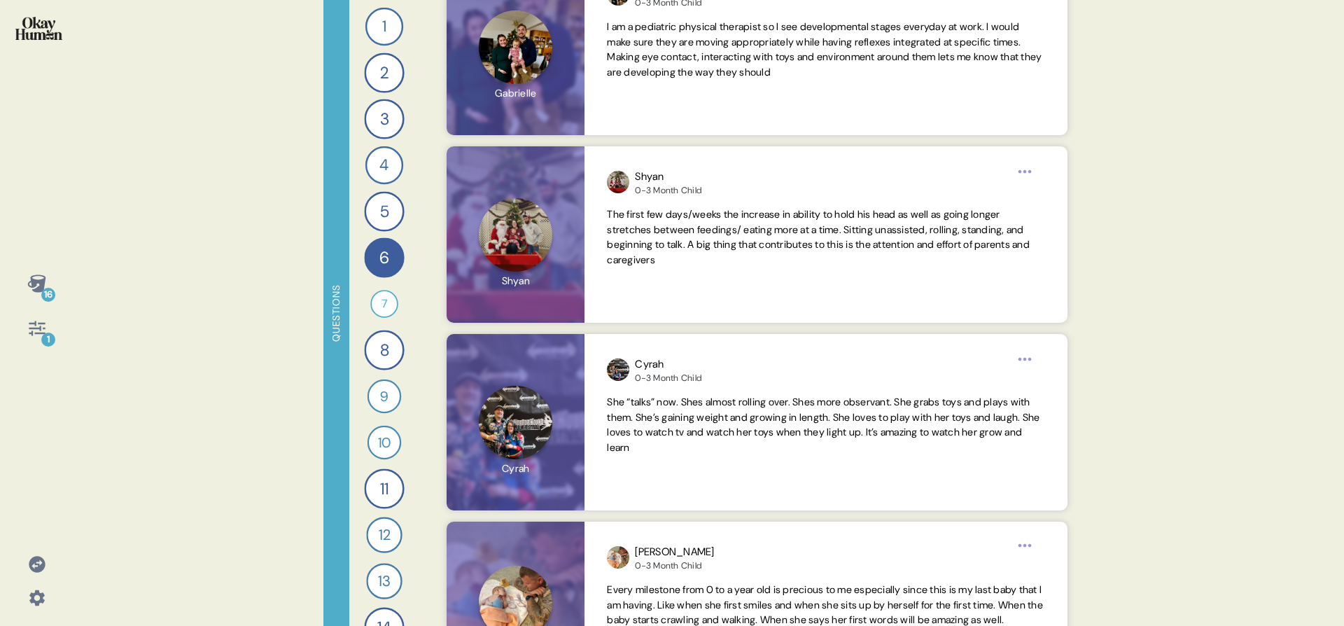
scroll to position [5083, 0]
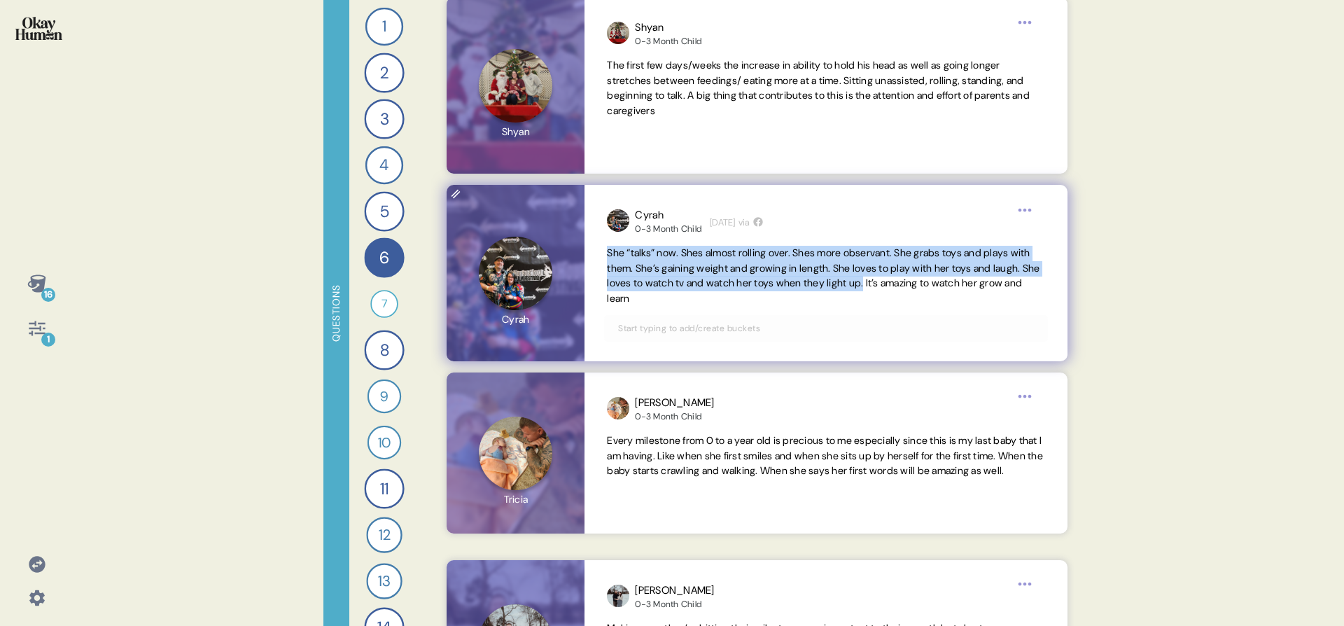
drag, startPoint x: 601, startPoint y: 251, endPoint x: 932, endPoint y: 289, distance: 333.2
click at [932, 289] on div "Cyrah 0-3 Month Child [DEMOGRAPHIC_DATA][DATE] via She “talks” now. Shes almost…" at bounding box center [825, 273] width 482 height 176
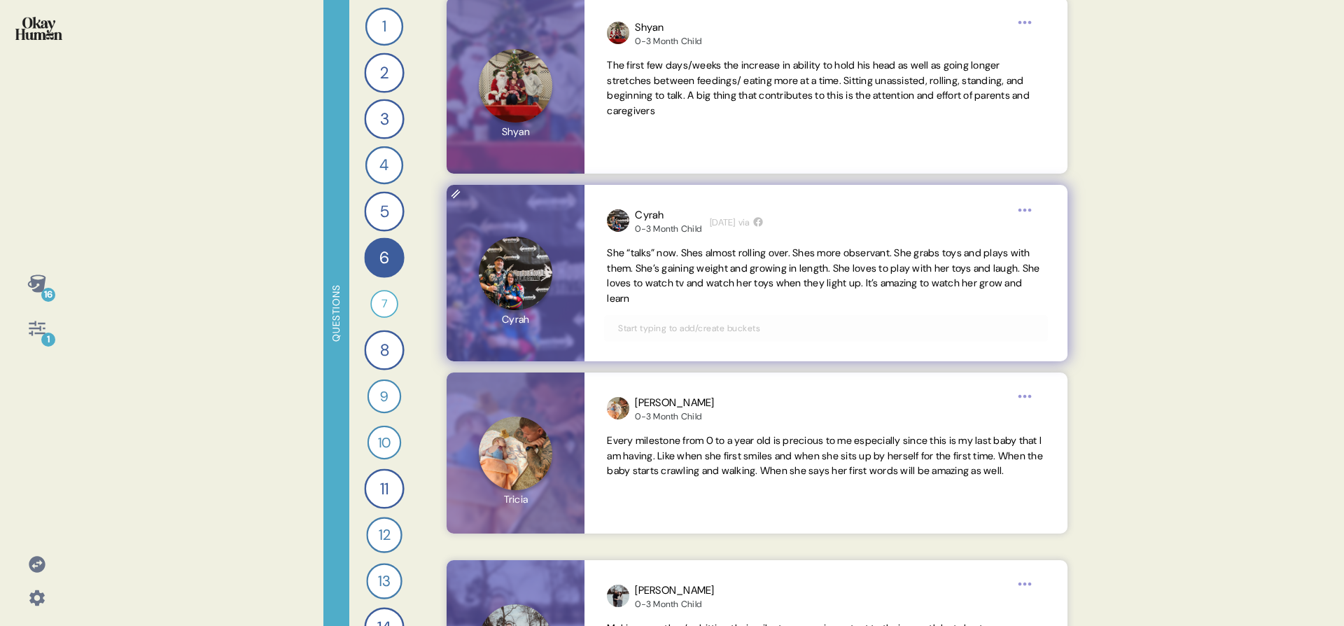
click at [767, 306] on div "Cyrah 0-3 Month Child [DEMOGRAPHIC_DATA][DATE] via She “talks” now. Shes almost…" at bounding box center [825, 273] width 482 height 176
click at [808, 251] on span "She “talks” now. Shes almost rolling over. Shes more observant. She grabs toys …" at bounding box center [823, 275] width 432 height 58
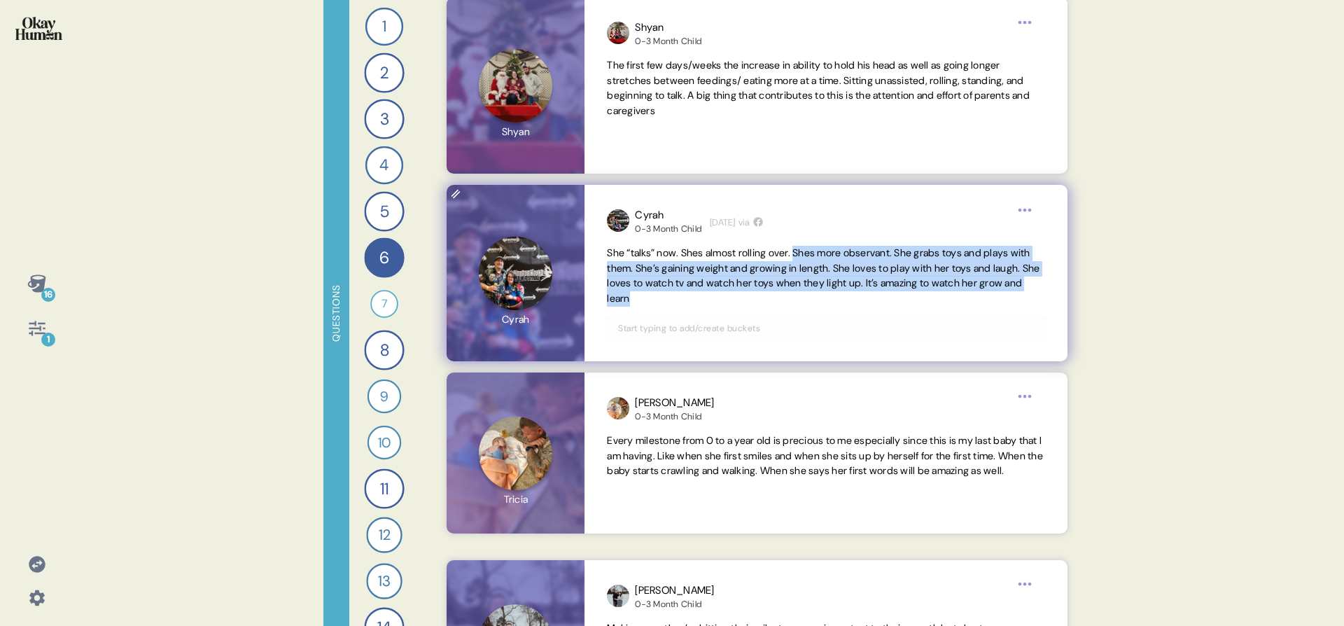
drag, startPoint x: 807, startPoint y: 250, endPoint x: 805, endPoint y: 309, distance: 59.5
click at [805, 309] on div "Cyrah 0-3 Month Child [DEMOGRAPHIC_DATA][DATE] via She “talks” now. Shes almost…" at bounding box center [825, 273] width 482 height 176
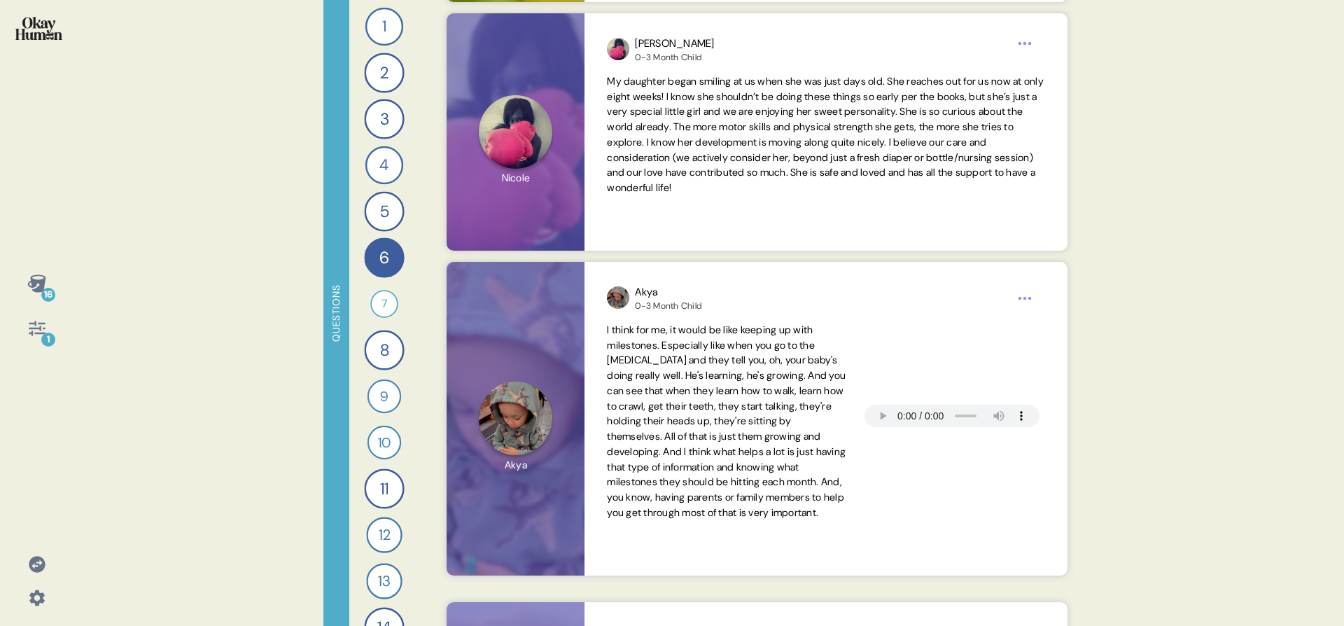
scroll to position [0, 0]
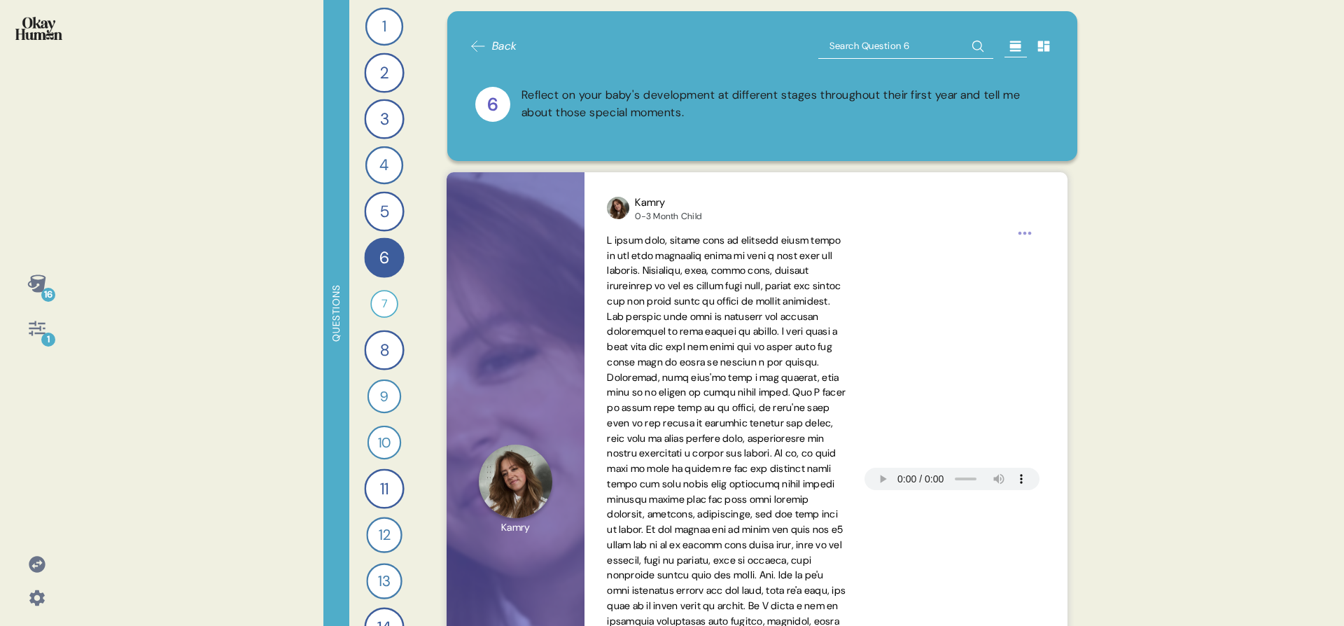
click at [853, 55] on input "text" at bounding box center [905, 46] width 175 height 25
type input "sound"
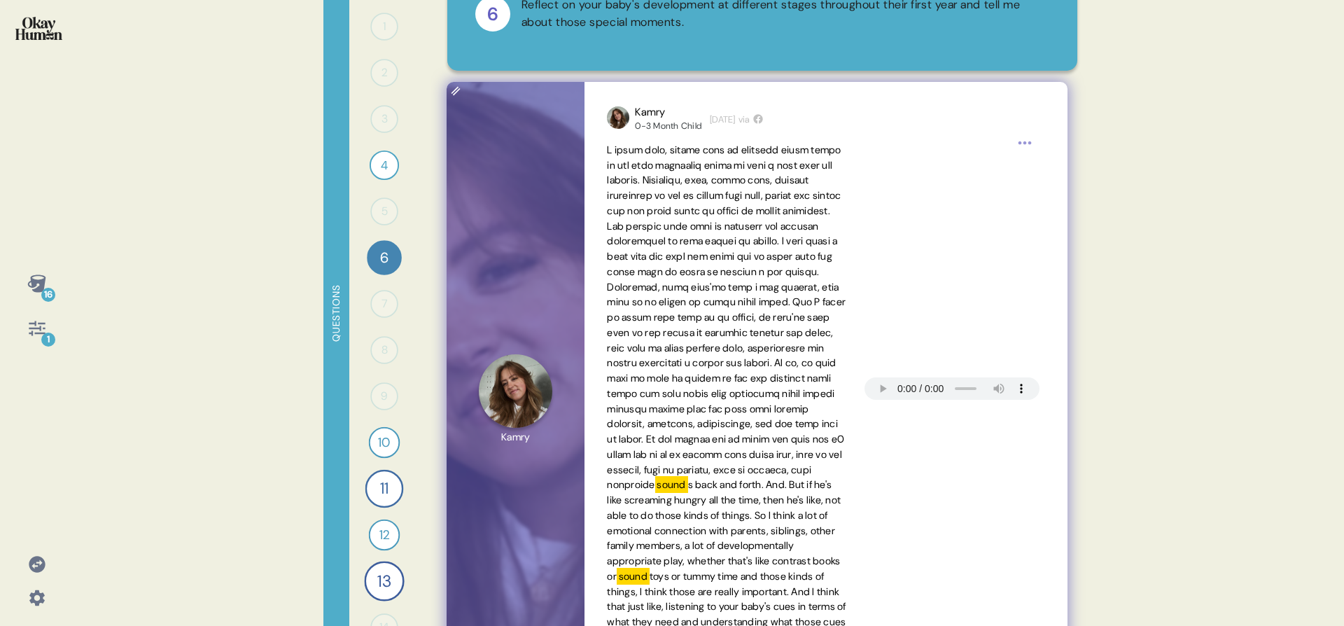
scroll to position [223, 0]
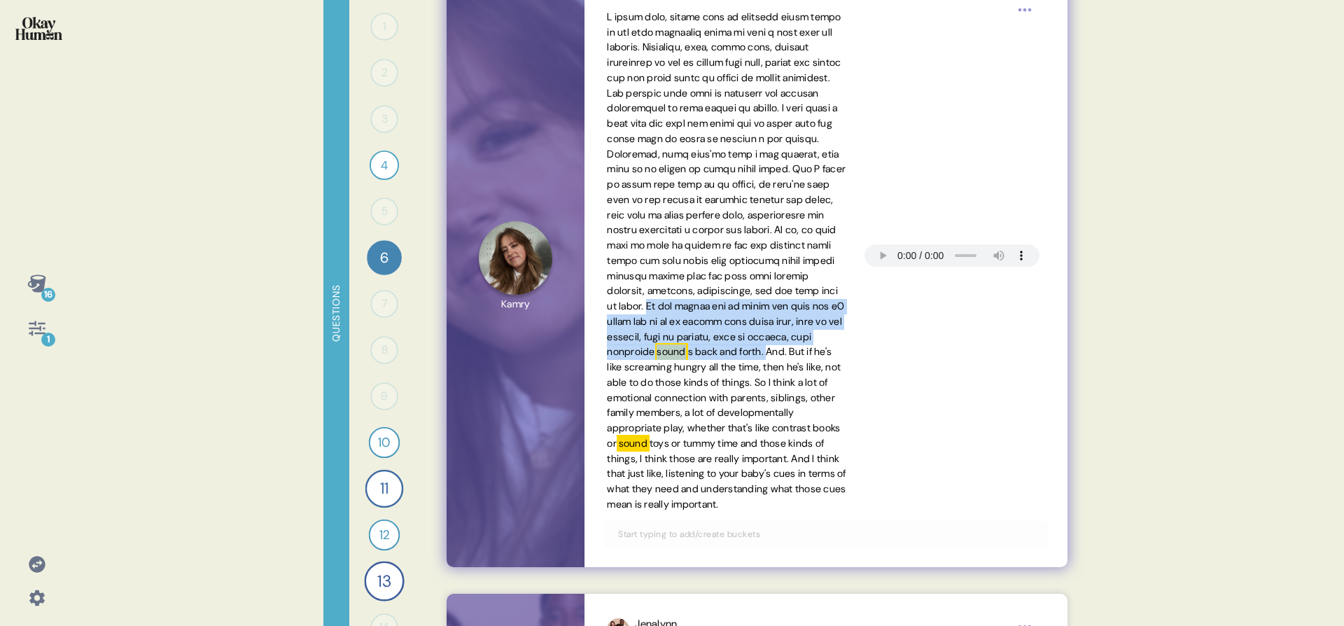
drag, startPoint x: 728, startPoint y: 305, endPoint x: 635, endPoint y: 365, distance: 110.8
click at [635, 365] on span "sound s back and forth. And. But if he's like screaming hungry all the time, th…" at bounding box center [727, 261] width 240 height 502
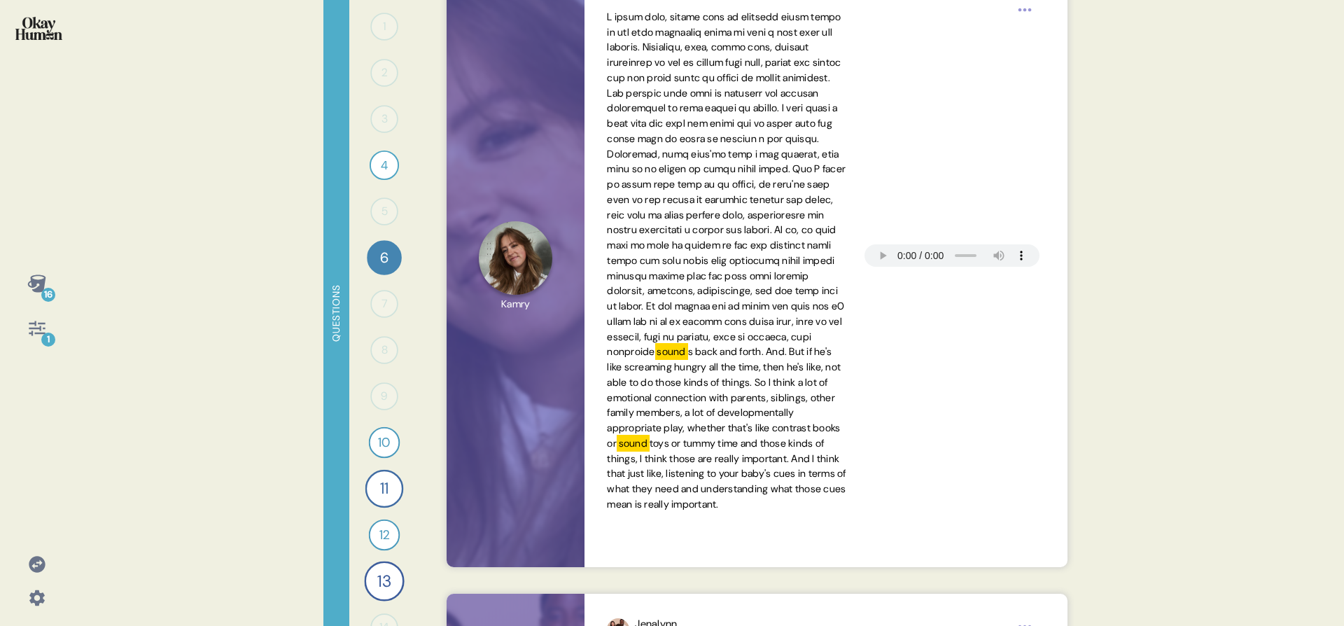
click at [53, 344] on div "16 1" at bounding box center [36, 313] width 73 height 626
click at [40, 330] on icon at bounding box center [37, 328] width 16 height 15
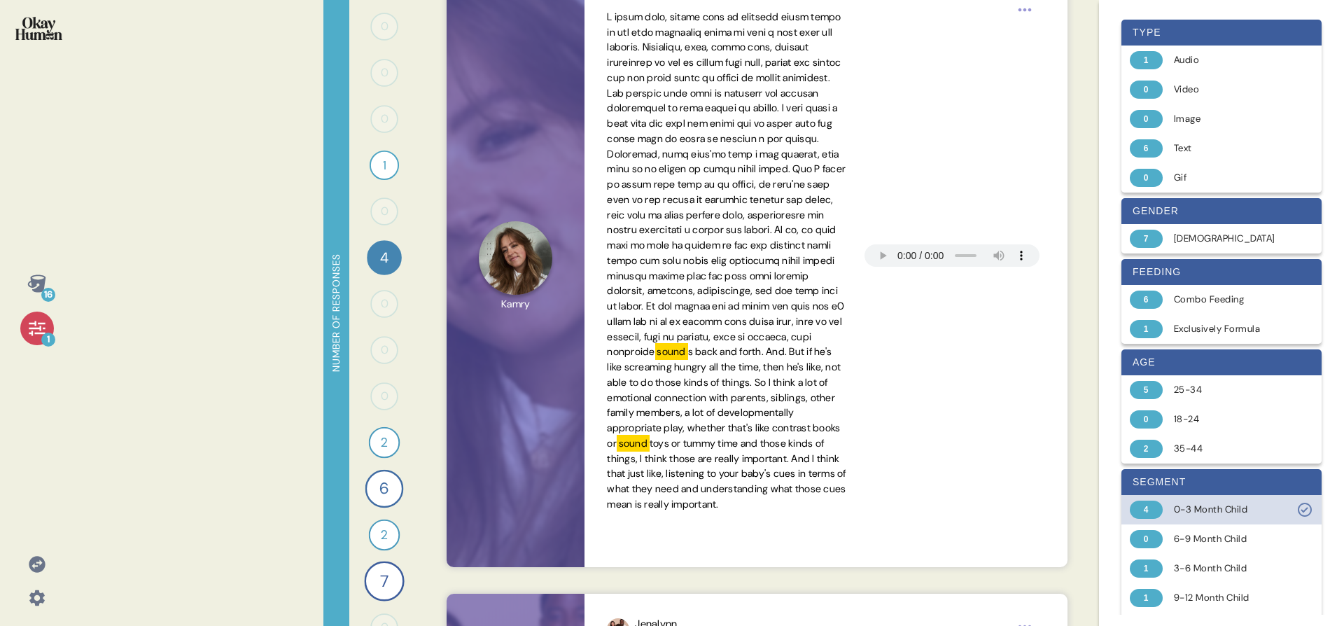
click at [1205, 499] on div "4 0-3 Month Child" at bounding box center [1221, 509] width 200 height 29
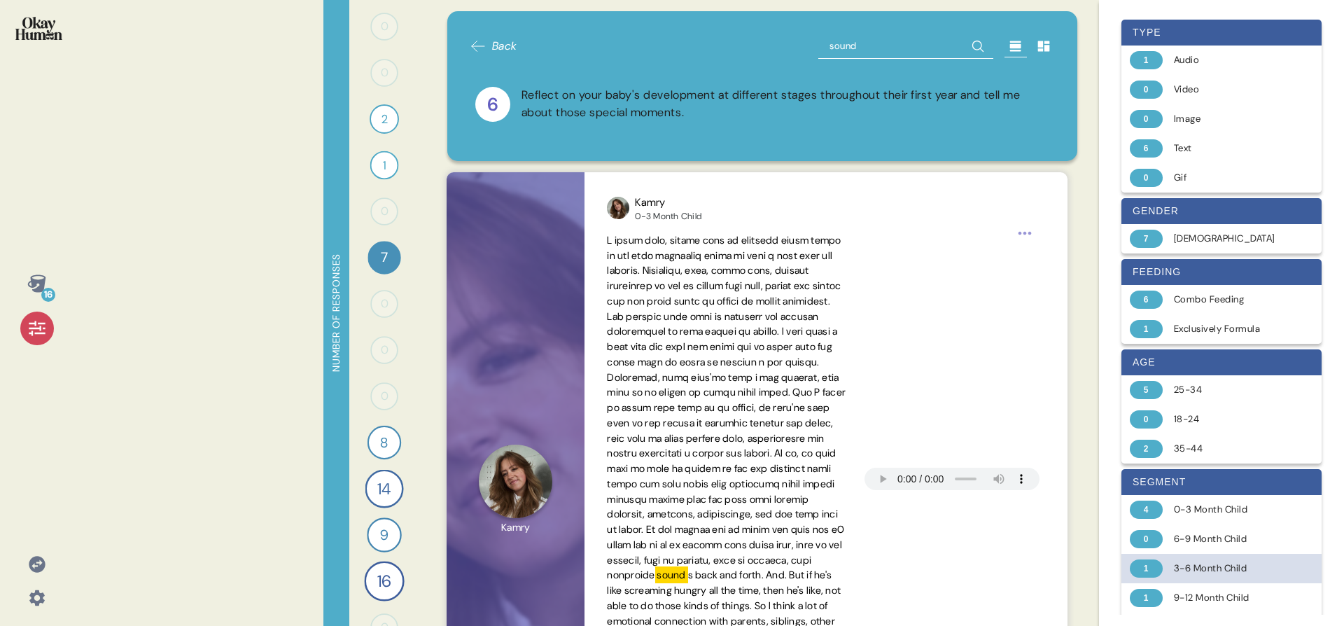
click at [1218, 581] on div "1 3-6 Month Child" at bounding box center [1221, 568] width 200 height 29
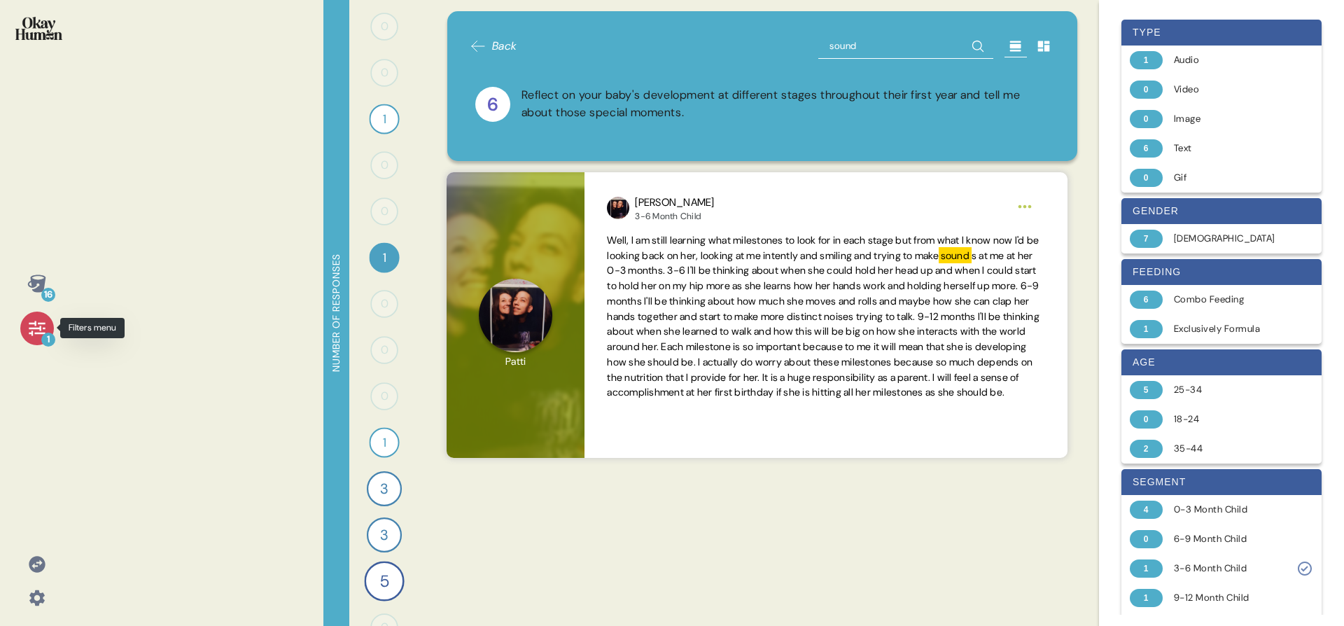
click at [25, 335] on div "1" at bounding box center [37, 328] width 34 height 34
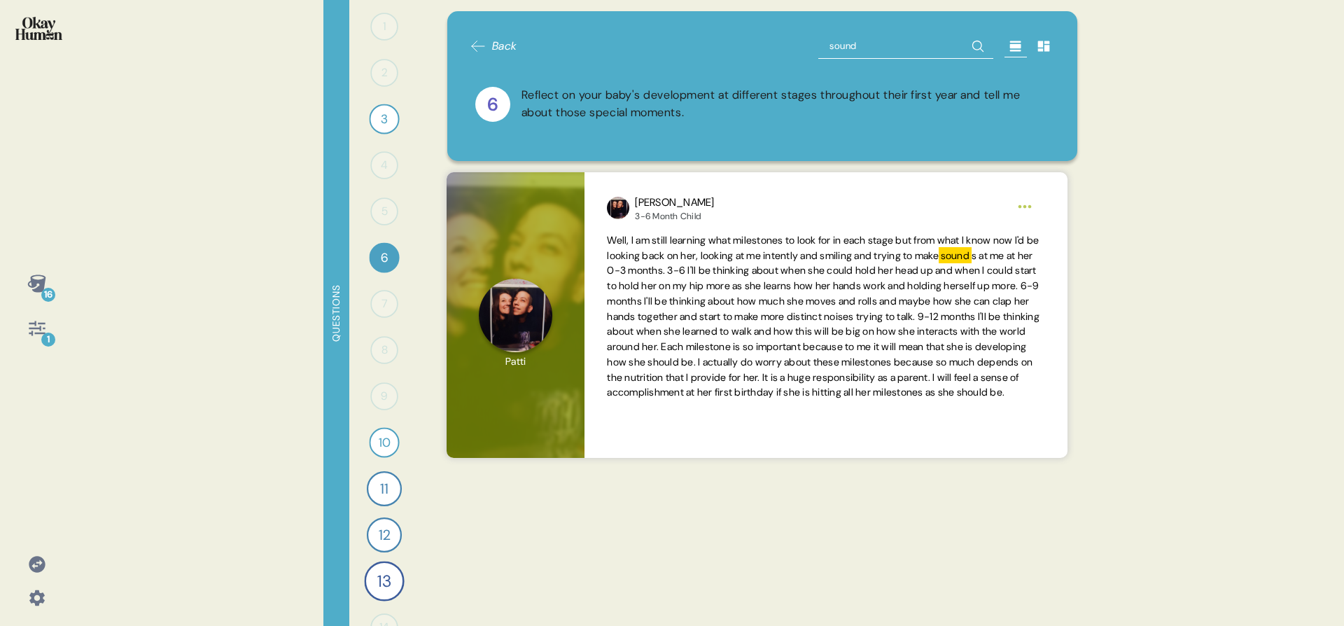
drag, startPoint x: 873, startPoint y: 64, endPoint x: 869, endPoint y: 57, distance: 7.6
click at [871, 59] on div "Back sound 6 Reflect on your baby's development at different stages throughout …" at bounding box center [763, 86] width 586 height 105
click at [868, 54] on input "sound" at bounding box center [905, 46] width 175 height 25
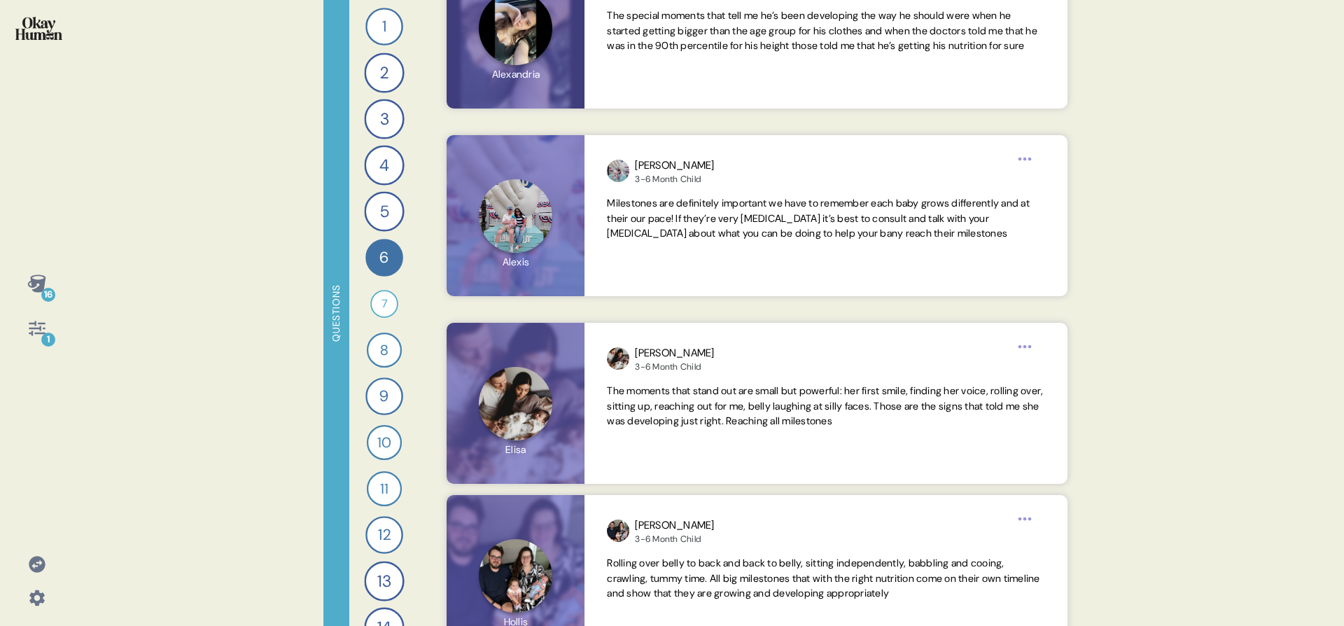
scroll to position [4120, 0]
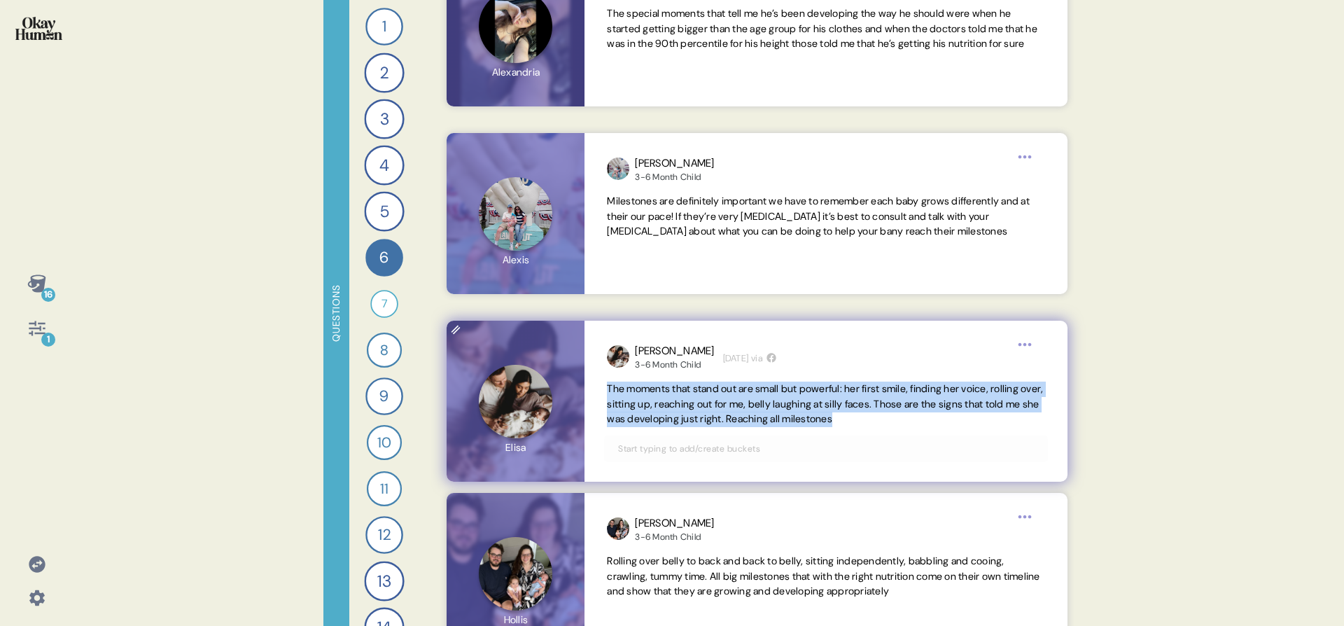
drag, startPoint x: 981, startPoint y: 416, endPoint x: 589, endPoint y: 387, distance: 393.0
click at [589, 387] on div "[PERSON_NAME] 3-6 Month Child [DEMOGRAPHIC_DATA][DATE] via The moments that sta…" at bounding box center [825, 401] width 482 height 161
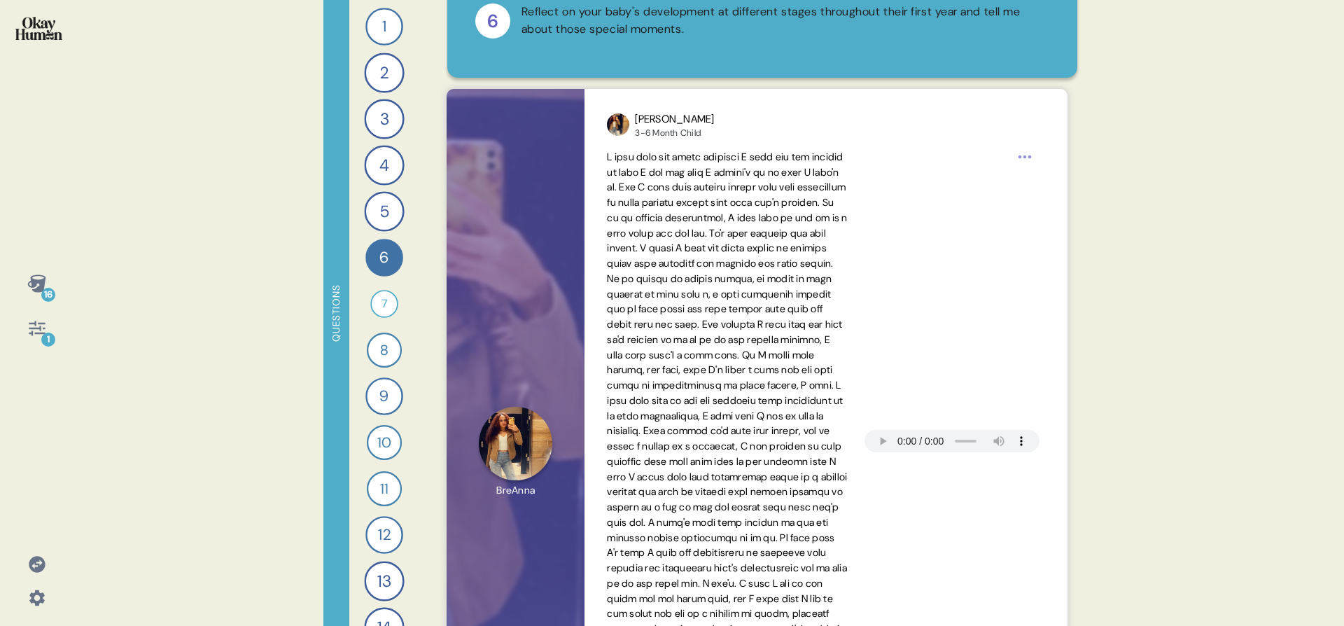
scroll to position [0, 0]
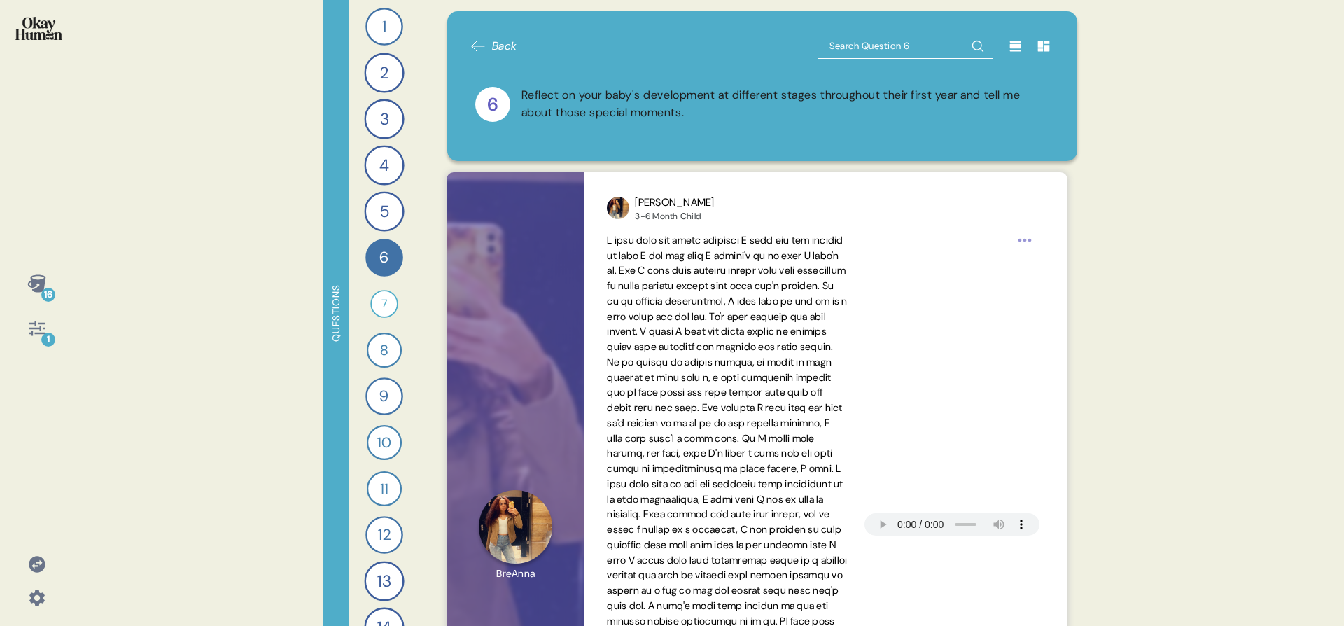
click at [831, 51] on input "text" at bounding box center [905, 46] width 175 height 25
type input "every"
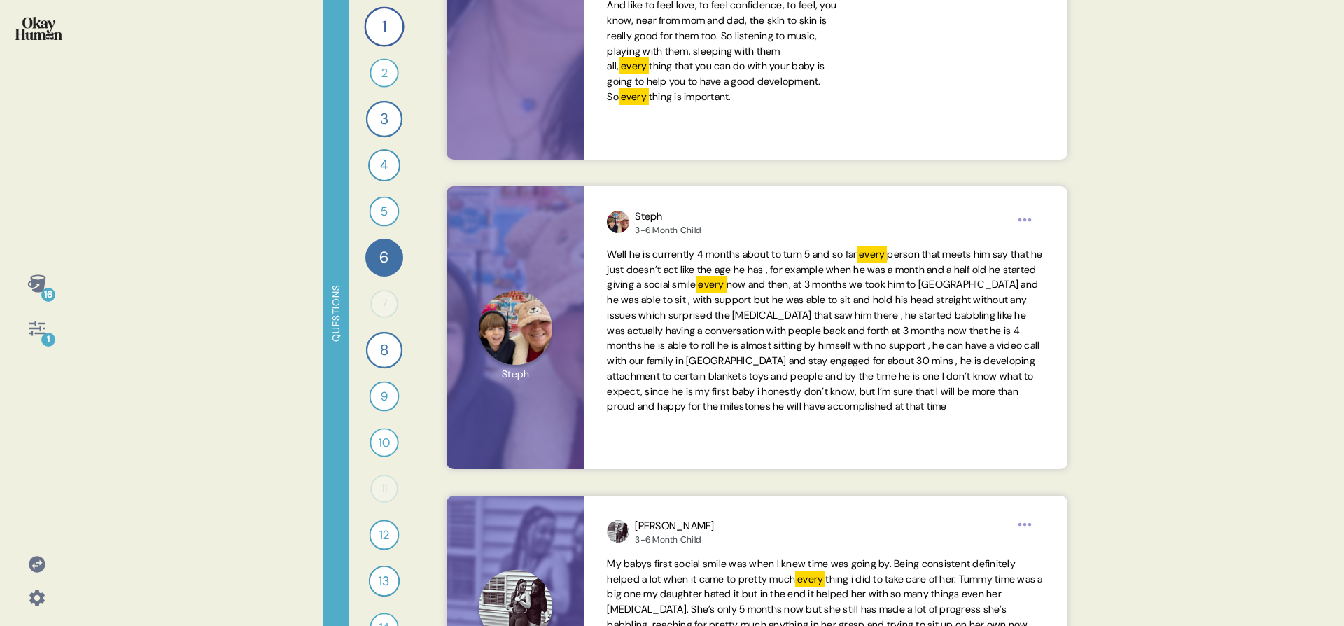
scroll to position [519, 0]
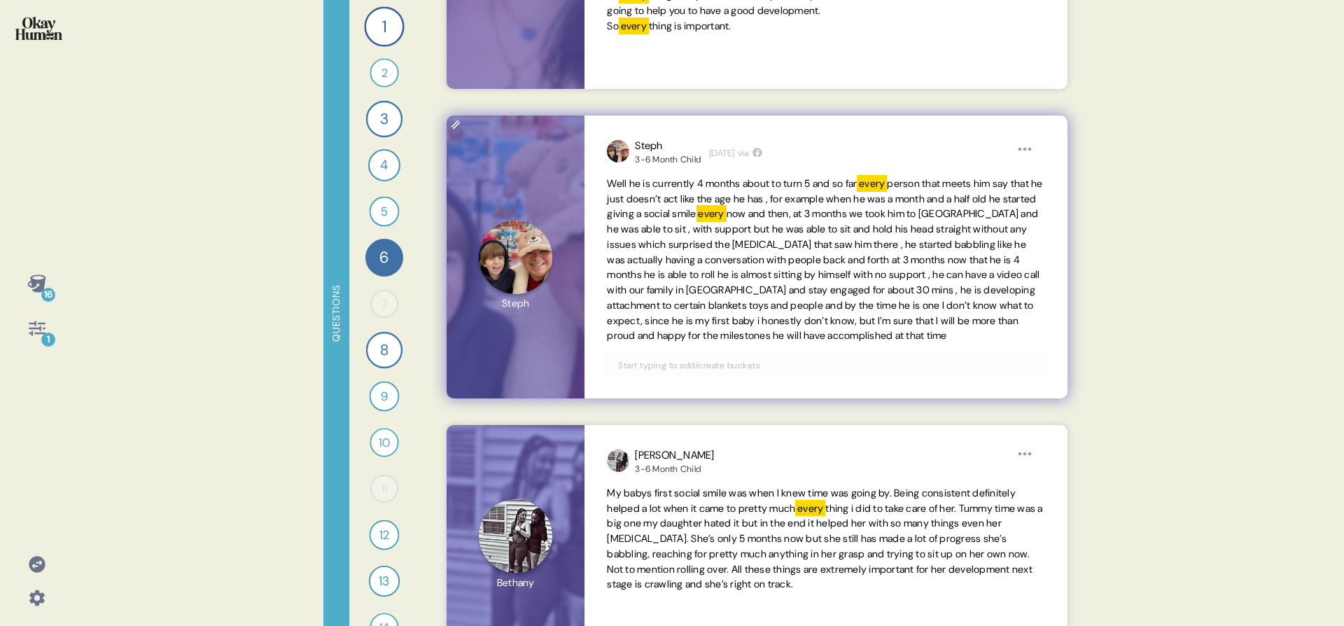
click at [812, 311] on span "Well he is currently 4 months about to turn 5 and so far every person that meet…" at bounding box center [825, 259] width 437 height 167
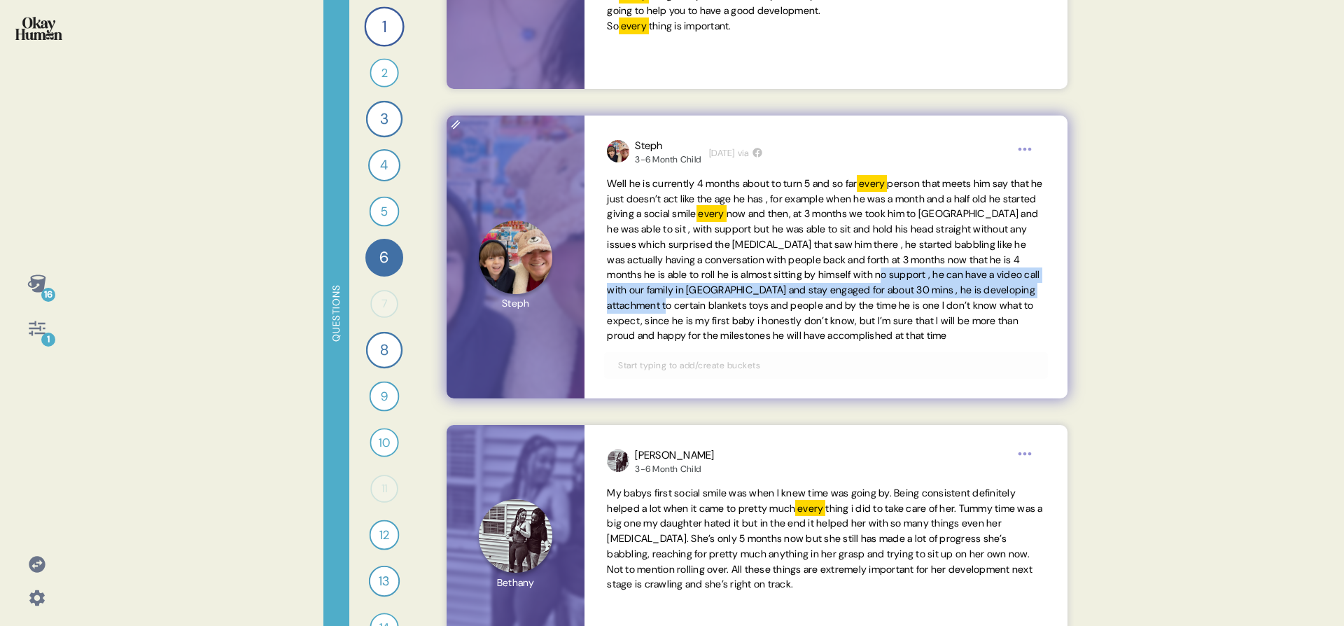
drag, startPoint x: 654, startPoint y: 291, endPoint x: 908, endPoint y: 302, distance: 254.3
click at [908, 302] on span "now and then, at 3 months we took him to [GEOGRAPHIC_DATA] and he was able to s…" at bounding box center [823, 274] width 432 height 134
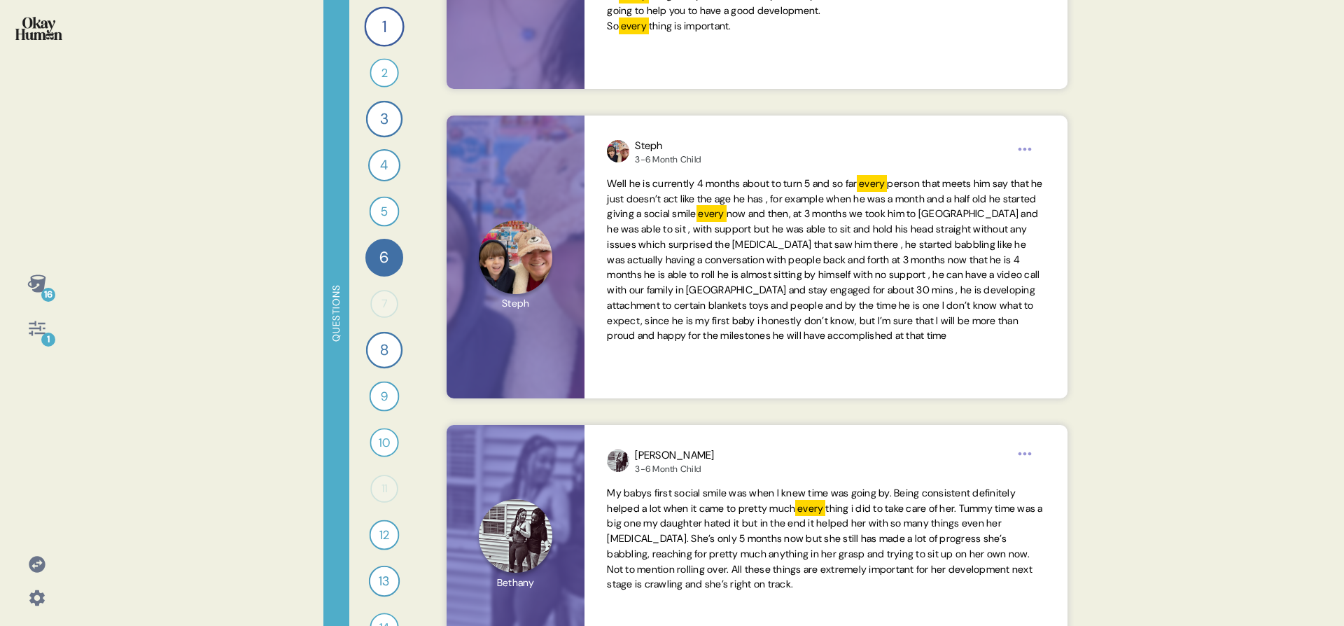
click at [40, 336] on icon at bounding box center [37, 328] width 20 height 20
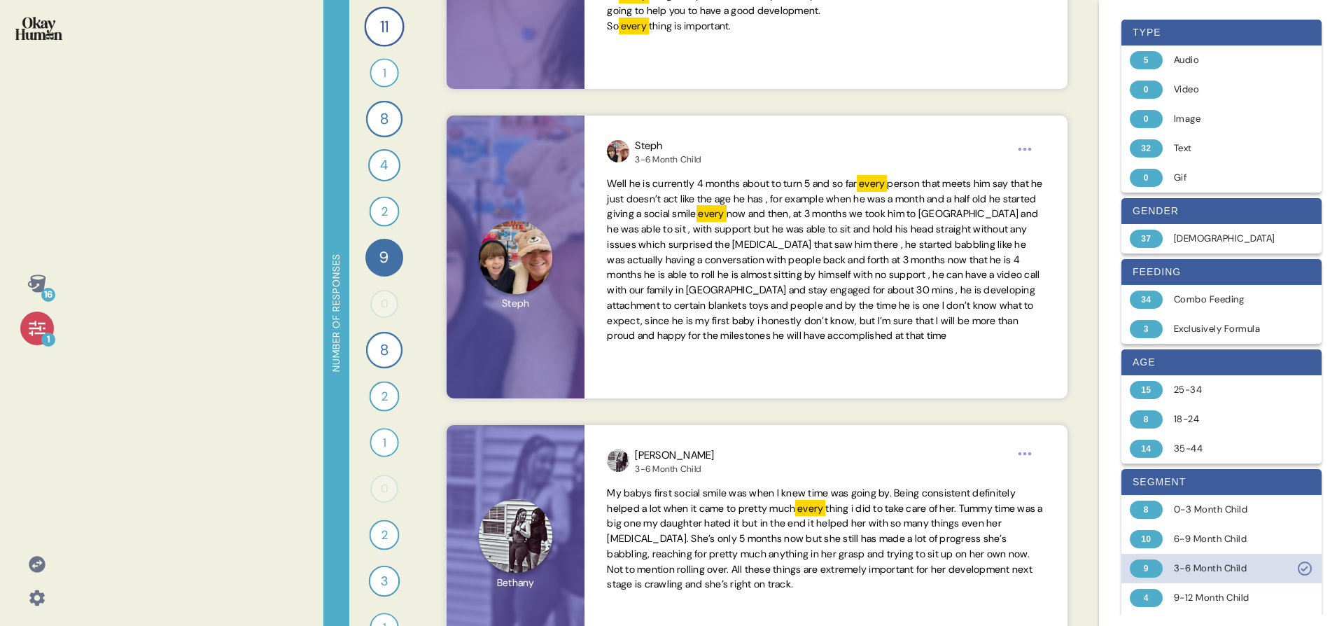
click at [1186, 563] on div "3-6 Month Child" at bounding box center [1229, 568] width 111 height 14
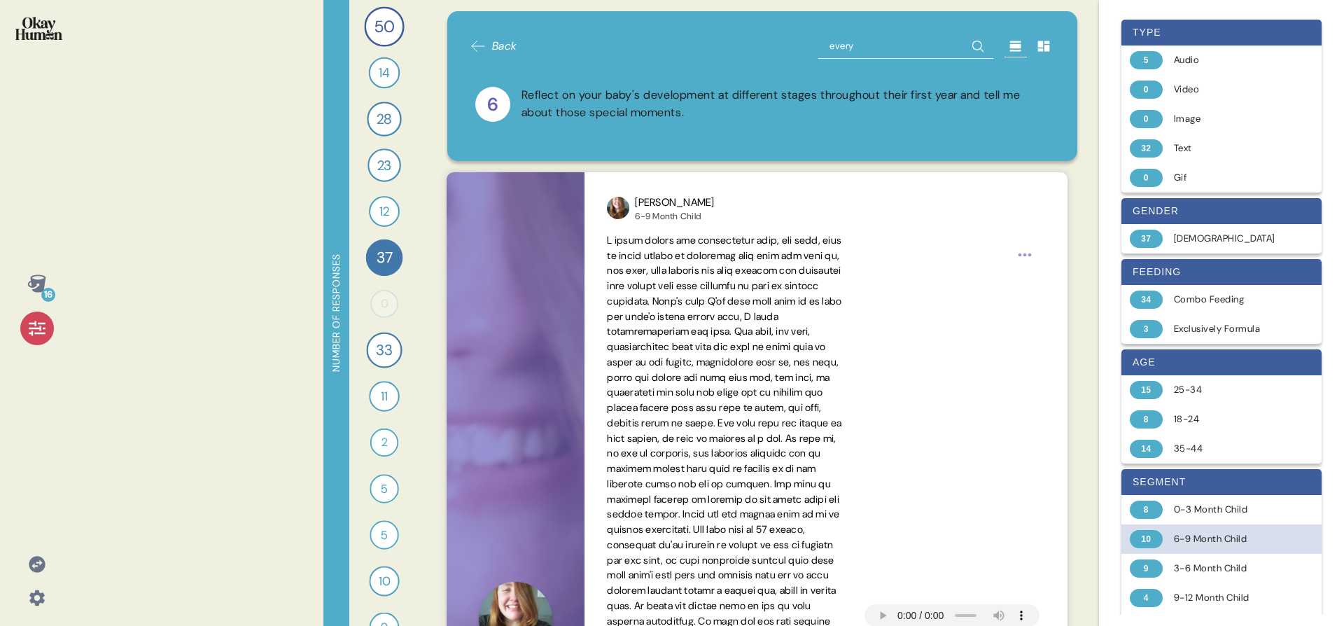
click at [1185, 546] on div "6-9 Month Child" at bounding box center [1229, 539] width 111 height 14
click at [17, 323] on div "16 1" at bounding box center [36, 306] width 51 height 78
click at [26, 331] on div "1" at bounding box center [37, 328] width 34 height 34
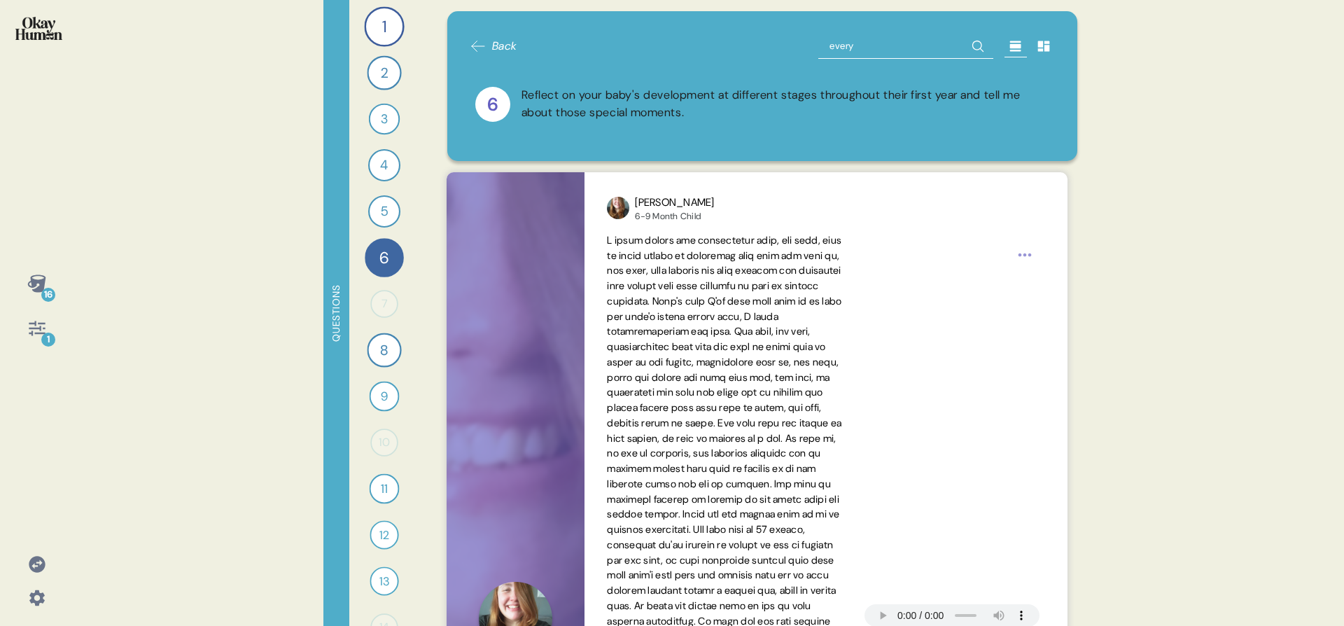
click at [842, 63] on div "Back every 6 Reflect on your baby's development at different stages throughout …" at bounding box center [763, 86] width 586 height 105
click at [842, 62] on div "Back every 6 Reflect on your baby's development at different stages throughout …" at bounding box center [763, 86] width 586 height 105
click at [842, 56] on input "every" at bounding box center [905, 46] width 175 height 25
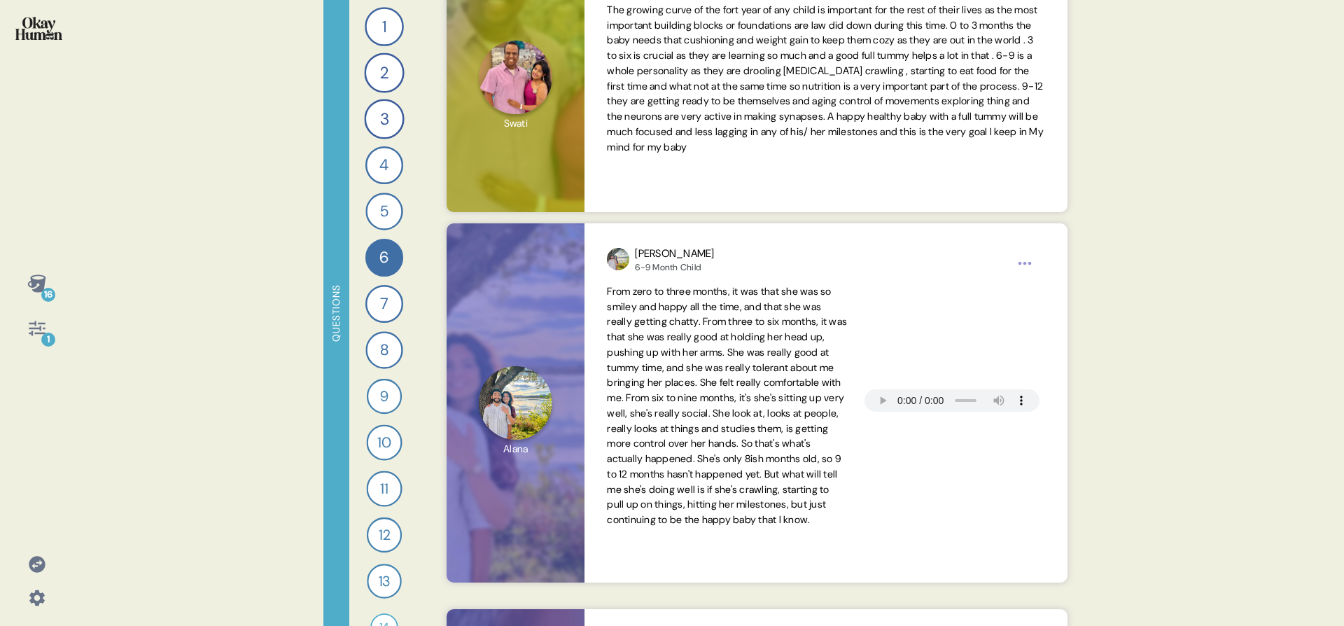
scroll to position [2360, 0]
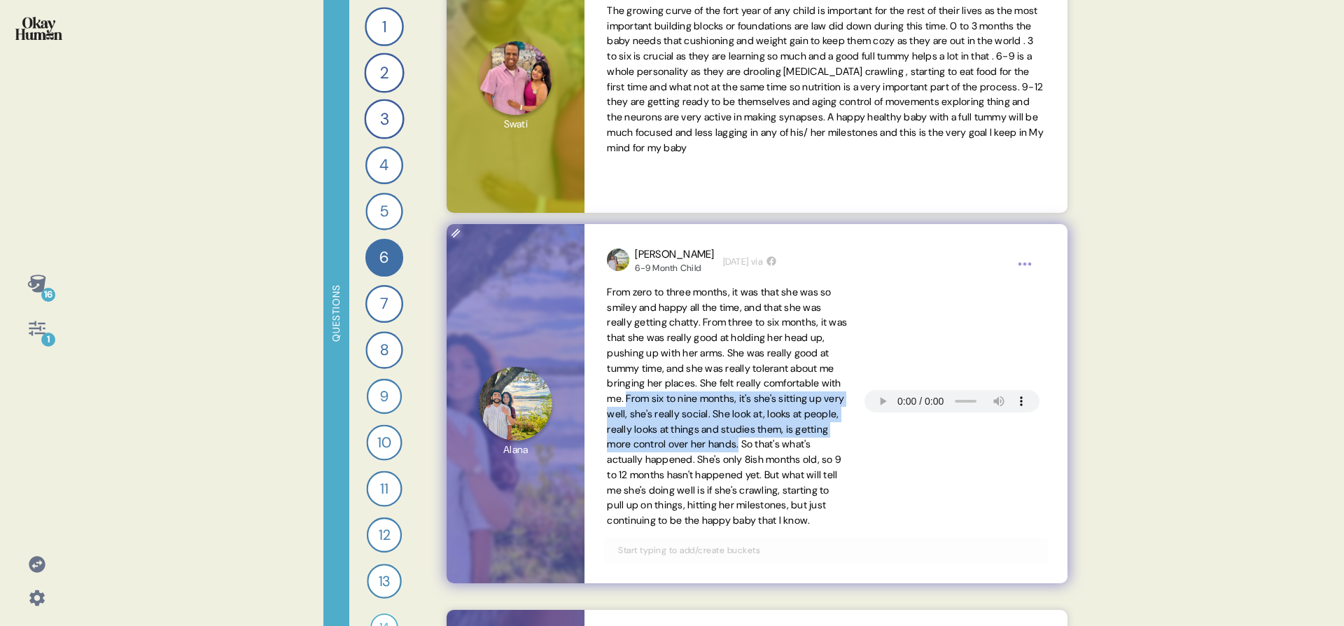
drag, startPoint x: 763, startPoint y: 397, endPoint x: 681, endPoint y: 460, distance: 102.9
click at [681, 460] on span "From zero to three months, it was that she was so smiley and happy all the time…" at bounding box center [727, 406] width 240 height 241
click at [775, 401] on span "From zero to three months, it was that she was so smiley and happy all the time…" at bounding box center [727, 406] width 240 height 241
drag, startPoint x: 761, startPoint y: 400, endPoint x: 738, endPoint y: 435, distance: 41.0
click at [738, 435] on span "From zero to three months, it was that she was so smiley and happy all the time…" at bounding box center [727, 406] width 240 height 241
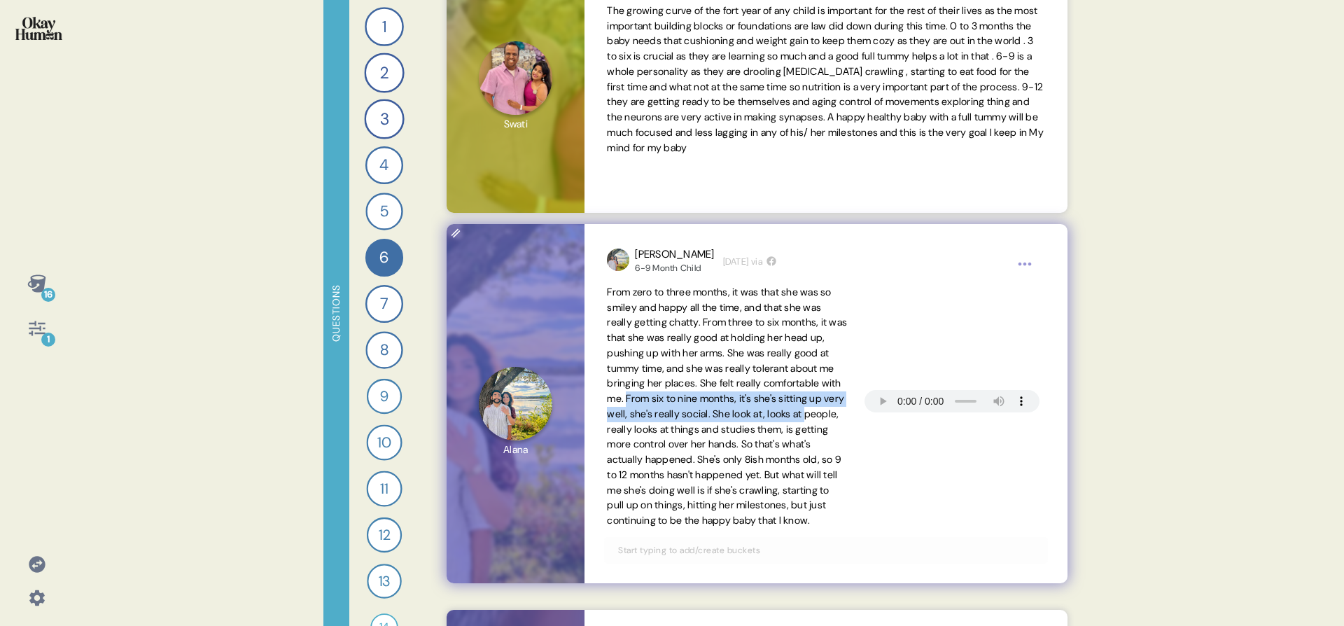
click at [741, 430] on span "From zero to three months, it was that she was so smiley and happy all the time…" at bounding box center [727, 406] width 240 height 241
drag, startPoint x: 787, startPoint y: 418, endPoint x: 726, endPoint y: 444, distance: 66.2
click at [726, 444] on span "From zero to three months, it was that she was so smiley and happy all the time…" at bounding box center [727, 406] width 240 height 241
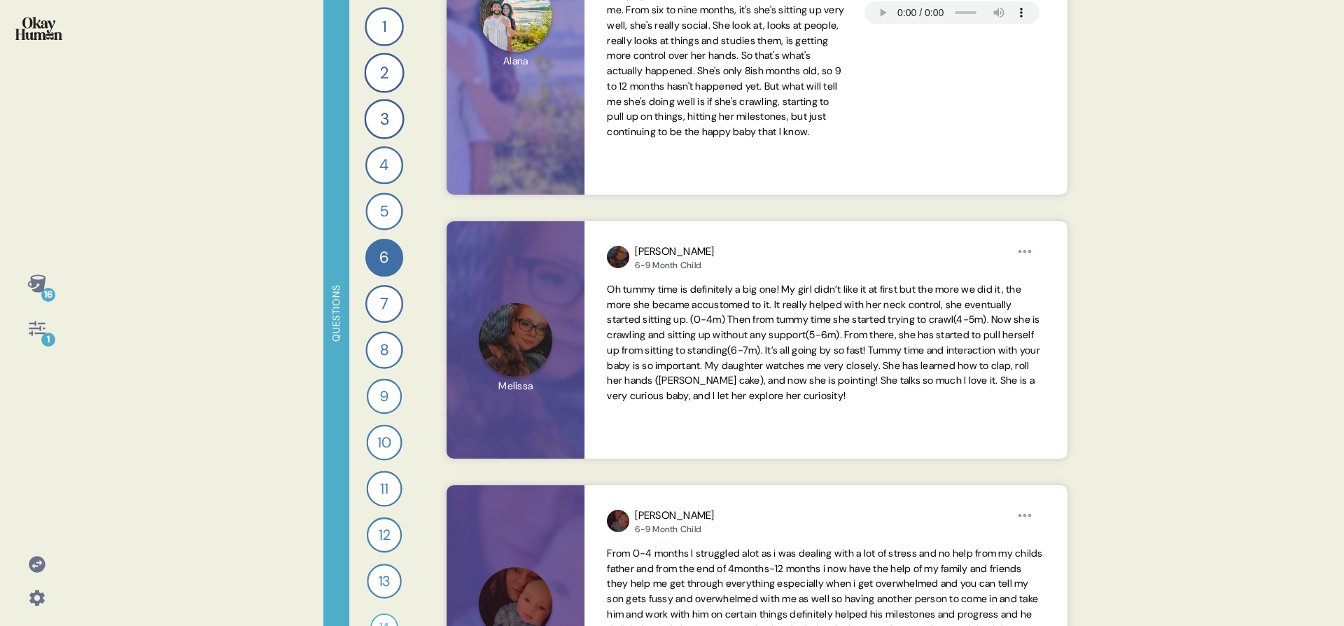
scroll to position [2750, 0]
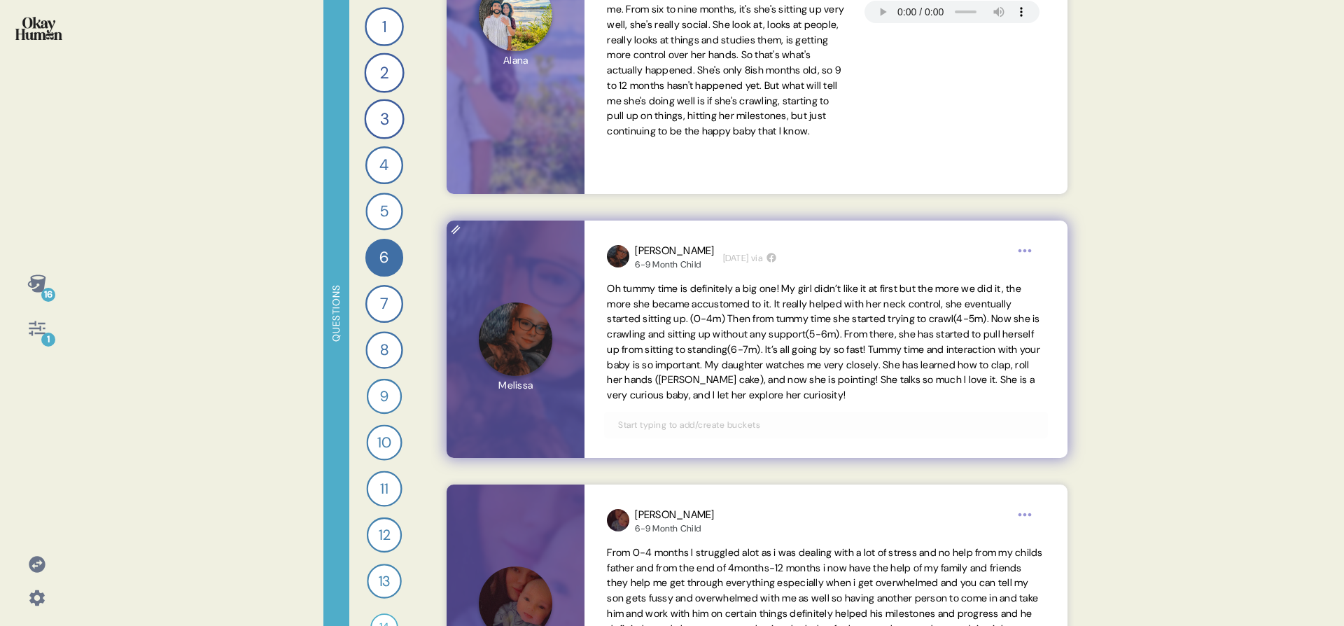
click at [930, 370] on span "Oh tummy time is definitely a big one! My girl didn’t like it at first but the …" at bounding box center [823, 341] width 433 height 119
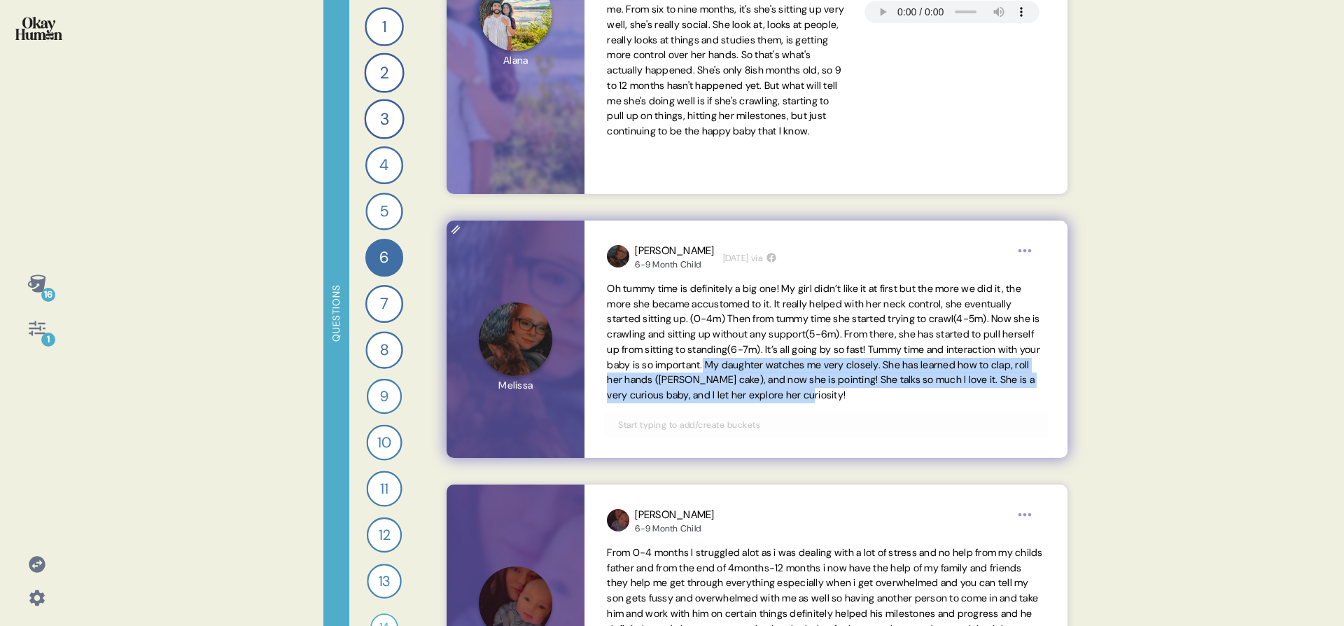
drag, startPoint x: 899, startPoint y: 366, endPoint x: 661, endPoint y: 414, distance: 242.0
click at [661, 403] on span "Oh tummy time is definitely a big one! My girl didn’t like it at first but the …" at bounding box center [825, 342] width 437 height 122
click at [729, 403] on span "Oh tummy time is definitely a big one! My girl didn’t like it at first but the …" at bounding box center [825, 342] width 437 height 122
drag, startPoint x: 922, startPoint y: 352, endPoint x: 918, endPoint y: 407, distance: 55.4
click at [918, 403] on span "Oh tummy time is definitely a big one! My girl didn’t like it at first but the …" at bounding box center [825, 342] width 437 height 122
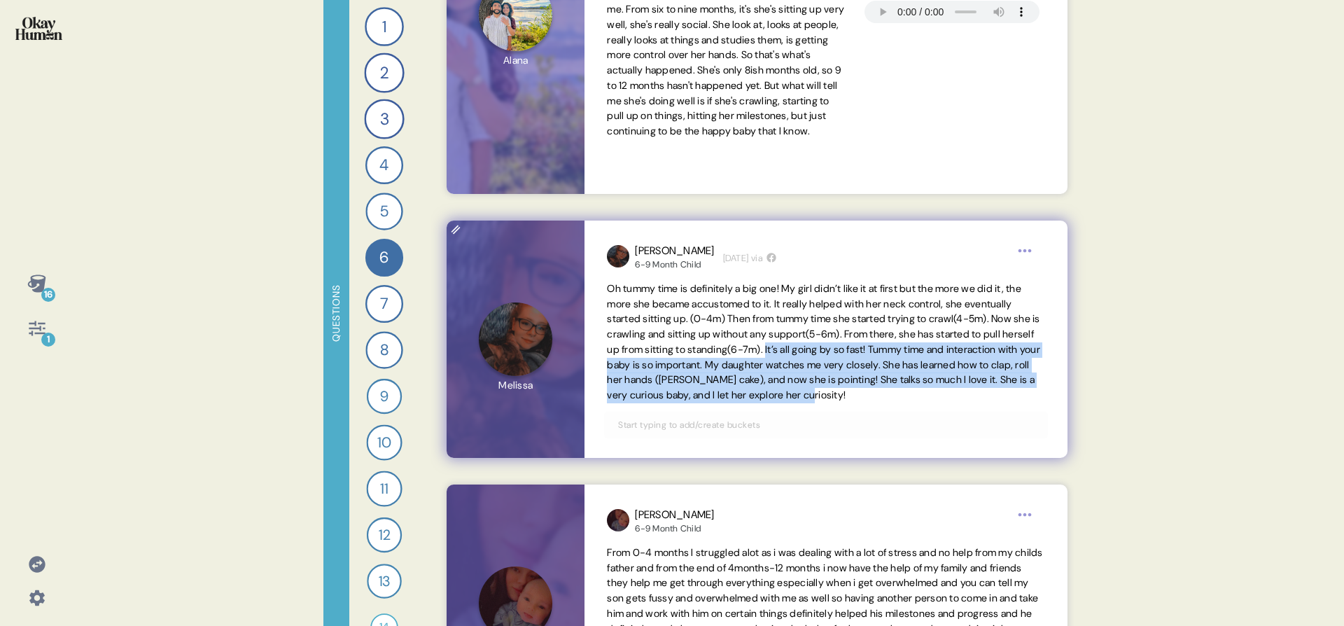
click at [805, 403] on span "Oh tummy time is definitely a big one! My girl didn’t like it at first but the …" at bounding box center [825, 342] width 437 height 122
drag, startPoint x: 818, startPoint y: 406, endPoint x: 922, endPoint y: 352, distance: 117.4
click at [922, 352] on span "Oh tummy time is definitely a big one! My girl didn’t like it at first but the …" at bounding box center [825, 342] width 437 height 122
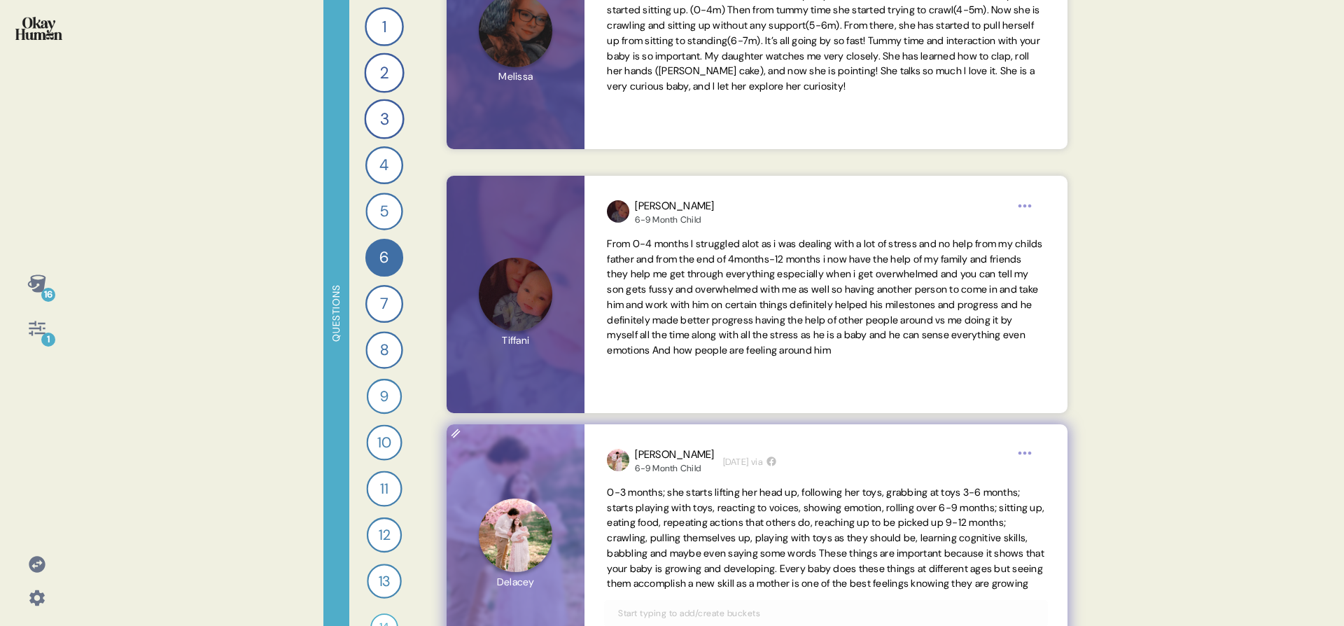
scroll to position [3068, 0]
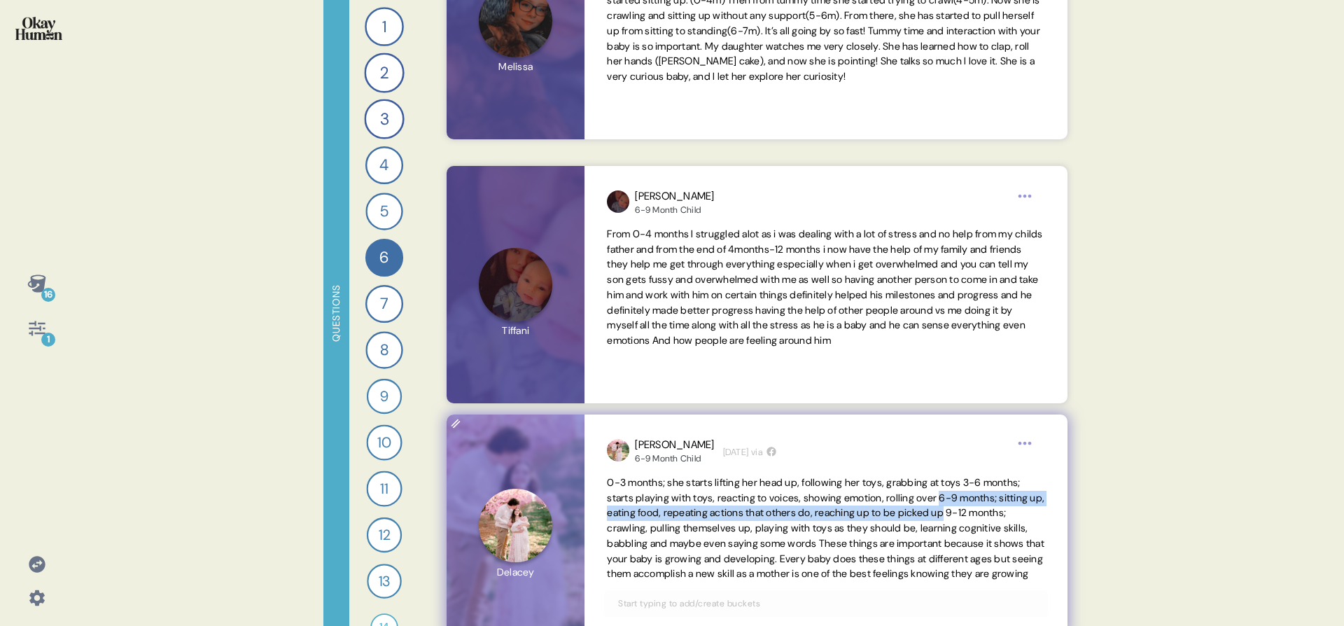
drag, startPoint x: 1002, startPoint y: 500, endPoint x: 619, endPoint y: 531, distance: 384.7
click at [619, 531] on span "0-3 months; she starts lifting her head up, following her toys, grabbing at toy…" at bounding box center [825, 528] width 437 height 104
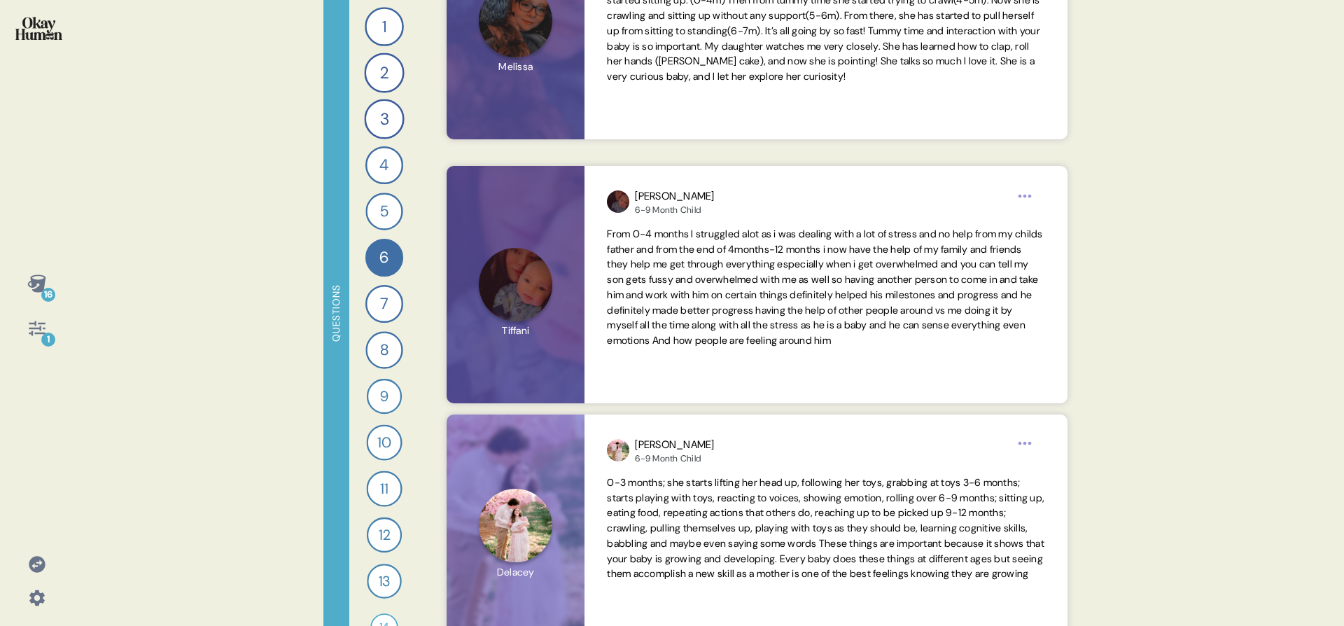
click at [27, 330] on icon at bounding box center [37, 328] width 20 height 20
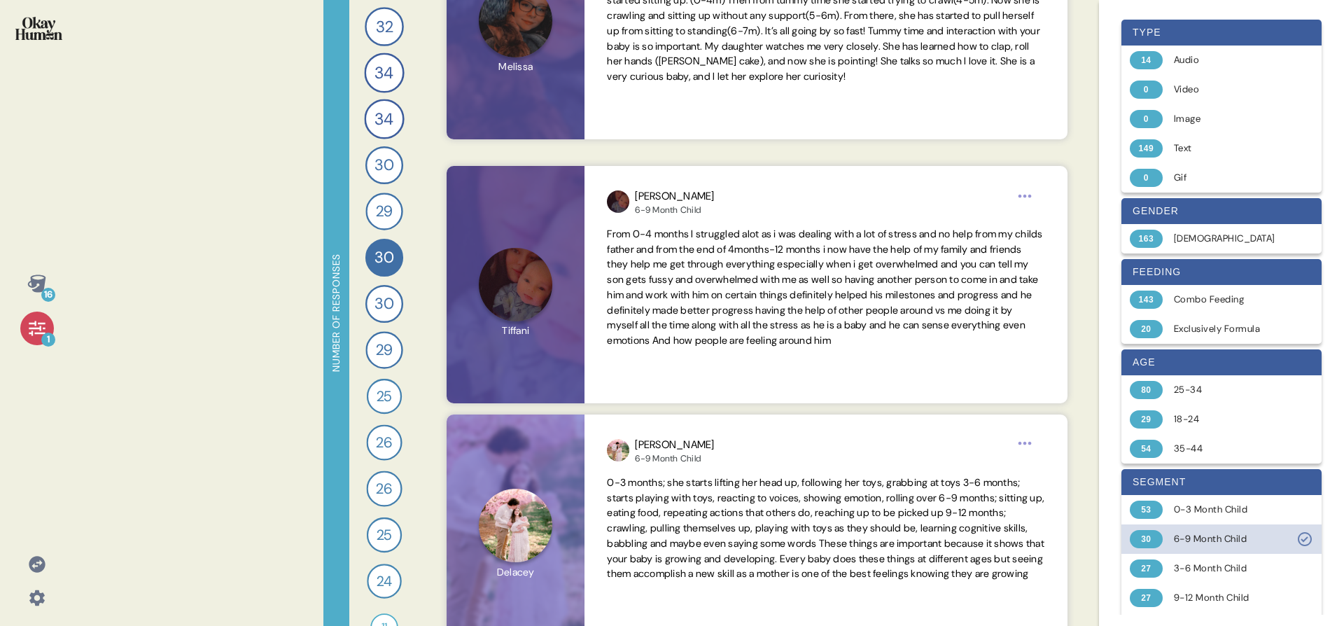
click at [1257, 539] on div "6-9 Month Child" at bounding box center [1229, 539] width 111 height 14
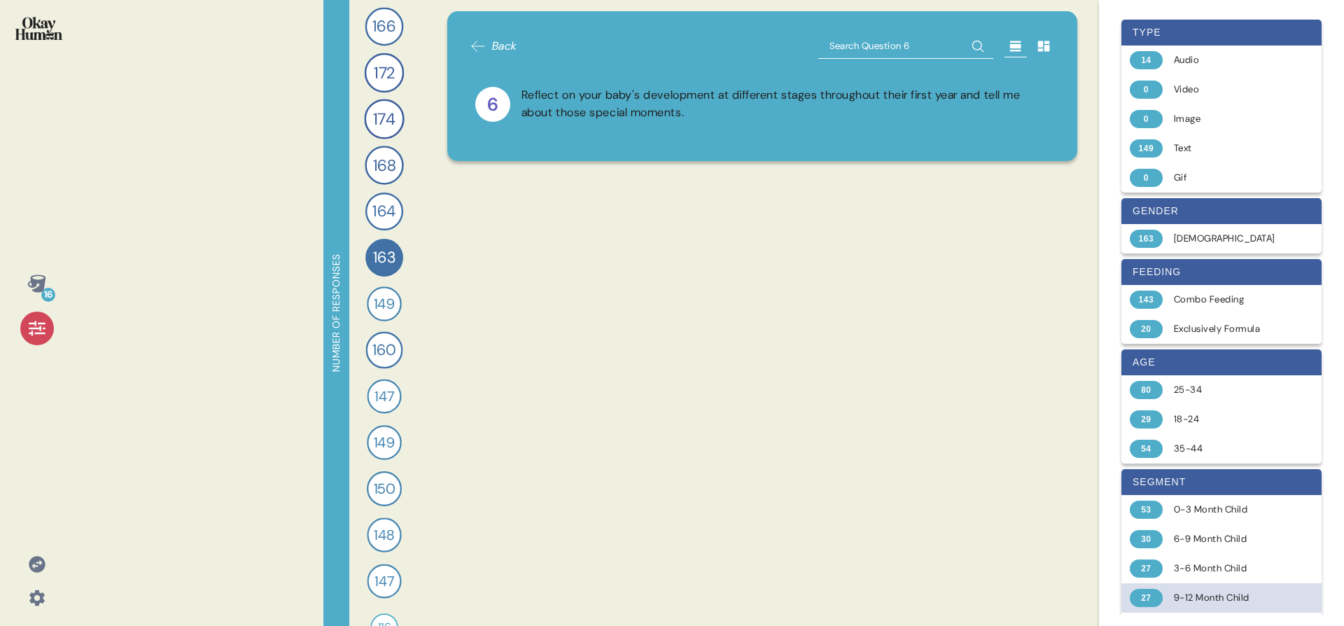
click at [1230, 591] on div "9-12 Month Child" at bounding box center [1229, 598] width 111 height 14
click at [366, 219] on div "28" at bounding box center [384, 211] width 38 height 38
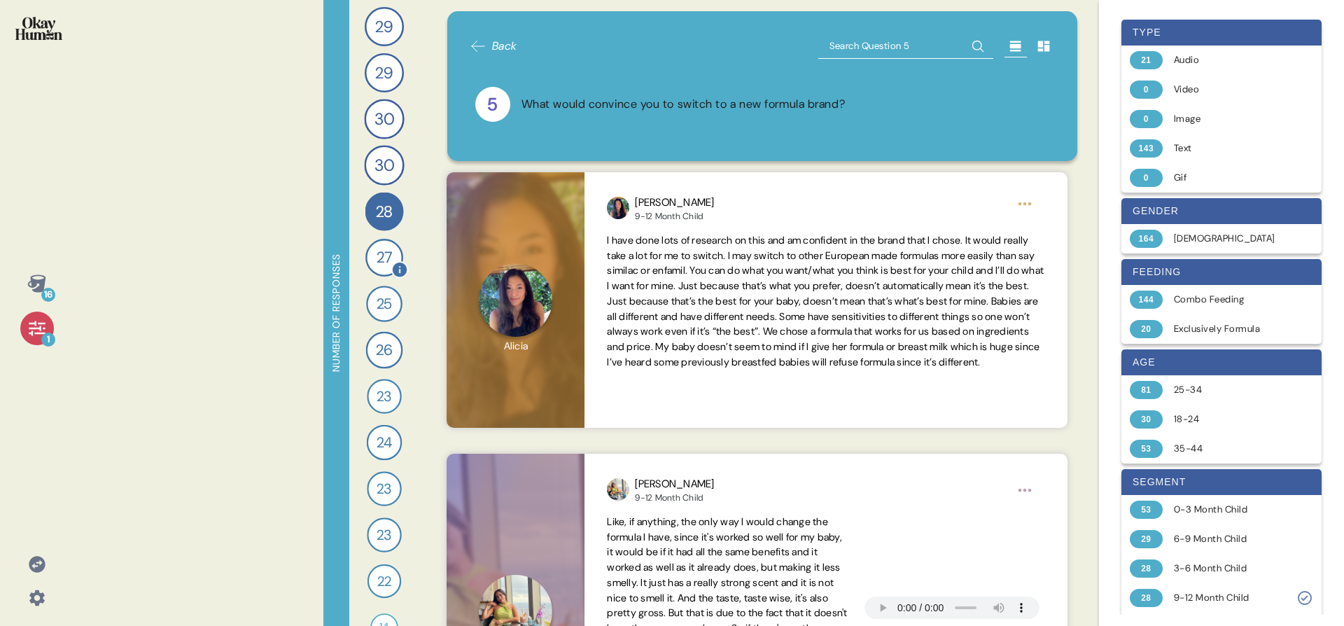
click at [376, 263] on span "27" at bounding box center [383, 257] width 15 height 23
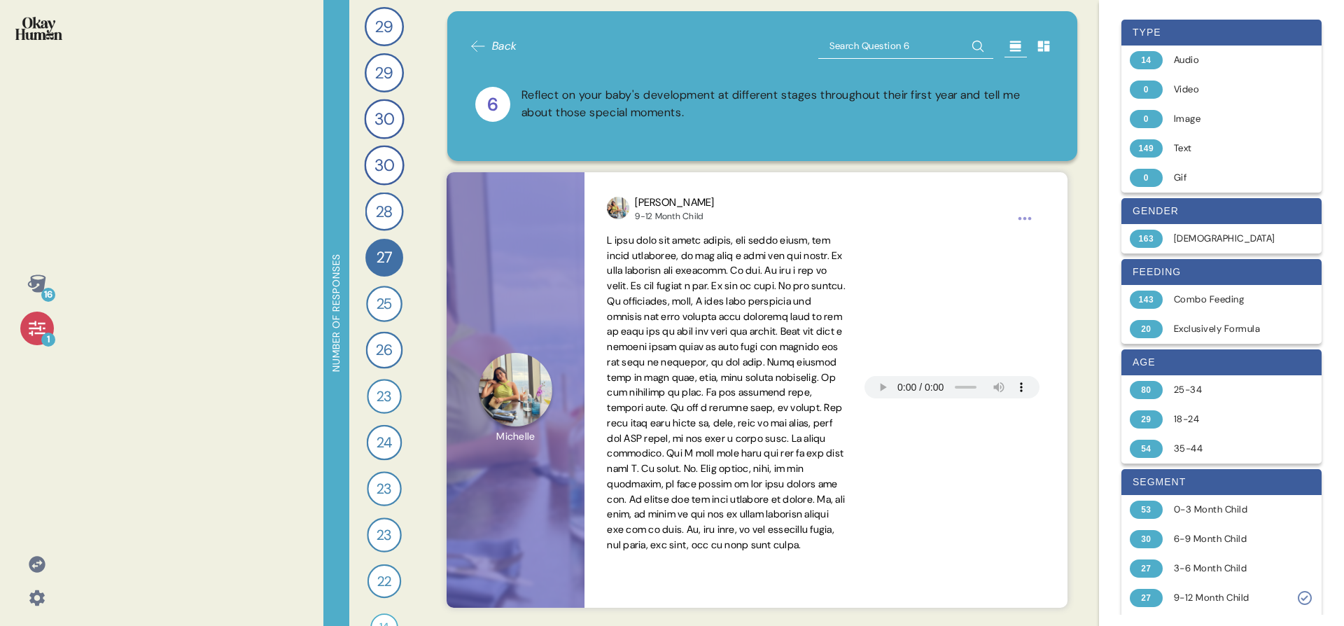
click at [35, 332] on icon at bounding box center [37, 328] width 16 height 15
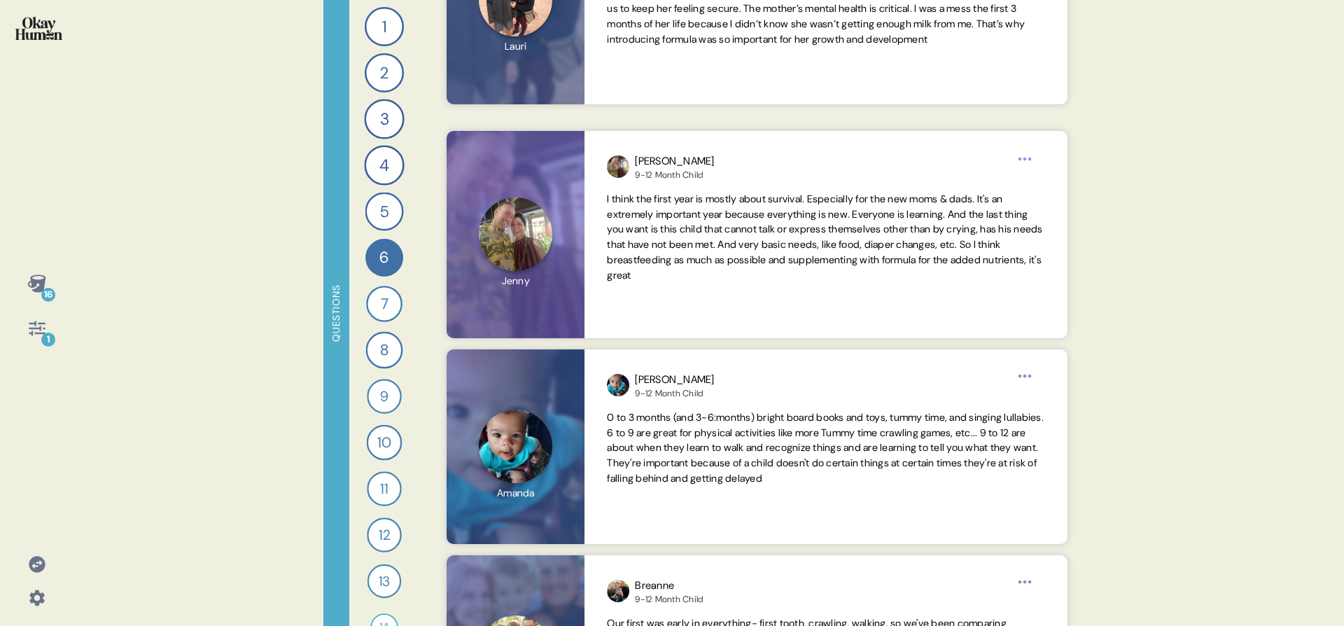
scroll to position [1603, 0]
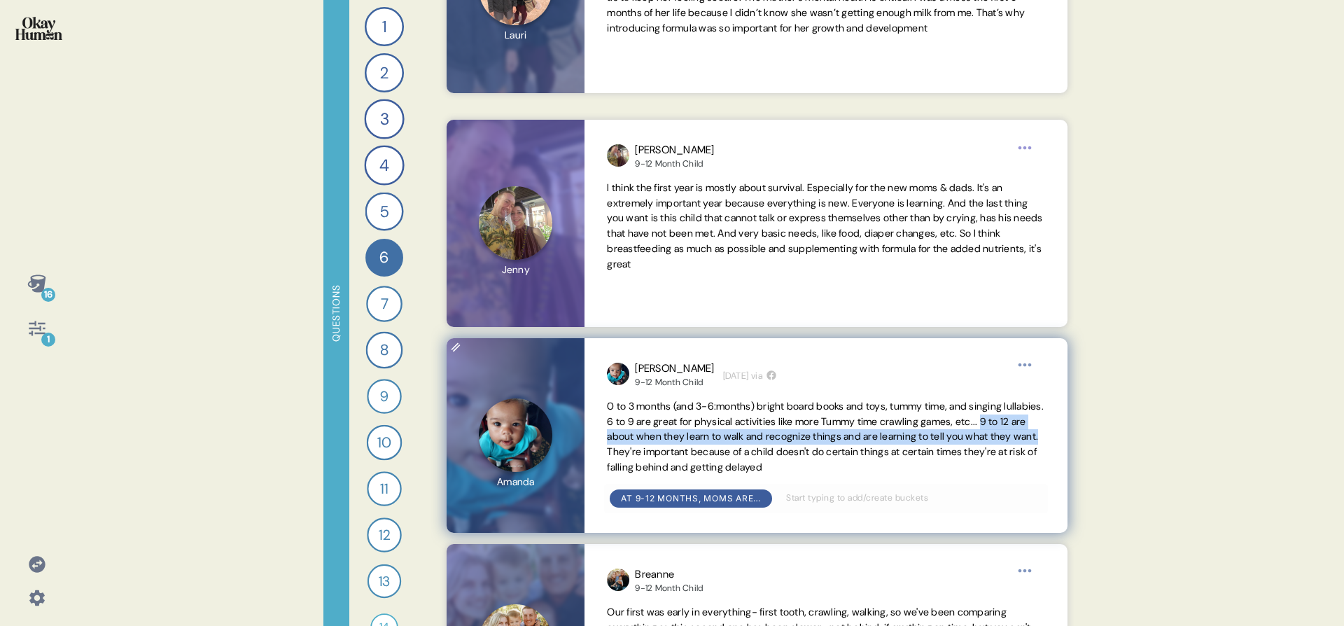
drag, startPoint x: 632, startPoint y: 437, endPoint x: 723, endPoint y: 456, distance: 92.9
click at [723, 456] on span "0 to 3 months (and 3-6:months) bright board books and toys, tummy time, and sin…" at bounding box center [825, 436] width 437 height 73
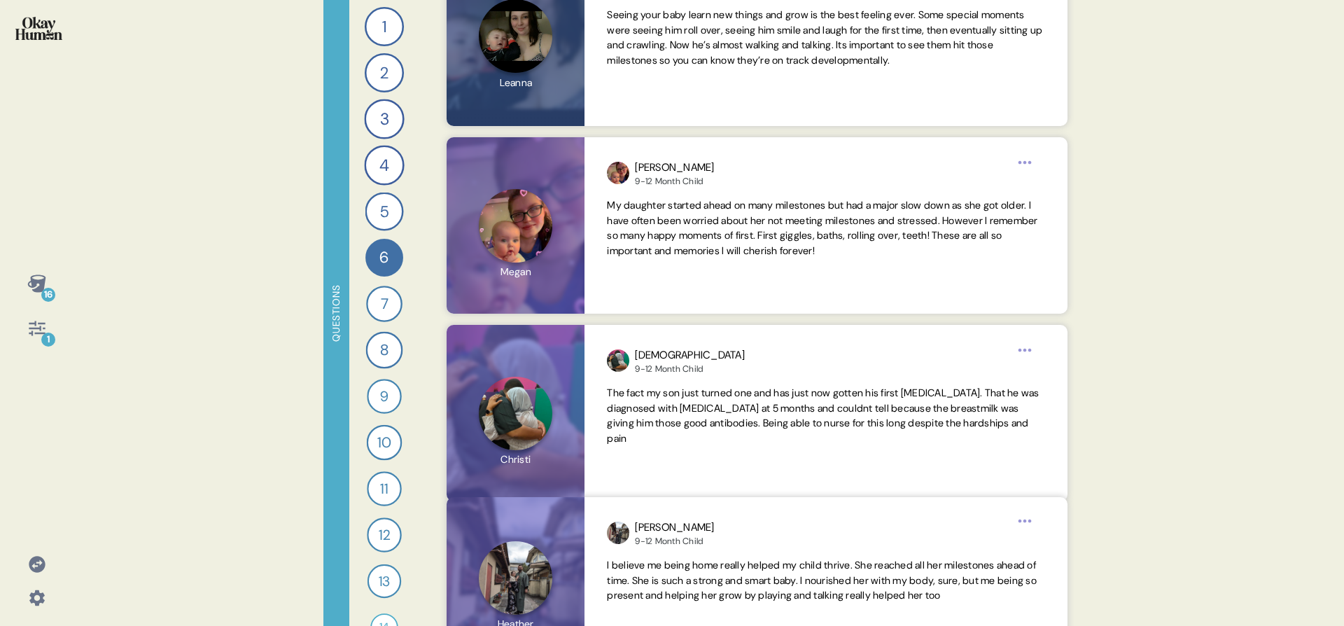
scroll to position [3038, 0]
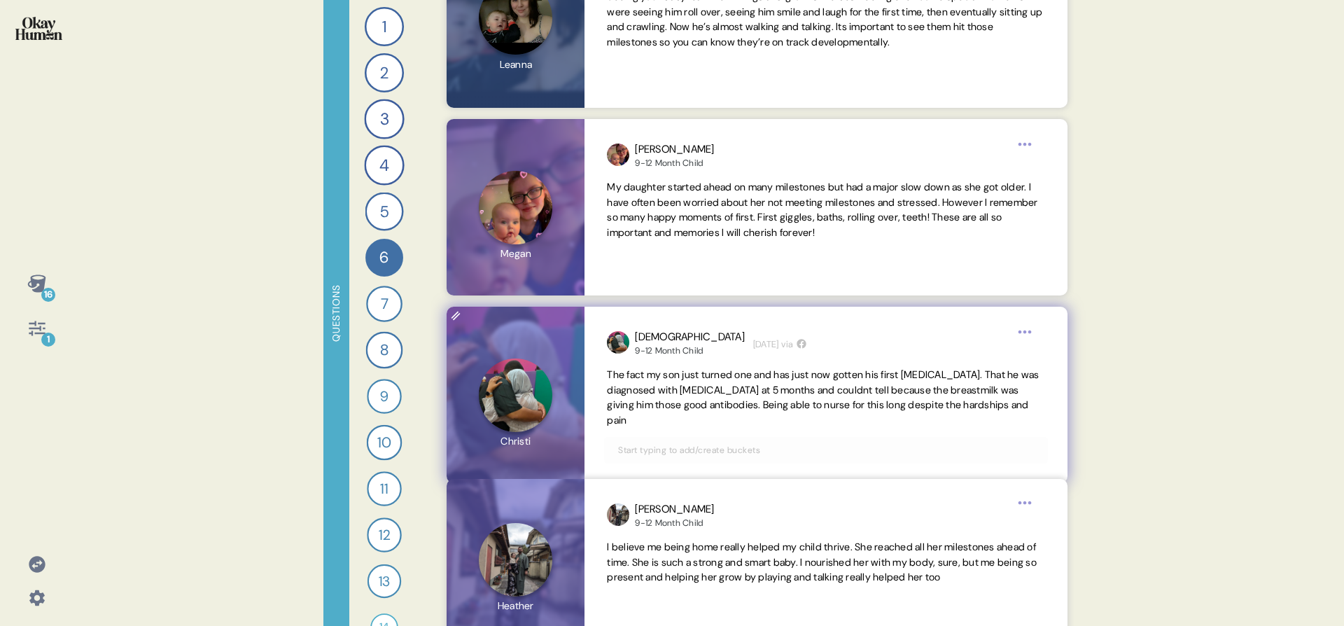
click at [679, 388] on span "The fact my son just turned one and has just now gotten his first [MEDICAL_DATA…" at bounding box center [823, 397] width 432 height 58
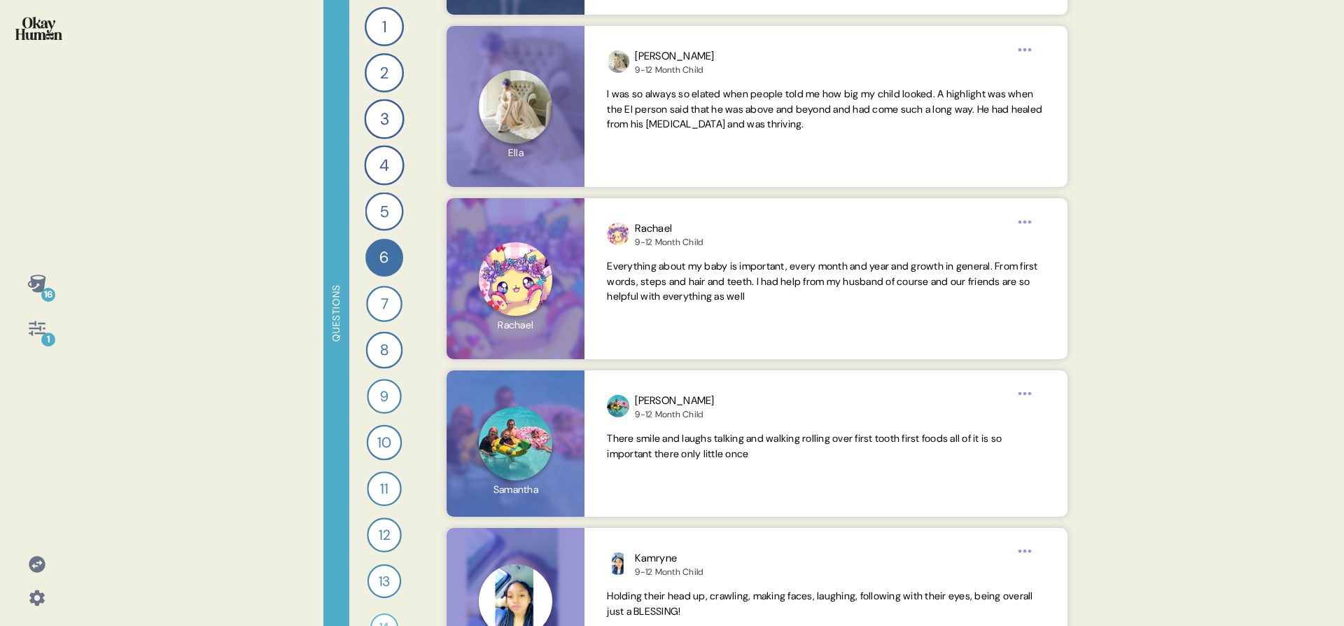
scroll to position [4013, 0]
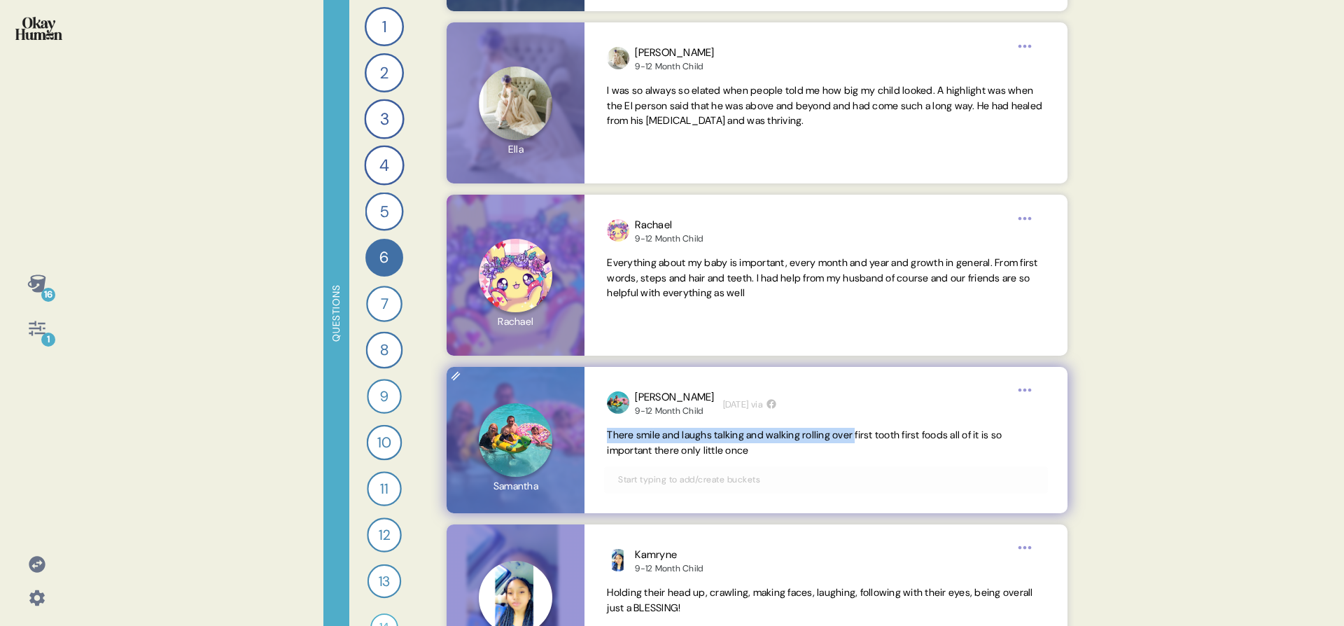
drag, startPoint x: 606, startPoint y: 437, endPoint x: 871, endPoint y: 431, distance: 264.6
click at [871, 431] on span "There smile and laughs talking and walking rolling over first tooth first foods…" at bounding box center [804, 442] width 395 height 28
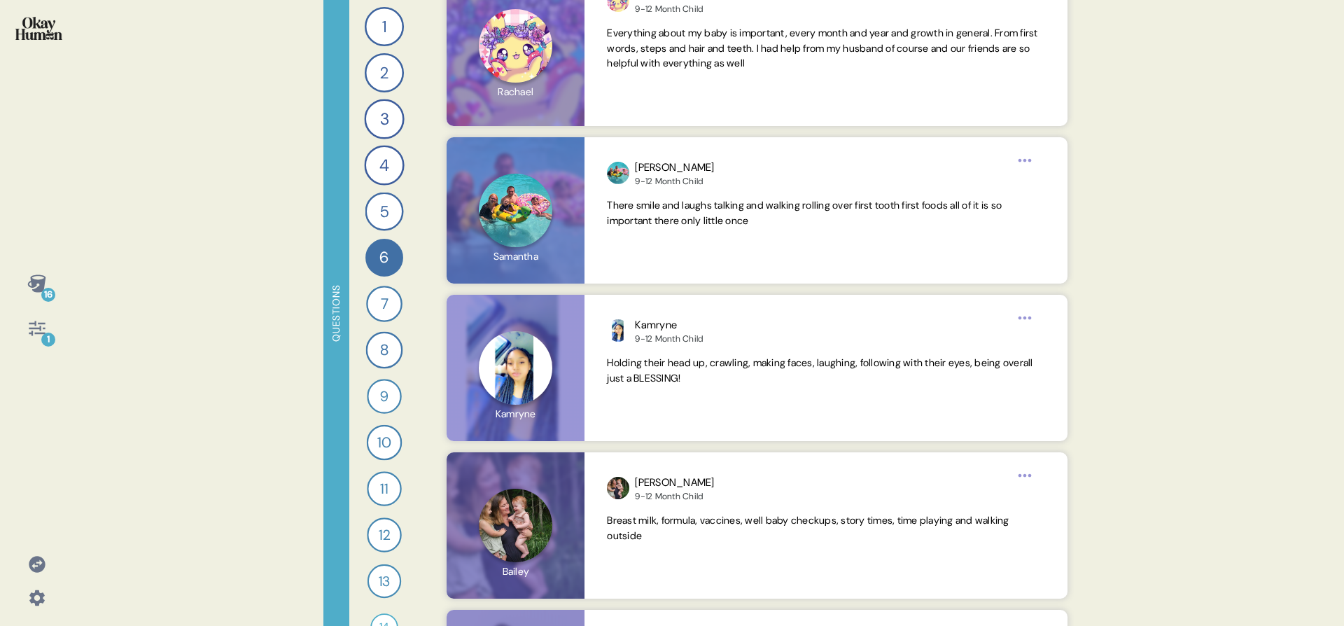
scroll to position [4242, 0]
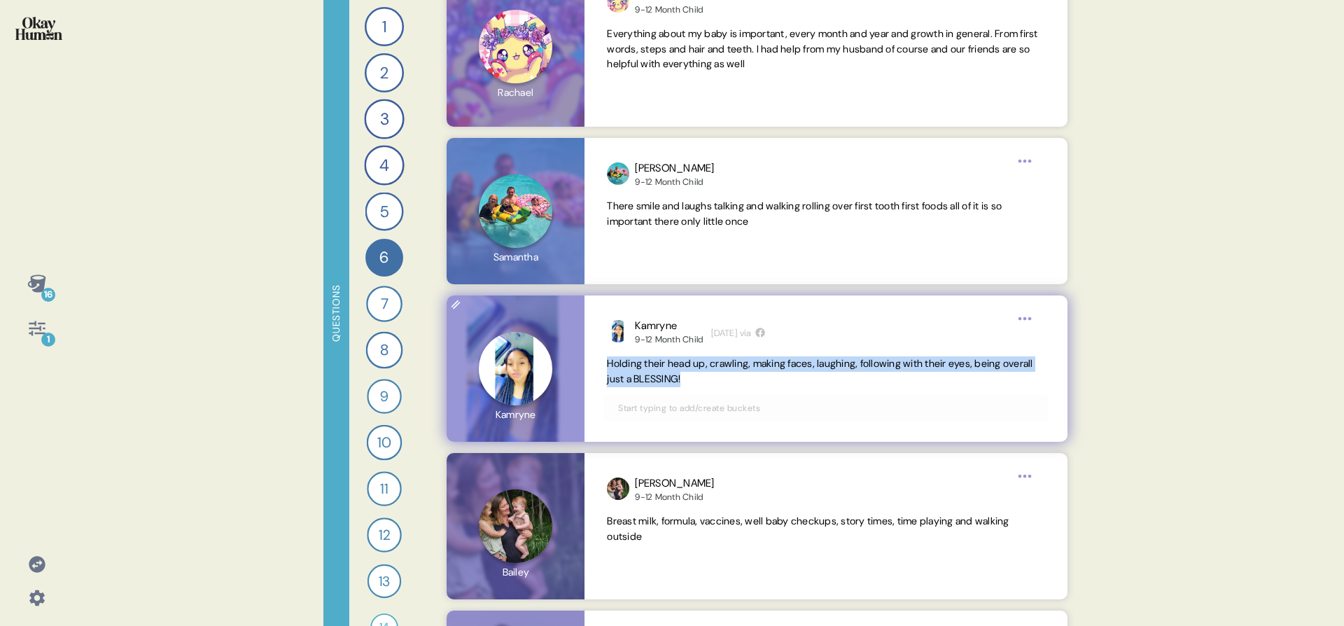
drag, startPoint x: 746, startPoint y: 381, endPoint x: 609, endPoint y: 370, distance: 137.6
click at [609, 370] on span "Holding their head up, crawling, making faces, laughing, following with their e…" at bounding box center [825, 371] width 437 height 31
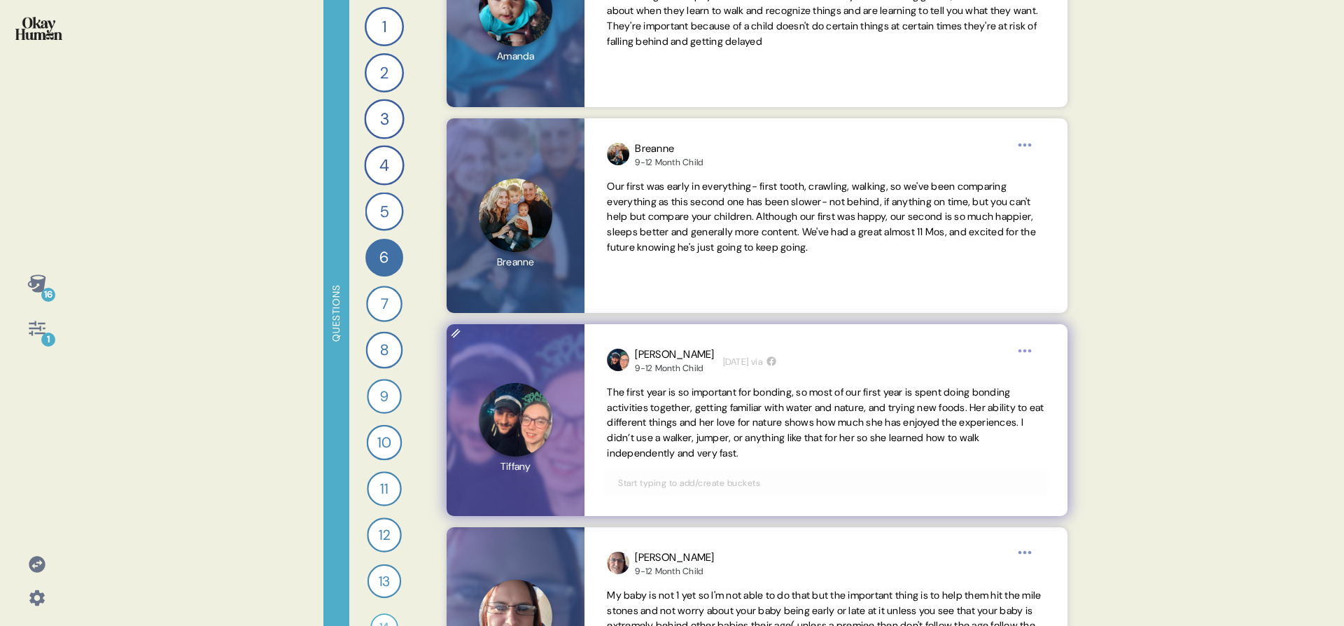
scroll to position [2049, 0]
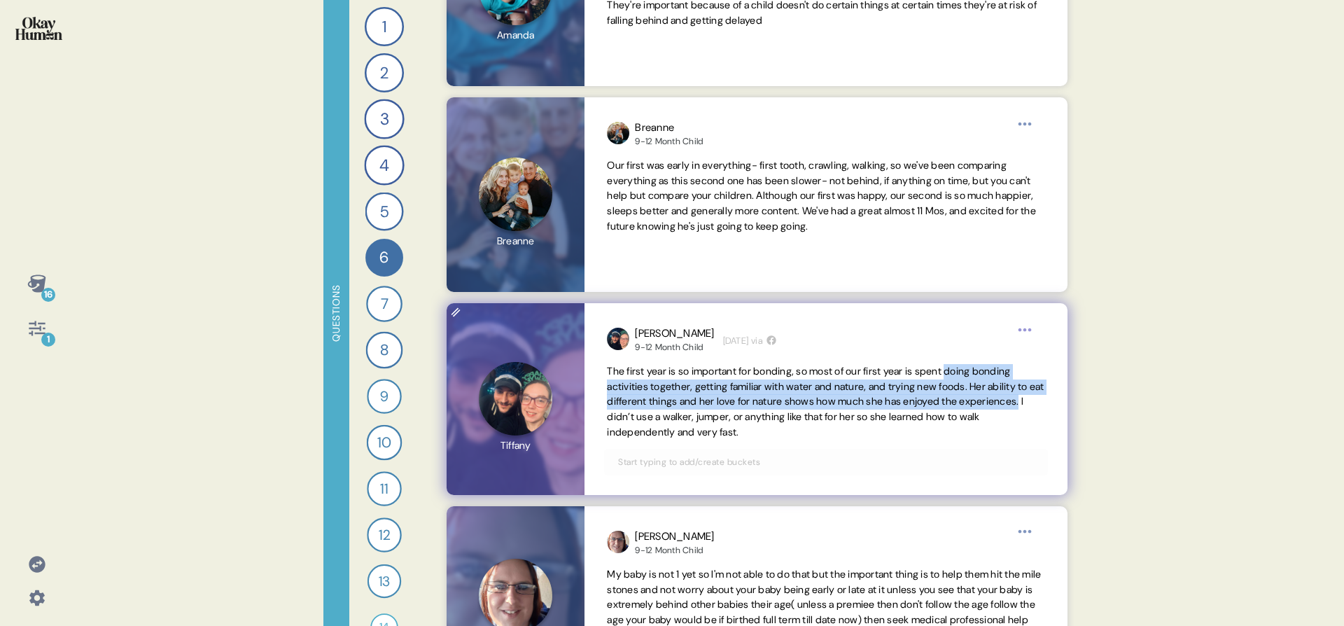
drag, startPoint x: 971, startPoint y: 374, endPoint x: 668, endPoint y: 415, distance: 305.8
click at [668, 415] on span "The first year is so important for bonding, so most of our first year is spent …" at bounding box center [825, 401] width 437 height 73
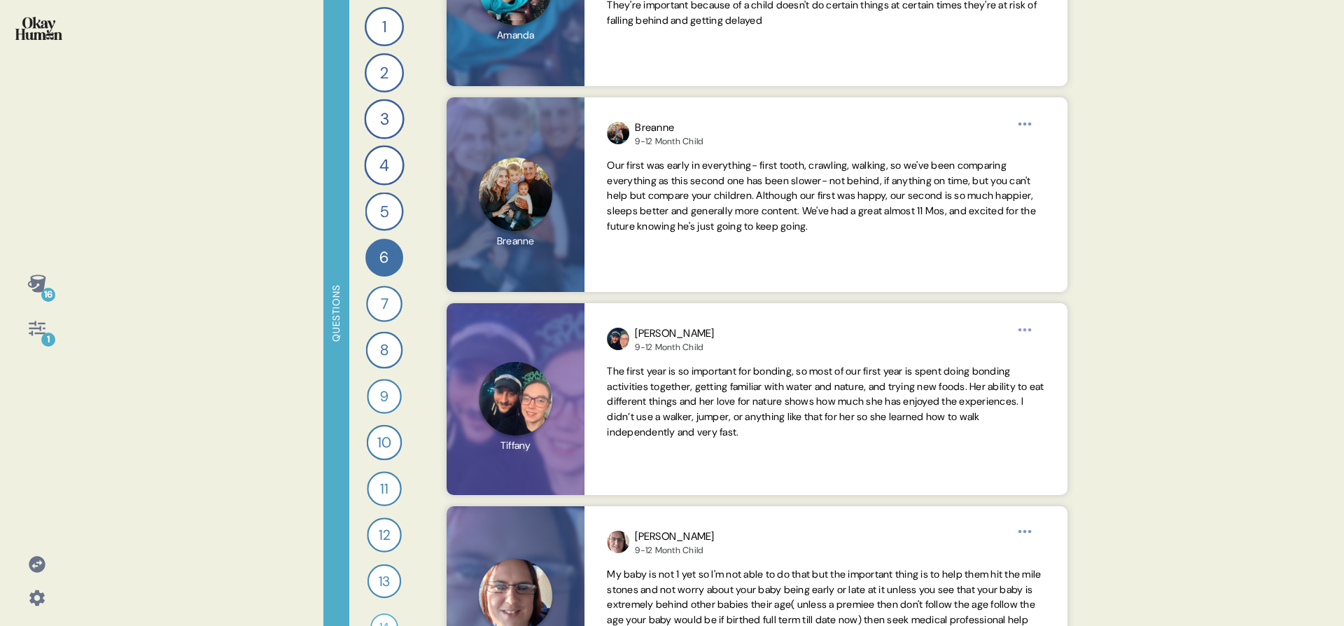
click at [344, 4] on div "Questions" at bounding box center [336, 313] width 26 height 626
